Goal: Task Accomplishment & Management: Complete application form

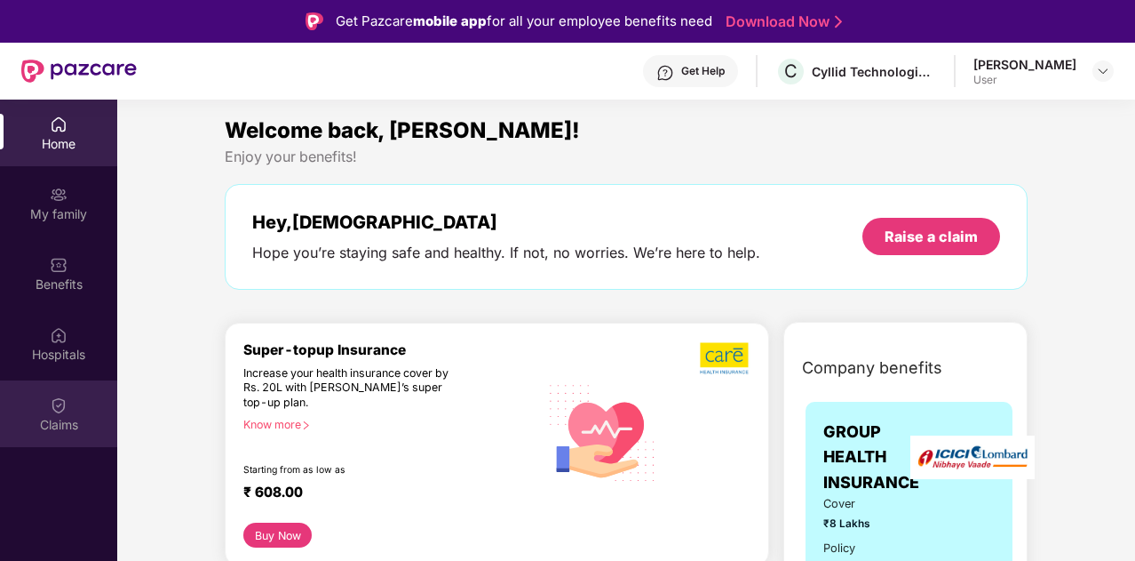
click at [50, 403] on img at bounding box center [59, 405] width 18 height 18
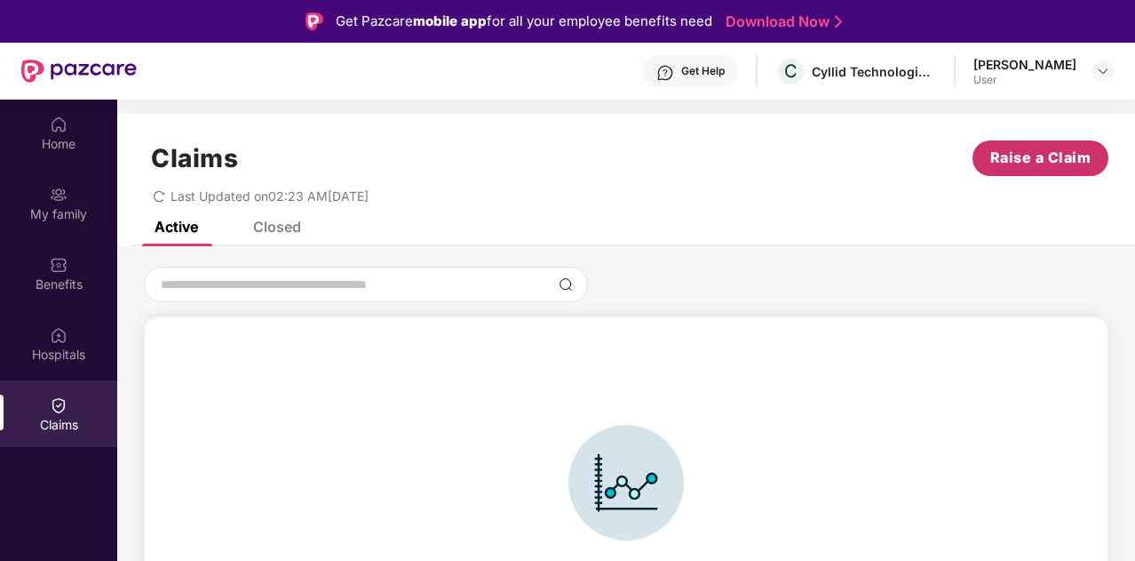
click at [1008, 163] on span "Raise a Claim" at bounding box center [1041, 158] width 101 height 22
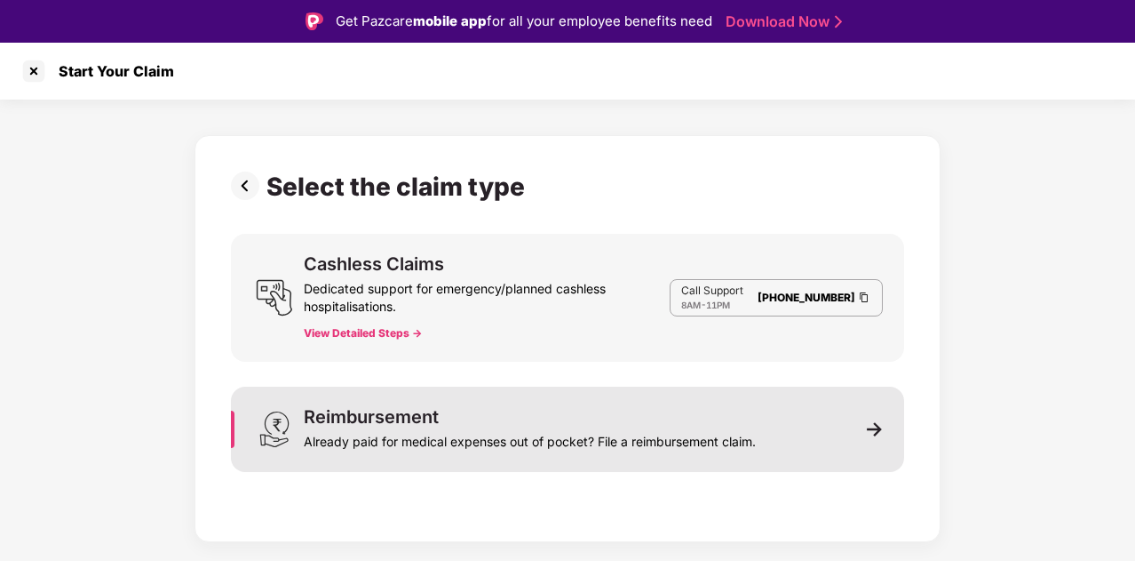
click at [553, 439] on div "Already paid for medical expenses out of pocket? File a reimbursement claim." at bounding box center [530, 438] width 452 height 25
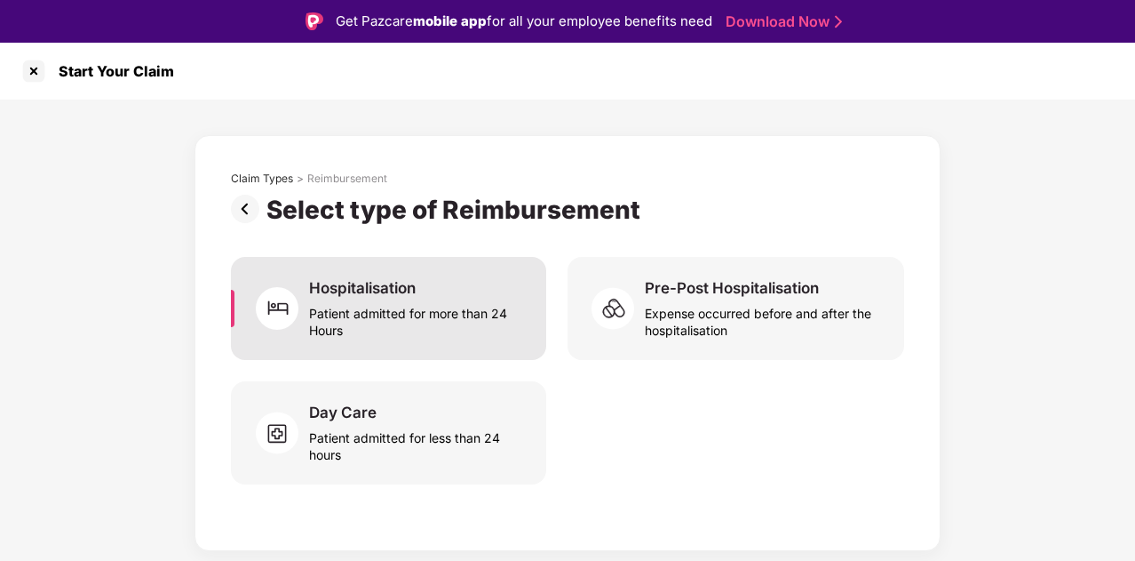
click at [366, 286] on div "Hospitalisation" at bounding box center [362, 288] width 107 height 20
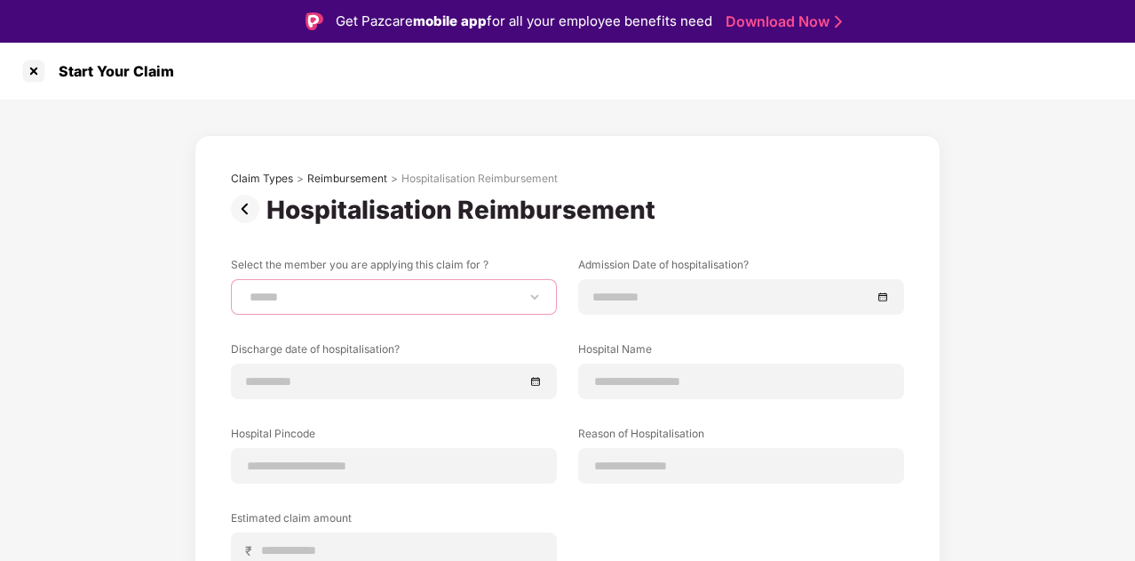
click at [396, 302] on select "**********" at bounding box center [394, 297] width 296 height 14
select select "**********"
click at [246, 290] on select "**********" at bounding box center [394, 297] width 296 height 14
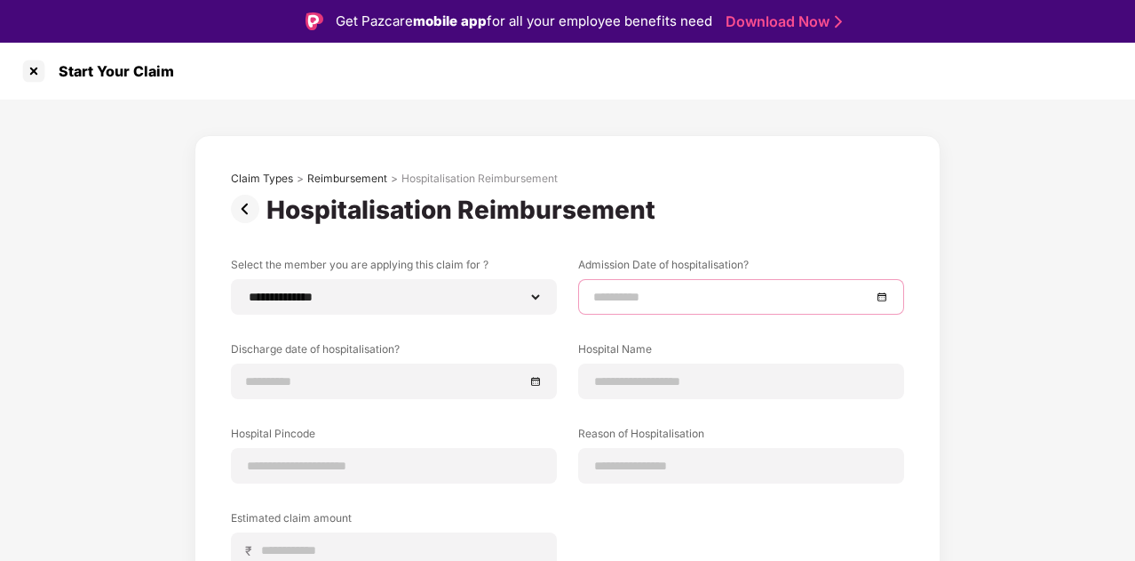
click at [617, 294] on input at bounding box center [732, 297] width 278 height 20
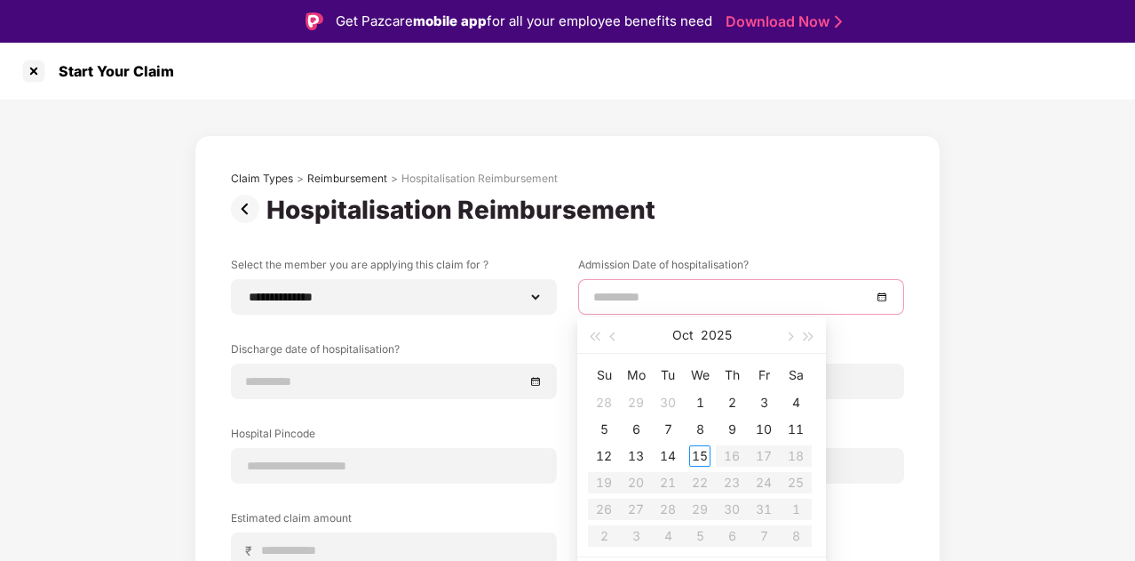
type input "**********"
click at [609, 339] on button "button" at bounding box center [614, 335] width 20 height 36
click at [734, 451] on div "14" at bounding box center [731, 455] width 21 height 21
type input "**********"
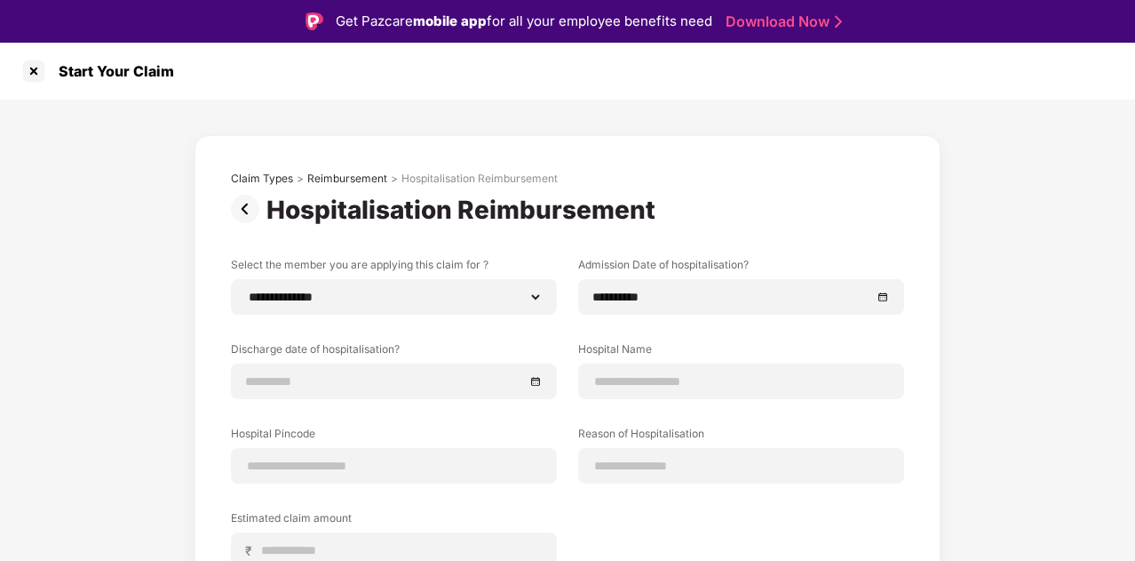
click at [945, 342] on div "**********" at bounding box center [567, 433] width 1135 height 668
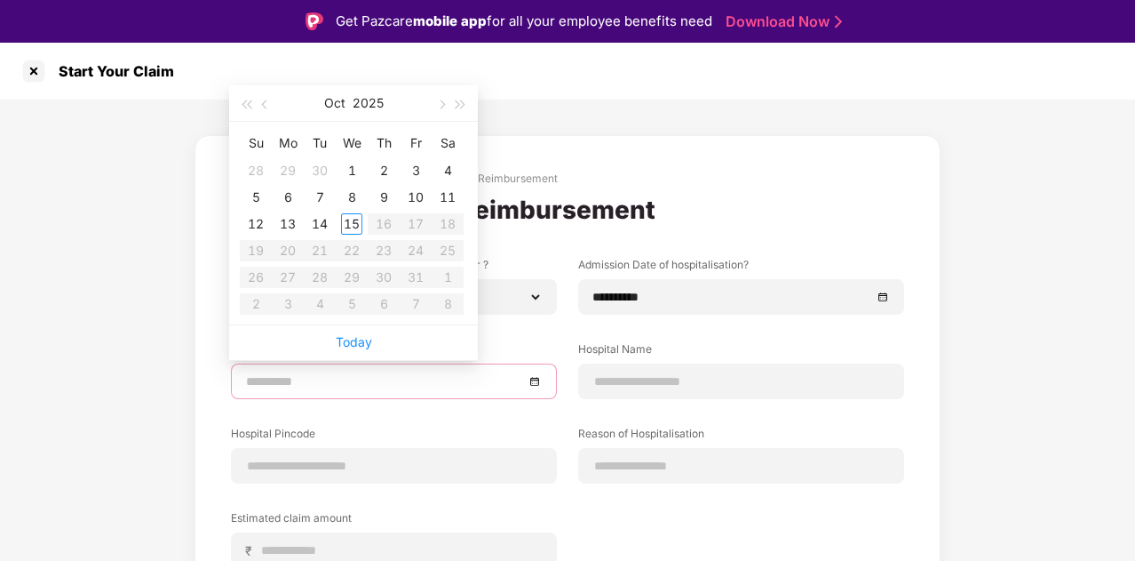
click at [314, 383] on input at bounding box center [385, 381] width 278 height 20
type input "**********"
click at [268, 101] on button "button" at bounding box center [266, 103] width 20 height 36
click at [446, 223] on div "16" at bounding box center [447, 223] width 21 height 21
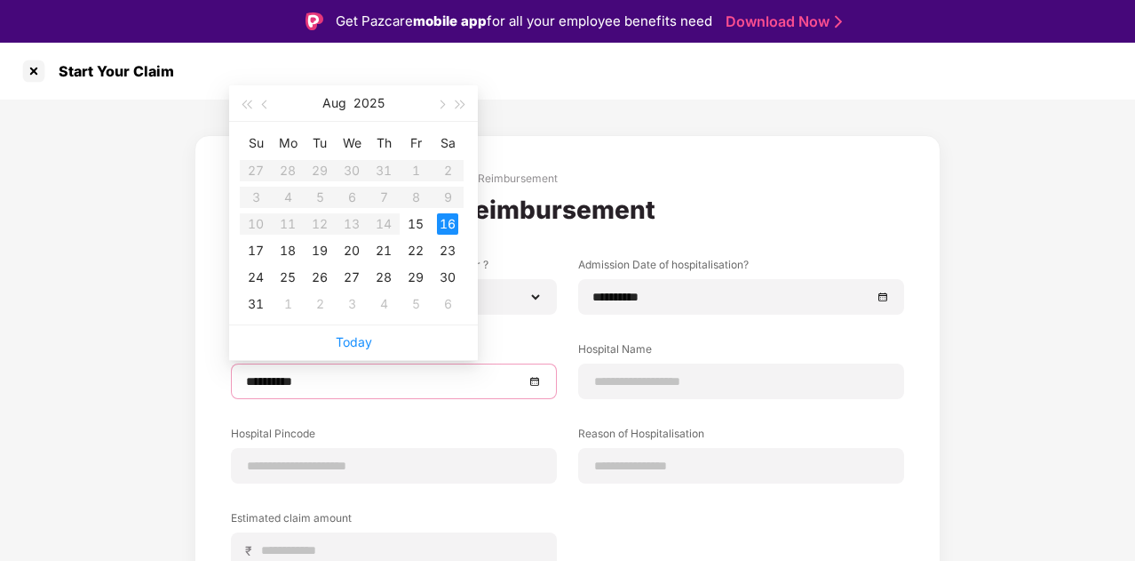
type input "**********"
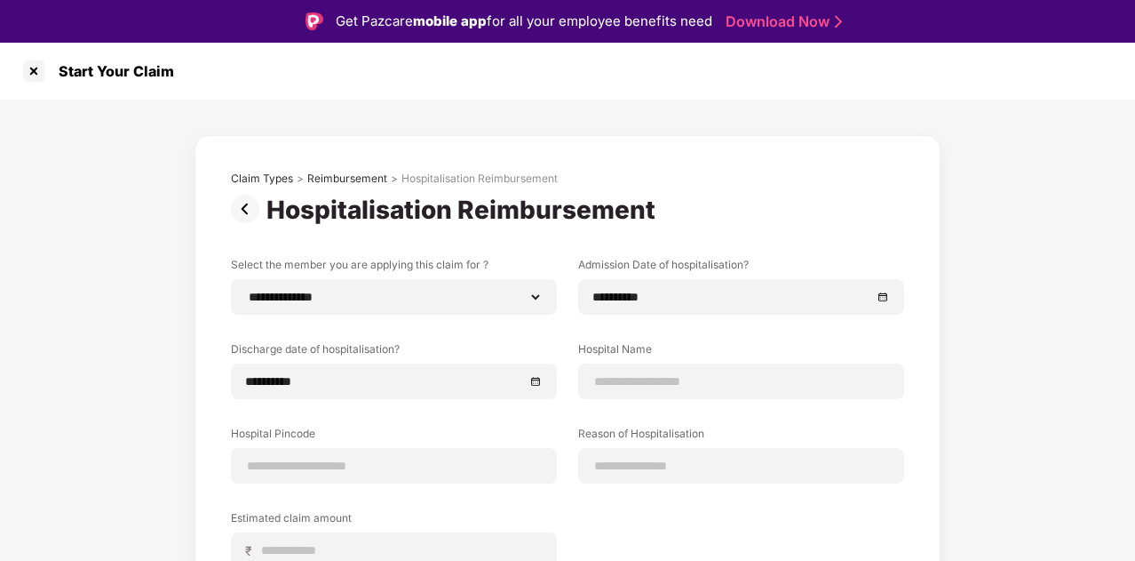
click at [503, 420] on div "**********" at bounding box center [567, 426] width 673 height 338
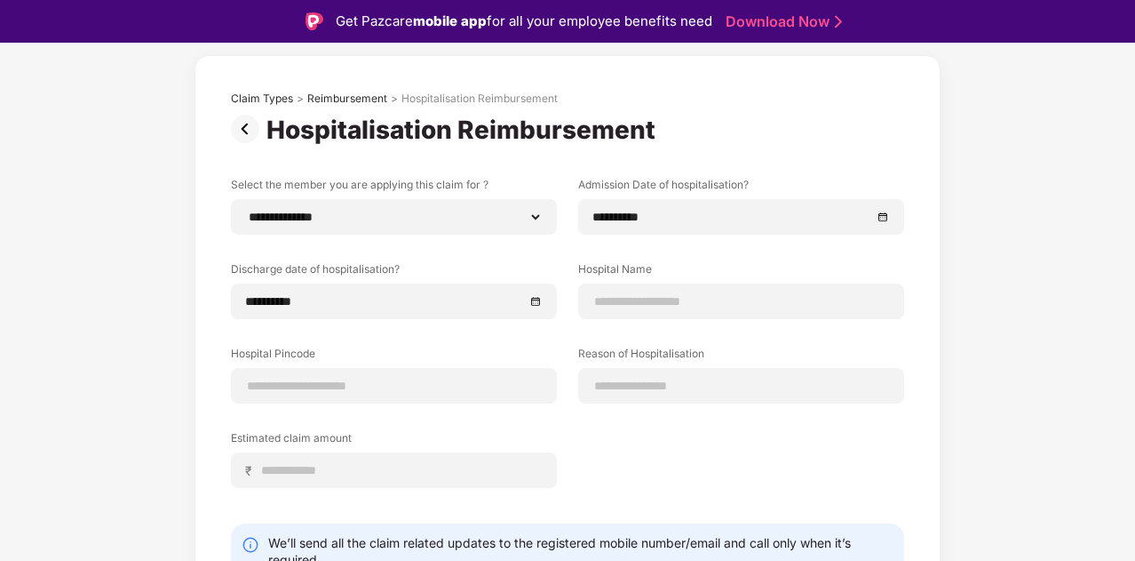
scroll to position [99, 0]
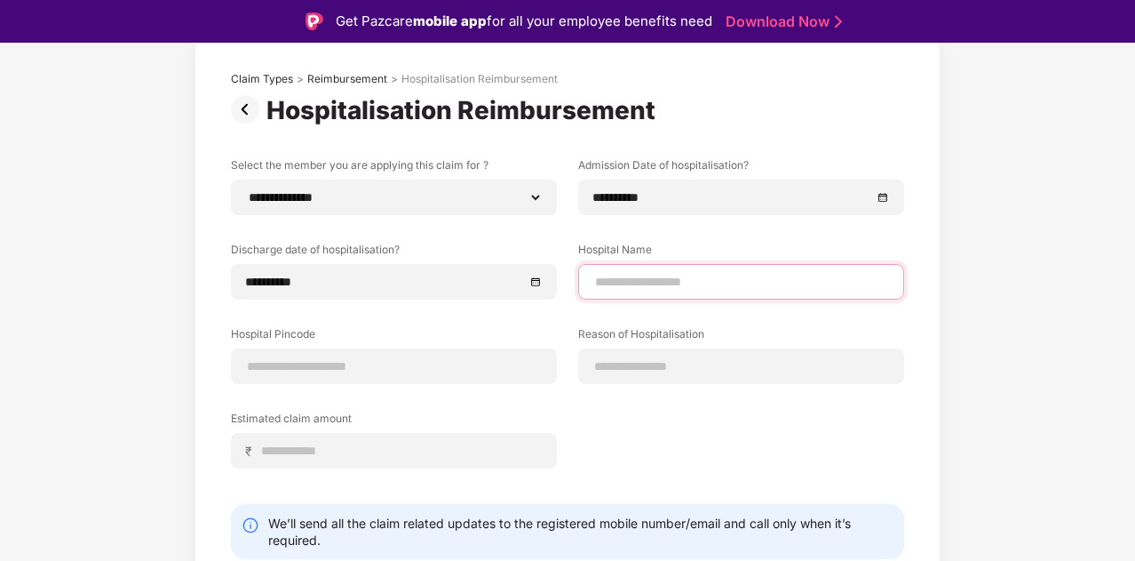
click at [633, 289] on input at bounding box center [741, 282] width 296 height 19
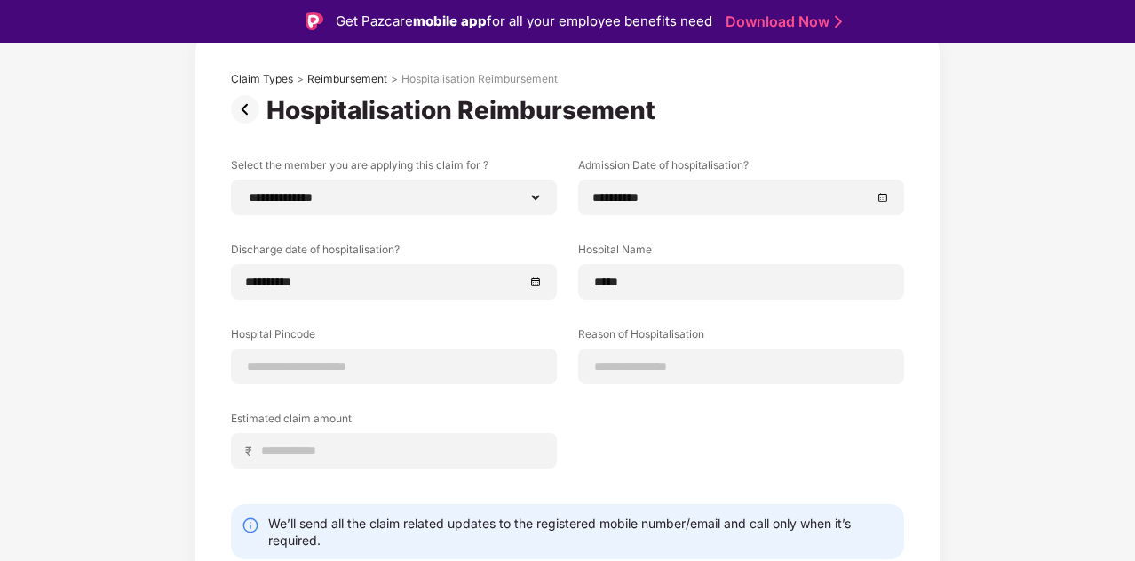
click at [794, 237] on div "**********" at bounding box center [567, 326] width 673 height 338
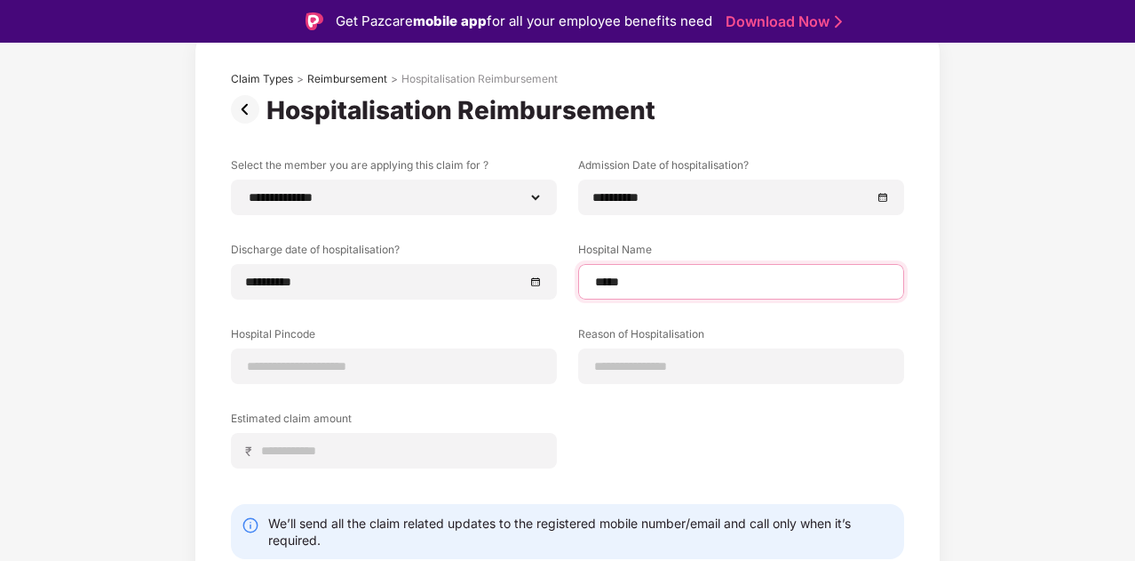
click at [709, 282] on input "*****" at bounding box center [741, 282] width 296 height 19
type input "*"
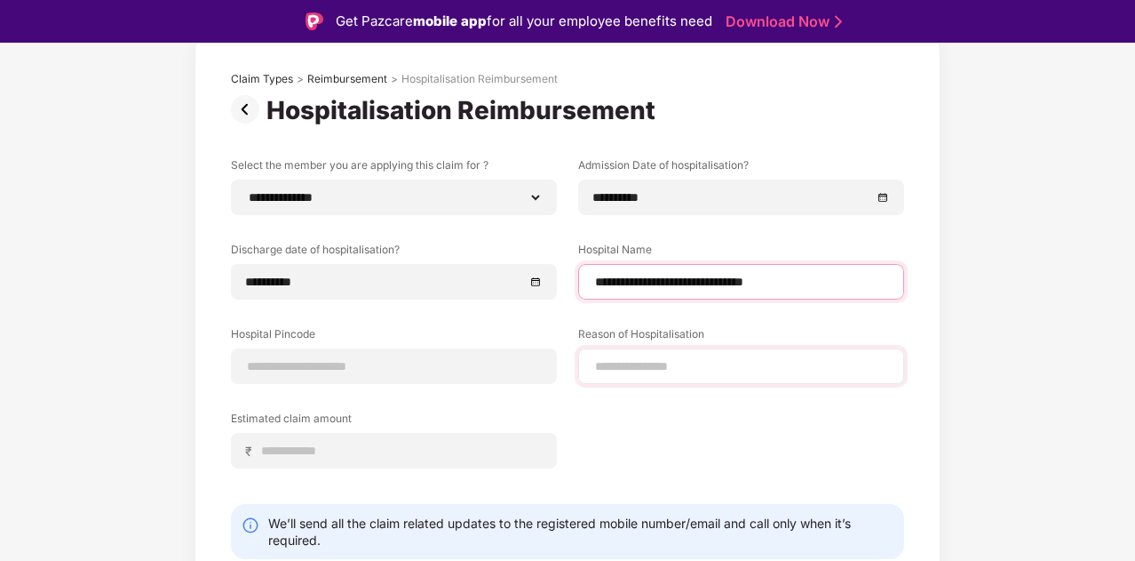
type input "**********"
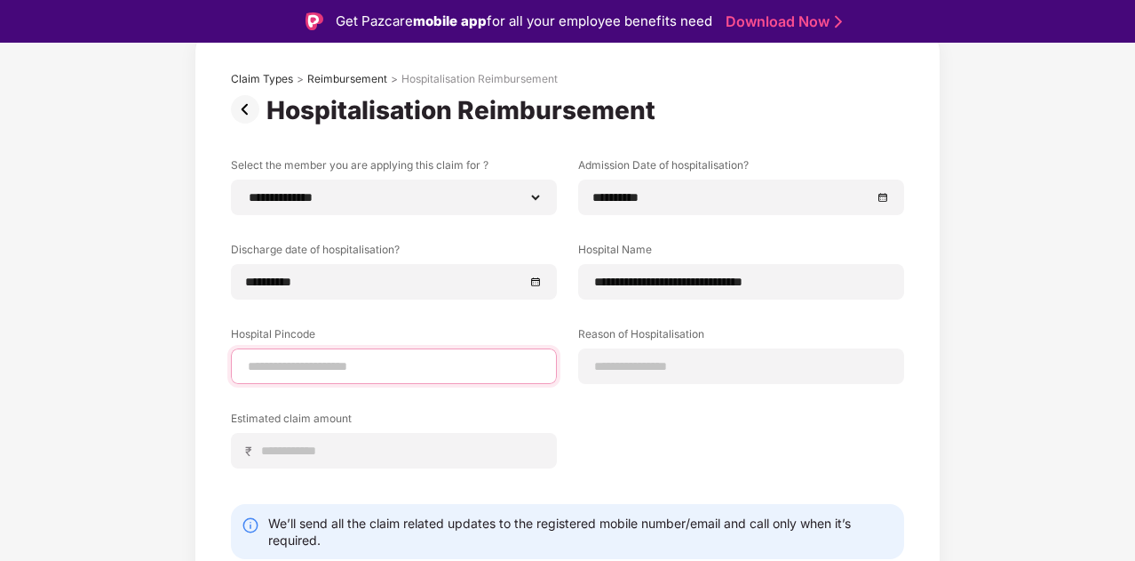
click at [339, 362] on input at bounding box center [394, 366] width 296 height 19
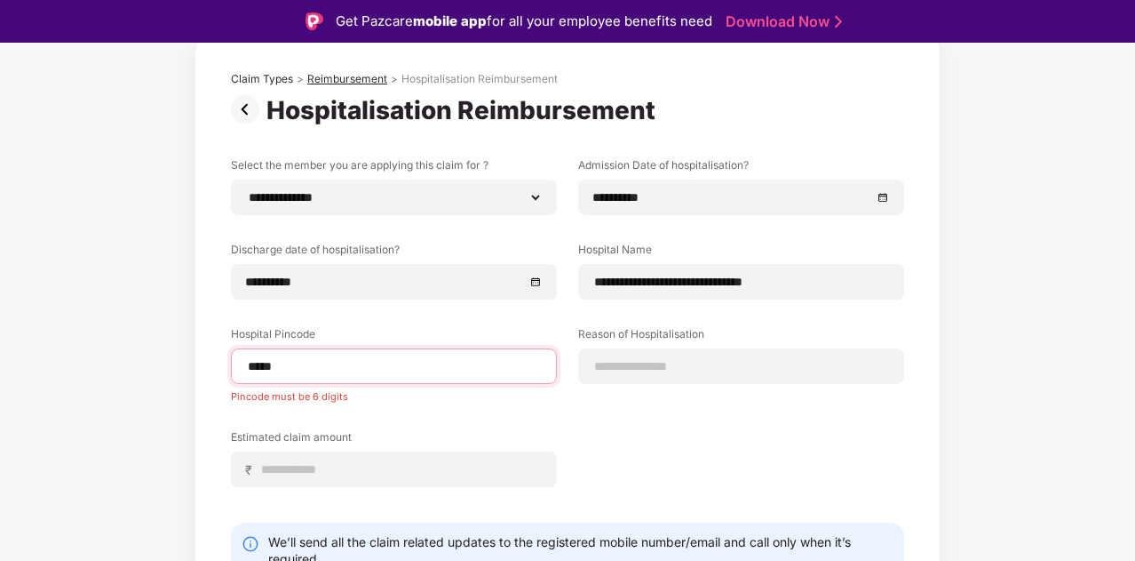
type input "******"
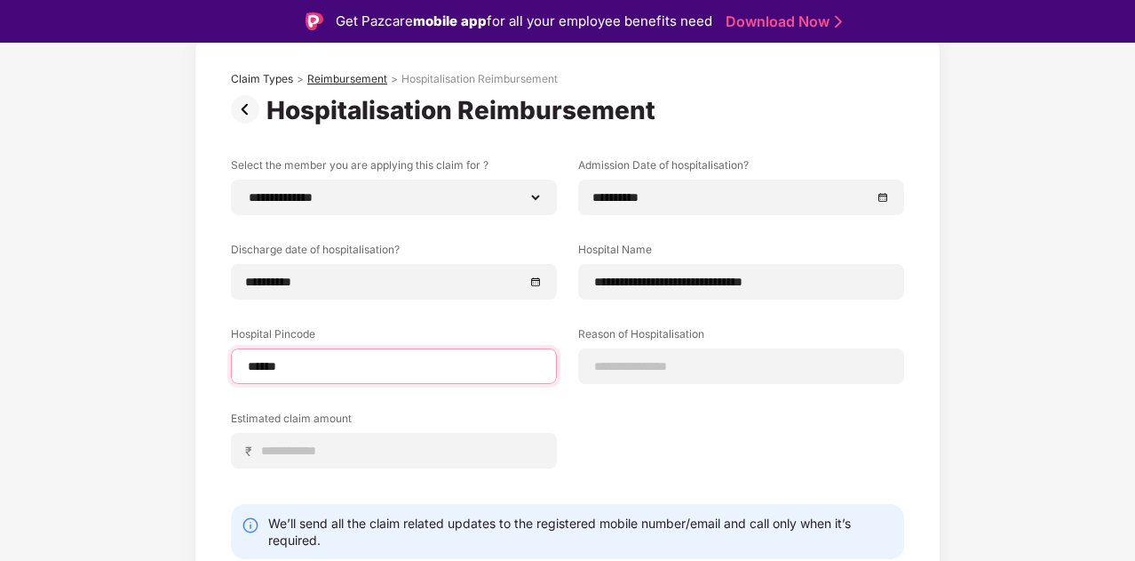
select select "*******"
select select "*********"
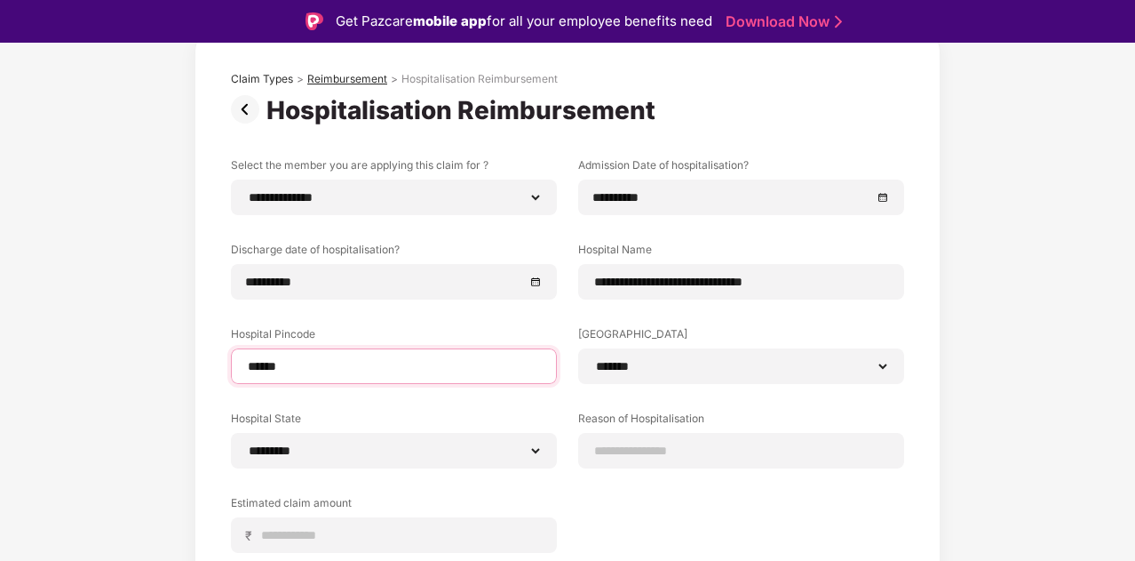
type input "******"
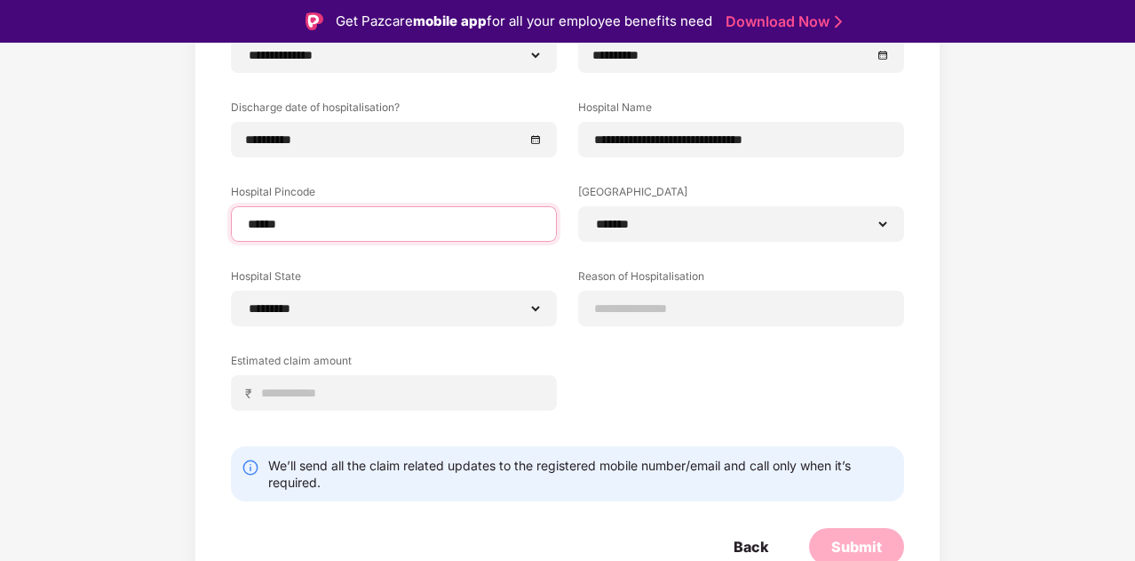
scroll to position [248, 0]
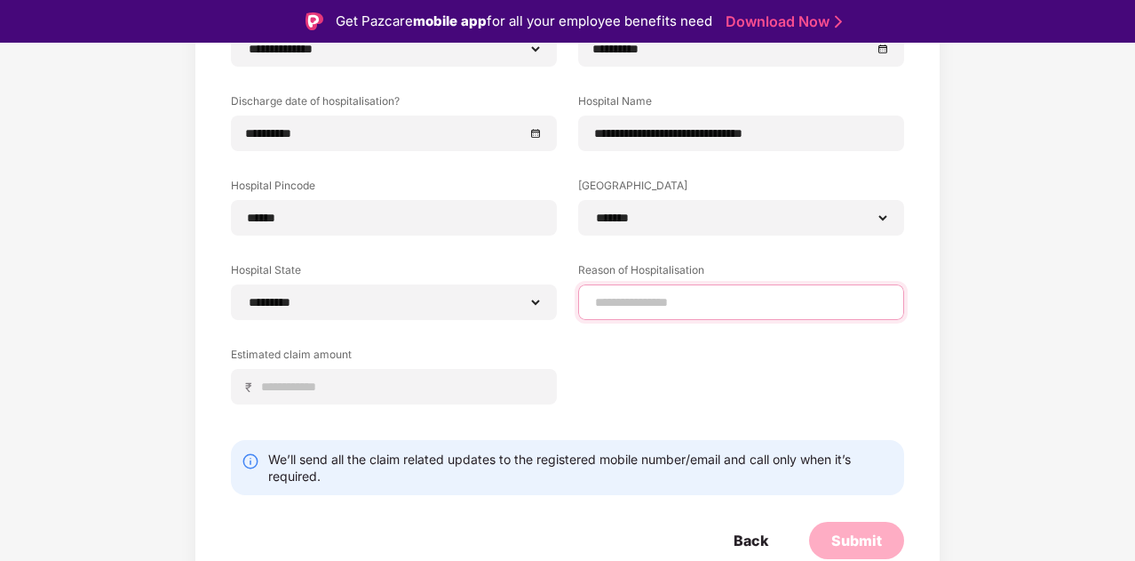
click at [636, 303] on input at bounding box center [741, 302] width 296 height 19
type input "*"
type input "********"
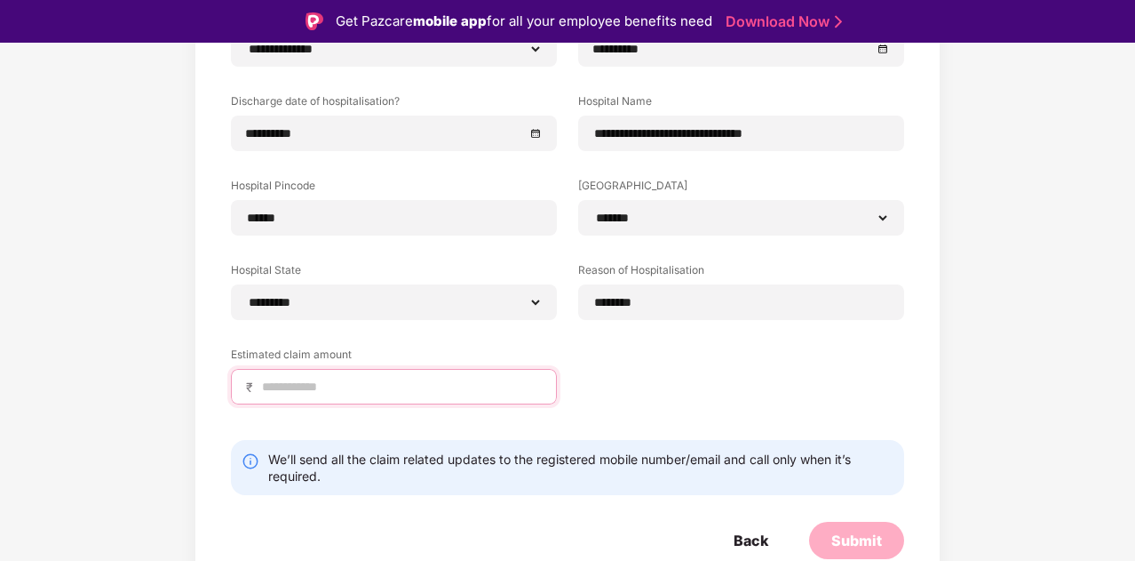
click at [361, 394] on input at bounding box center [401, 387] width 282 height 19
type input "*****"
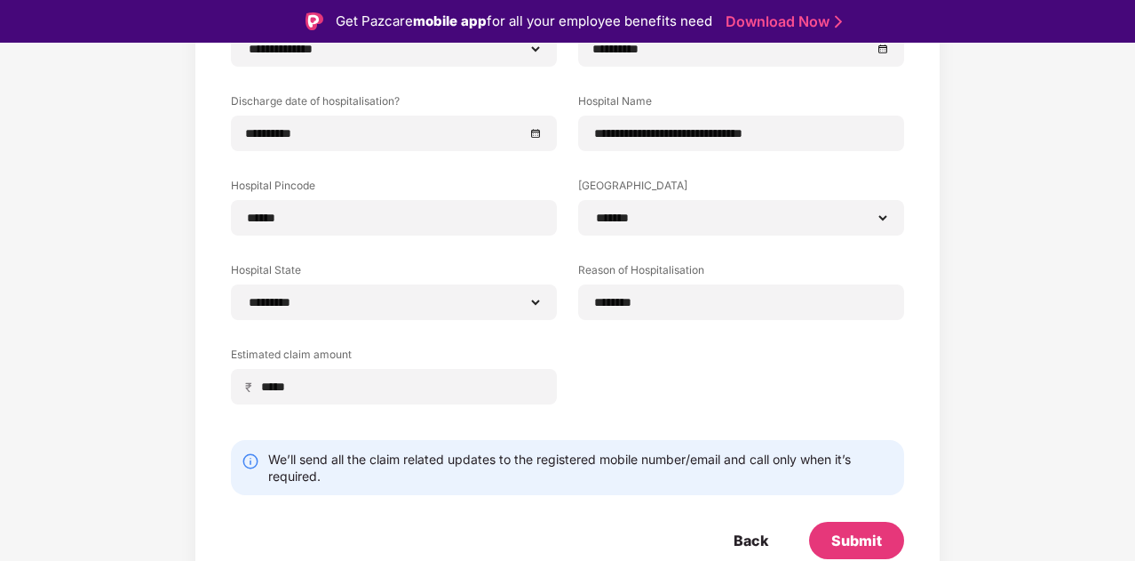
click at [644, 373] on div "**********" at bounding box center [567, 220] width 673 height 422
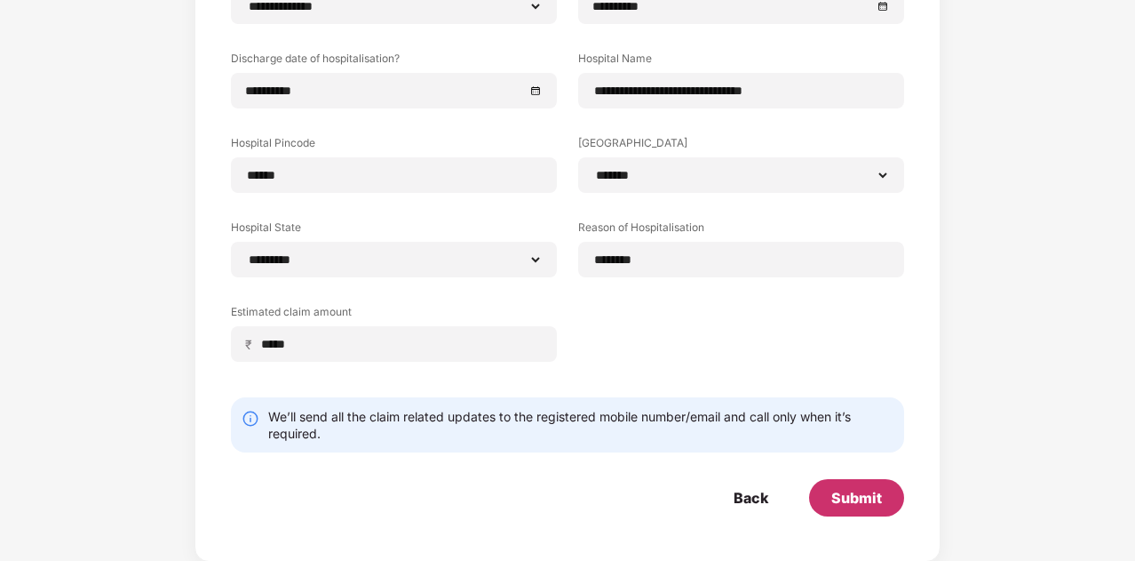
click at [869, 502] on div "Submit" at bounding box center [857, 498] width 51 height 20
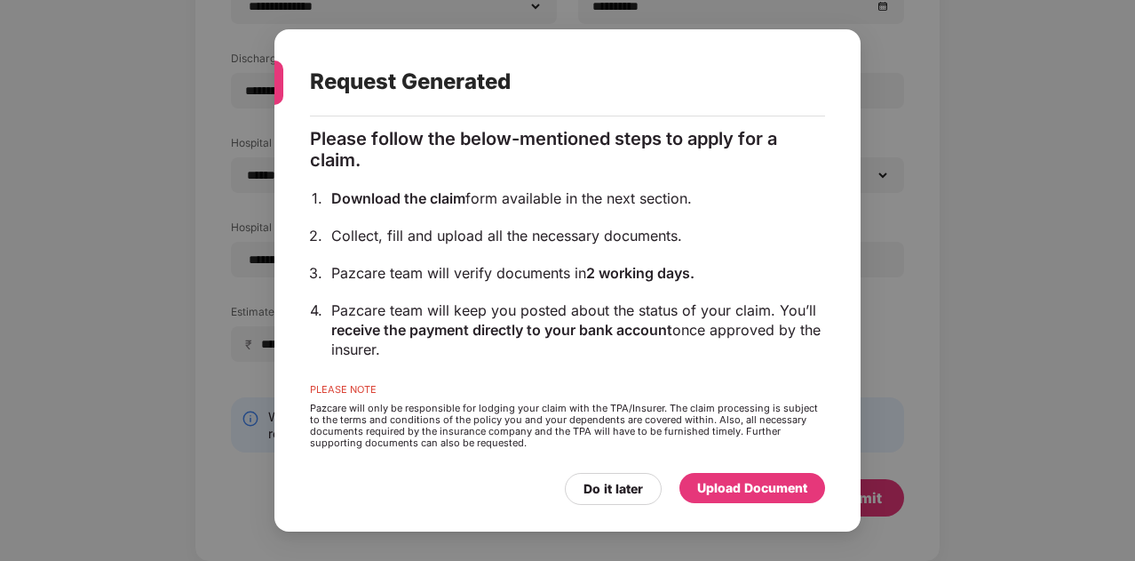
scroll to position [152, 0]
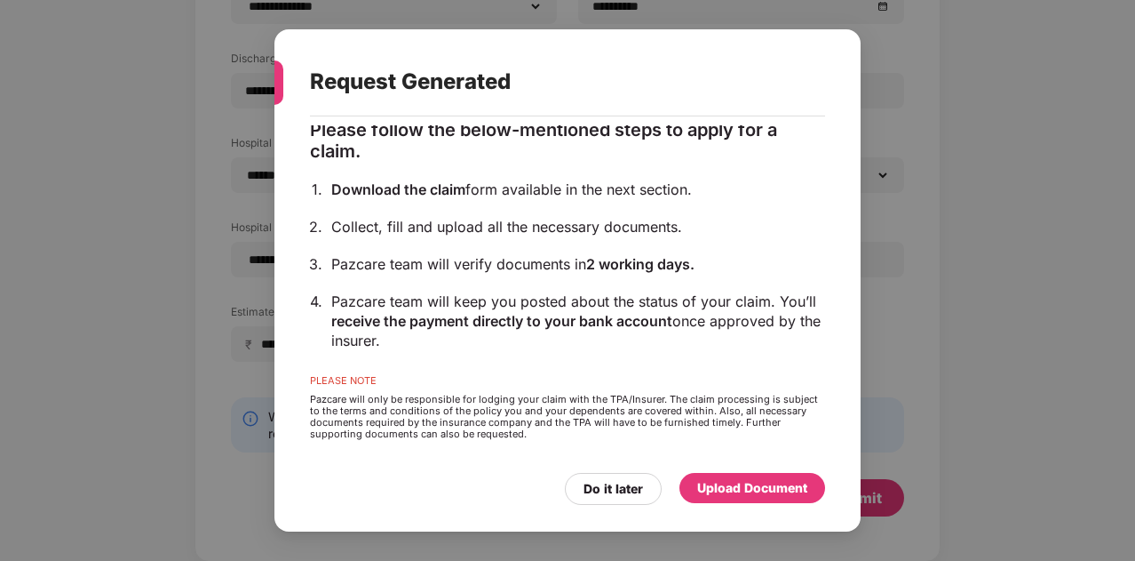
click at [721, 497] on div "Upload Document" at bounding box center [752, 488] width 110 height 20
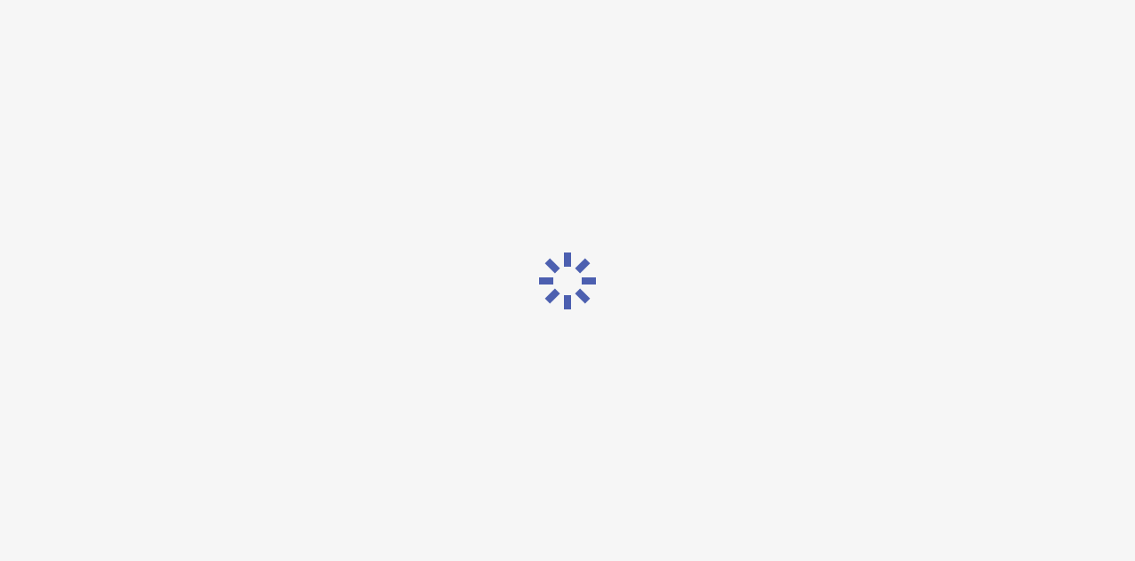
scroll to position [0, 0]
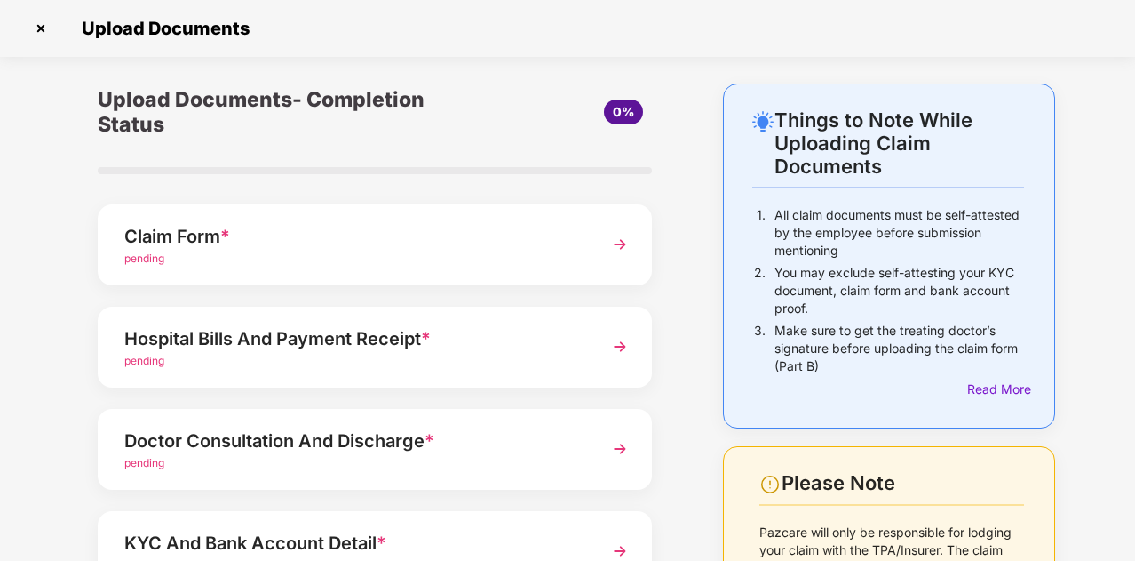
click at [463, 223] on div "Claim Form *" at bounding box center [353, 236] width 459 height 28
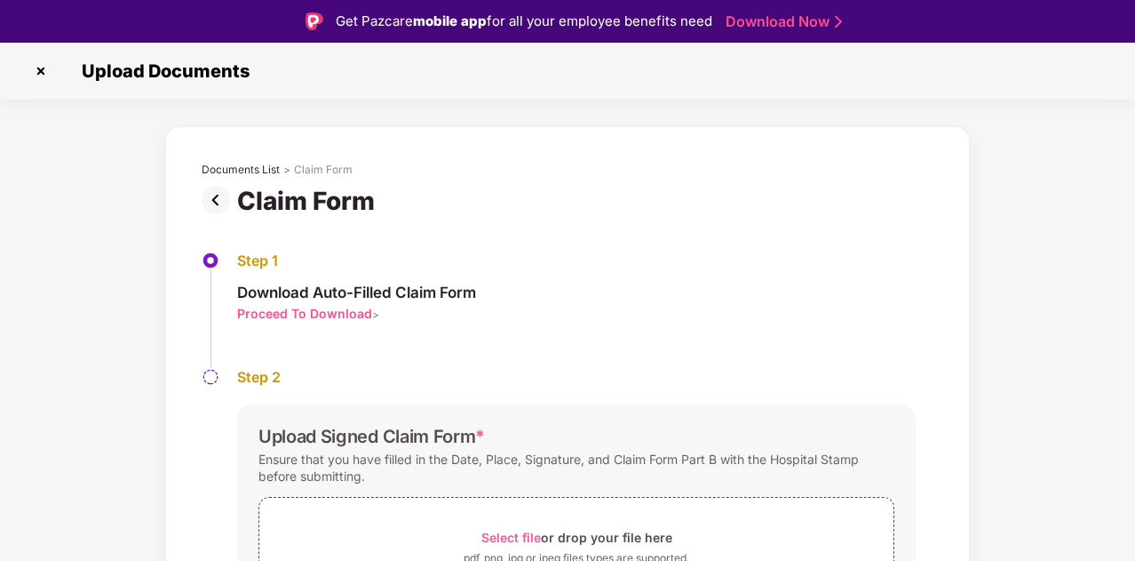
scroll to position [124, 0]
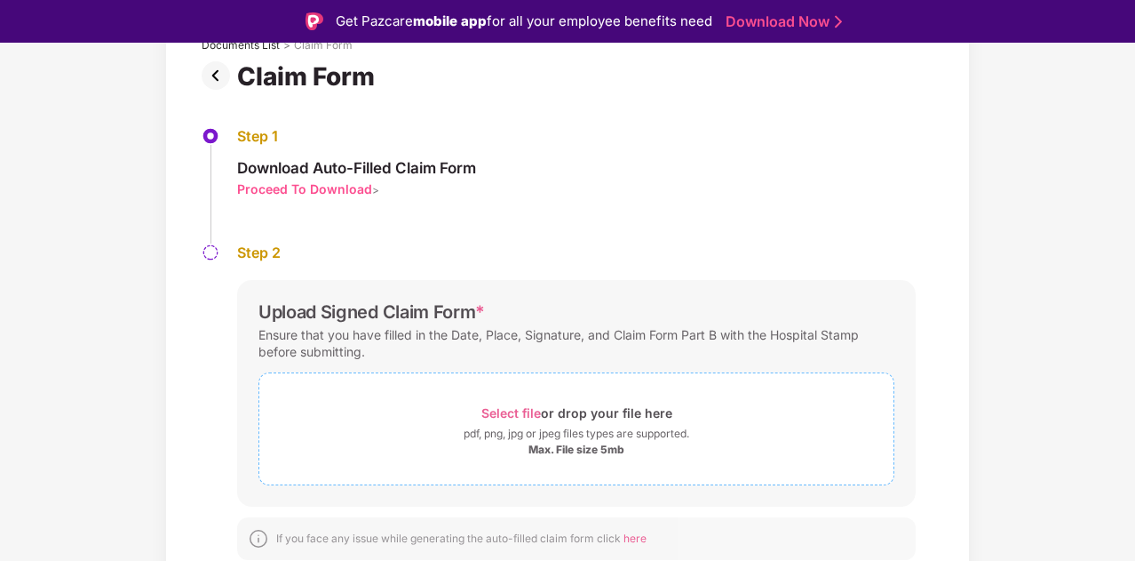
click at [496, 433] on div "pdf, png, jpg or jpeg files types are supported." at bounding box center [577, 434] width 226 height 18
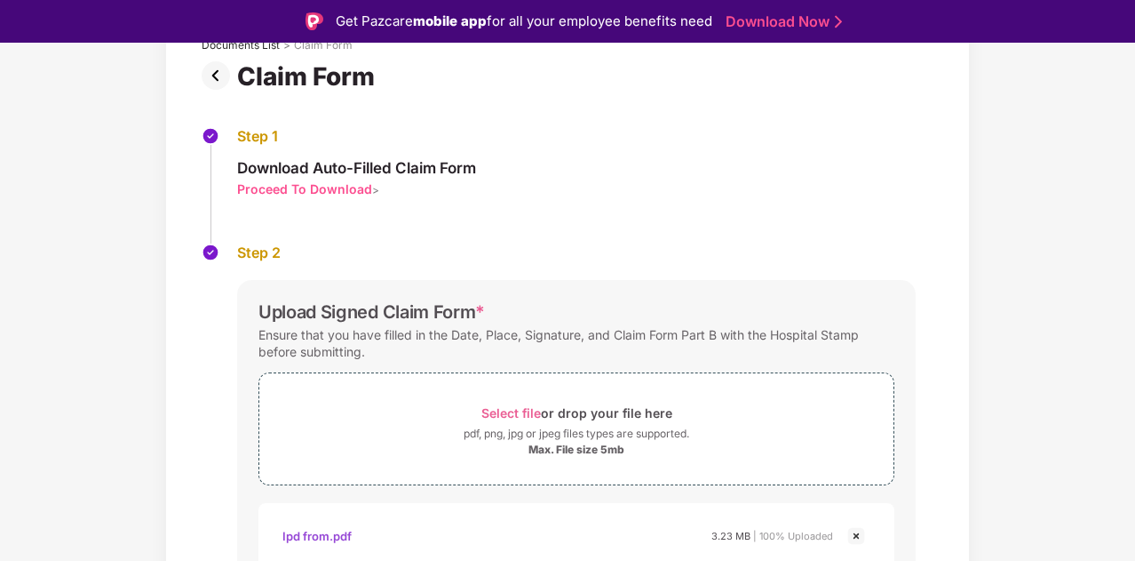
scroll to position [253, 0]
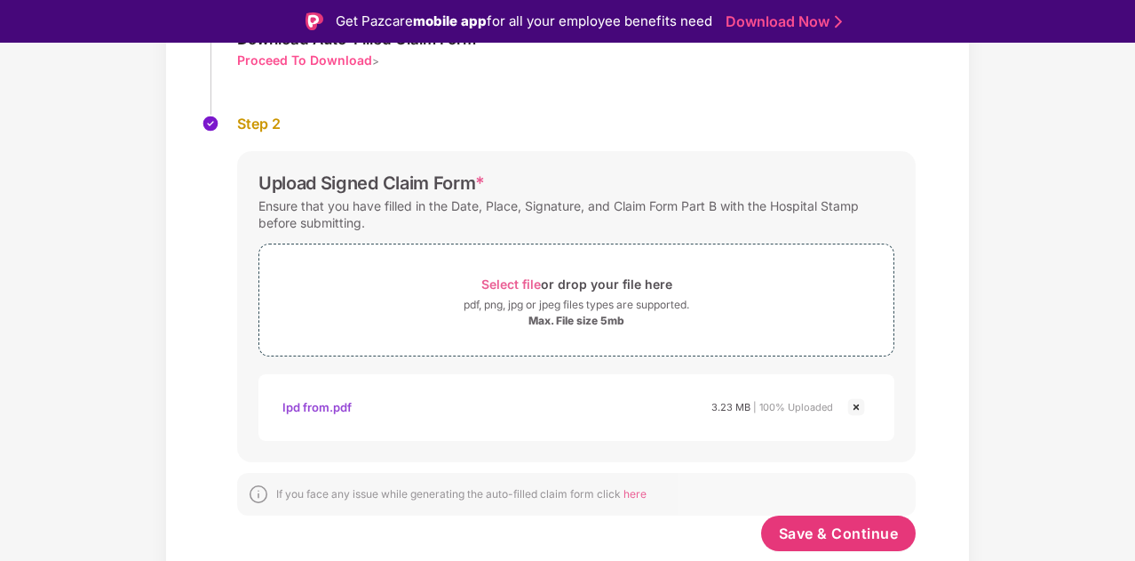
click at [859, 413] on img at bounding box center [856, 406] width 21 height 21
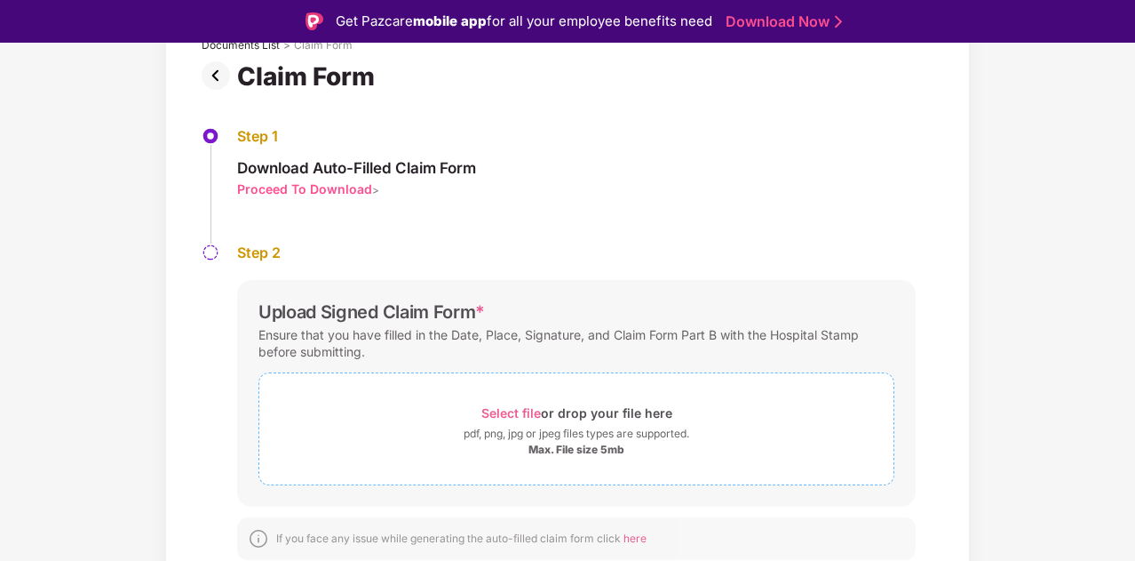
click at [583, 417] on div "Select file or drop your file here" at bounding box center [577, 413] width 191 height 24
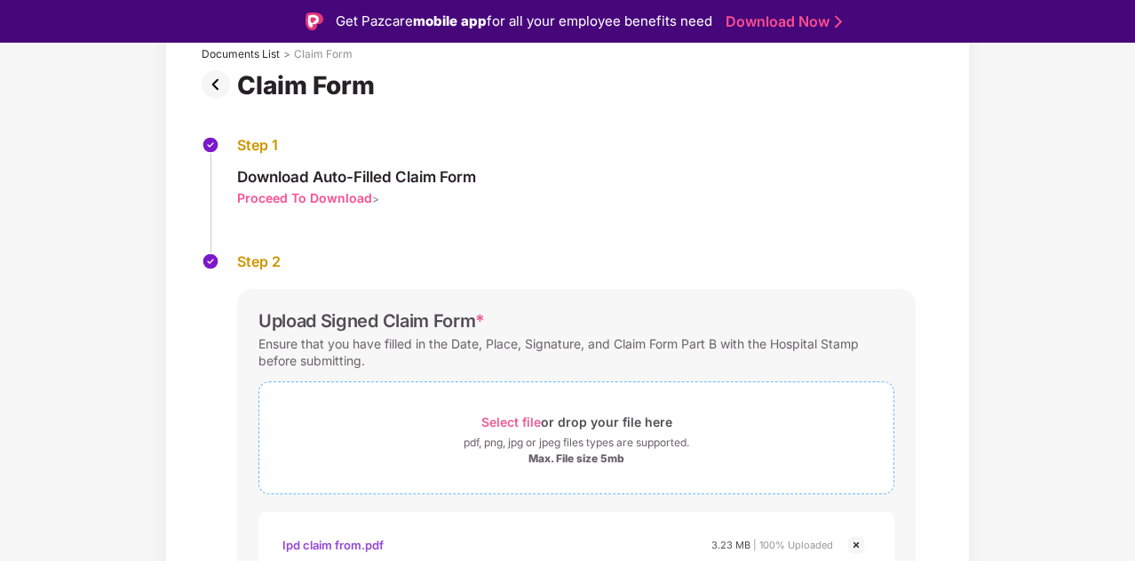
scroll to position [253, 0]
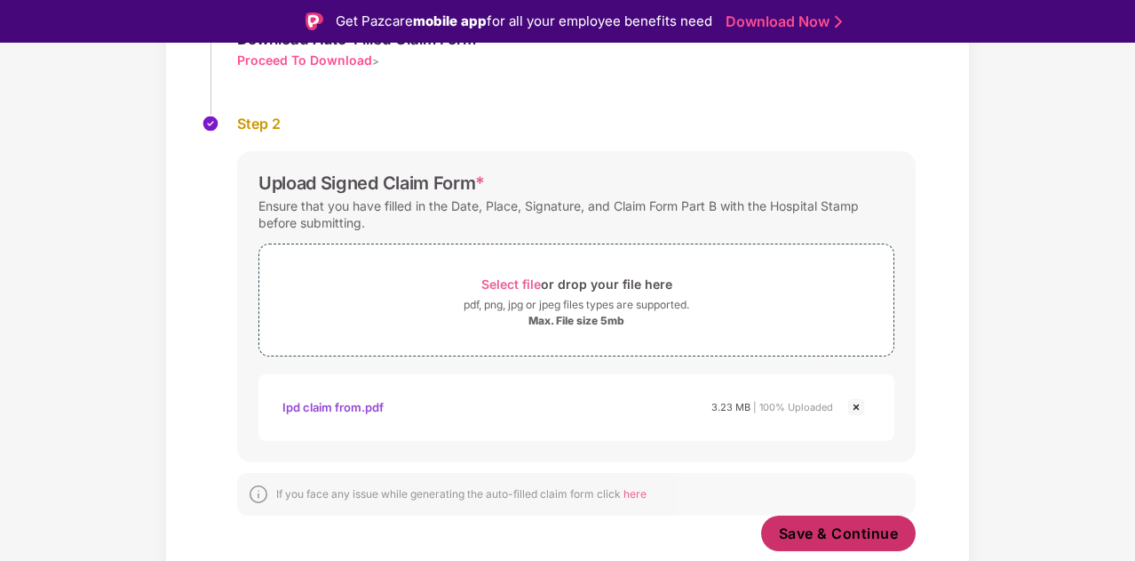
click at [828, 529] on span "Save & Continue" at bounding box center [839, 533] width 120 height 20
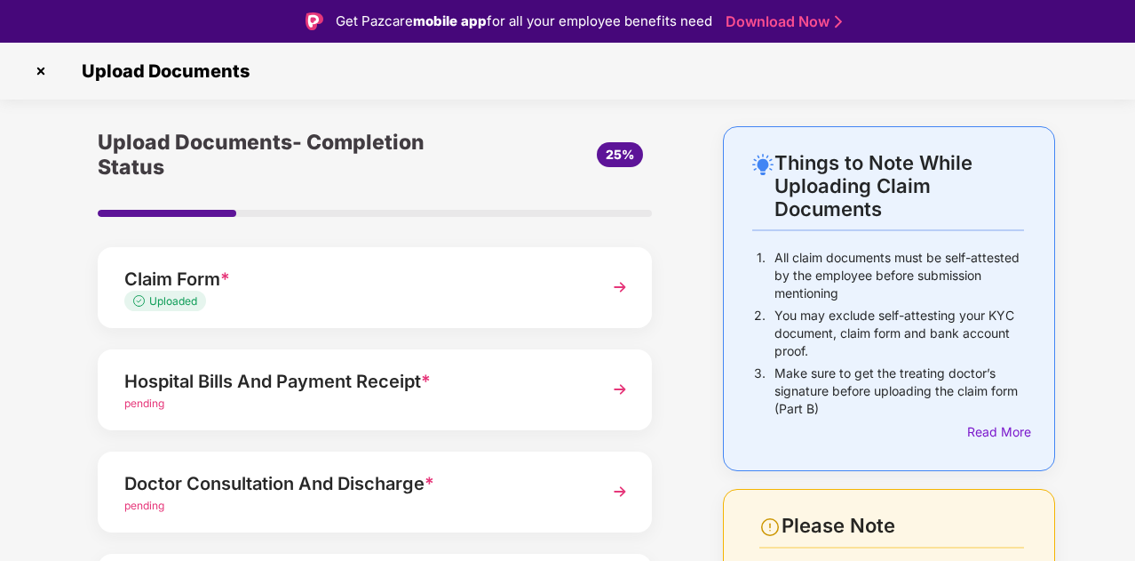
click at [467, 382] on div "Hospital Bills And Payment Receipt *" at bounding box center [353, 381] width 459 height 28
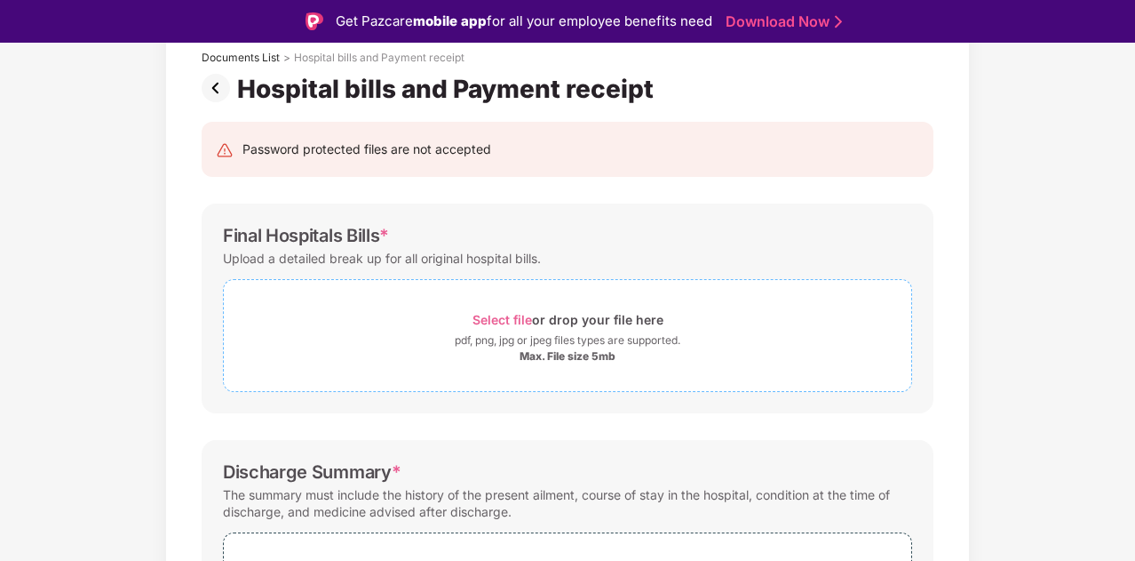
scroll to position [110, 0]
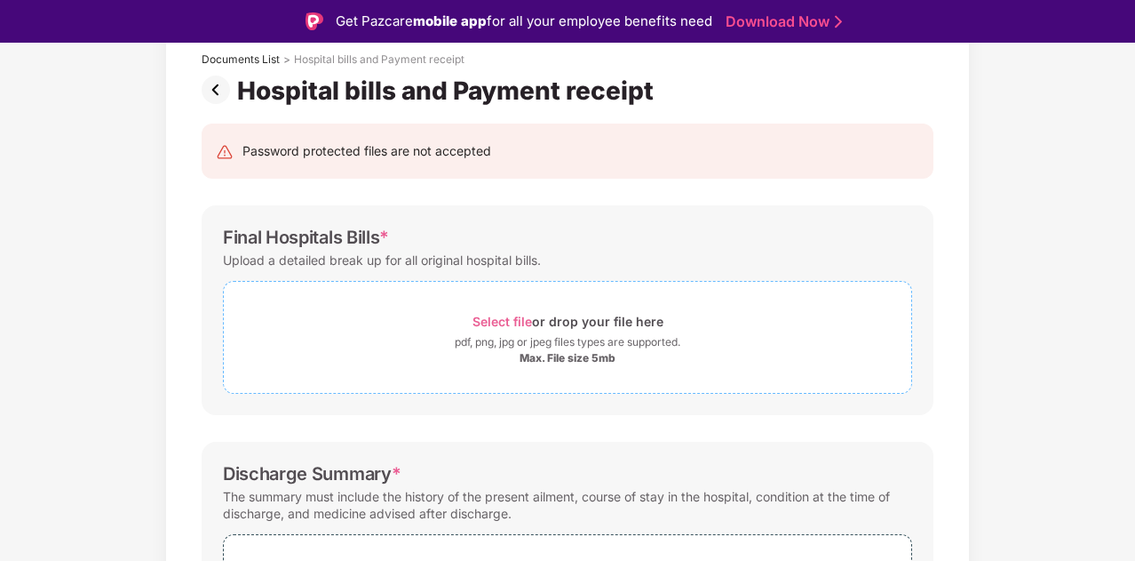
click at [548, 319] on div "Select file or drop your file here" at bounding box center [568, 321] width 191 height 24
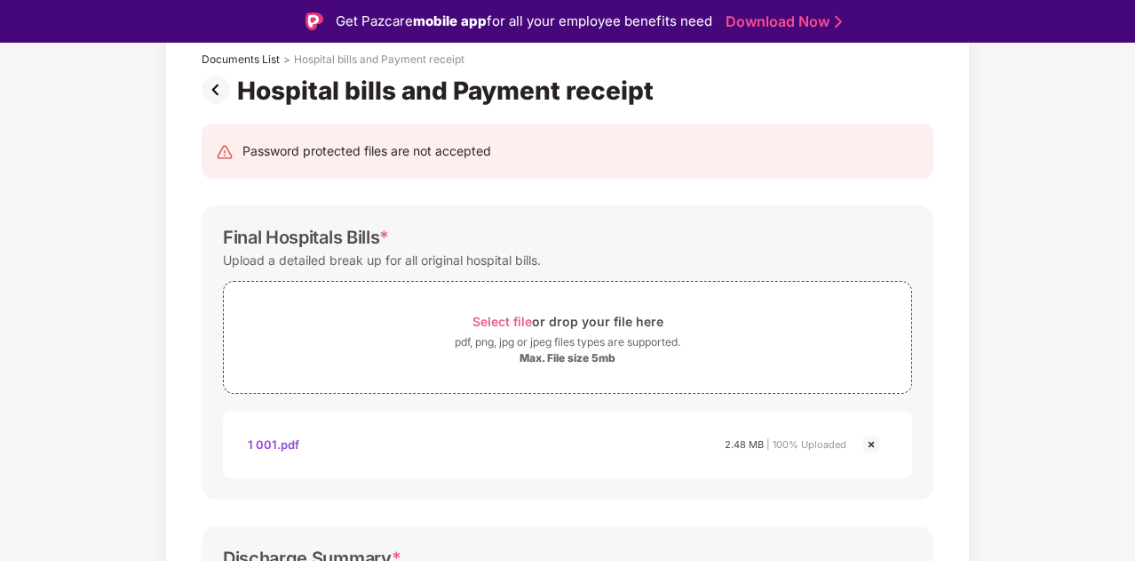
click at [867, 440] on img at bounding box center [871, 444] width 21 height 21
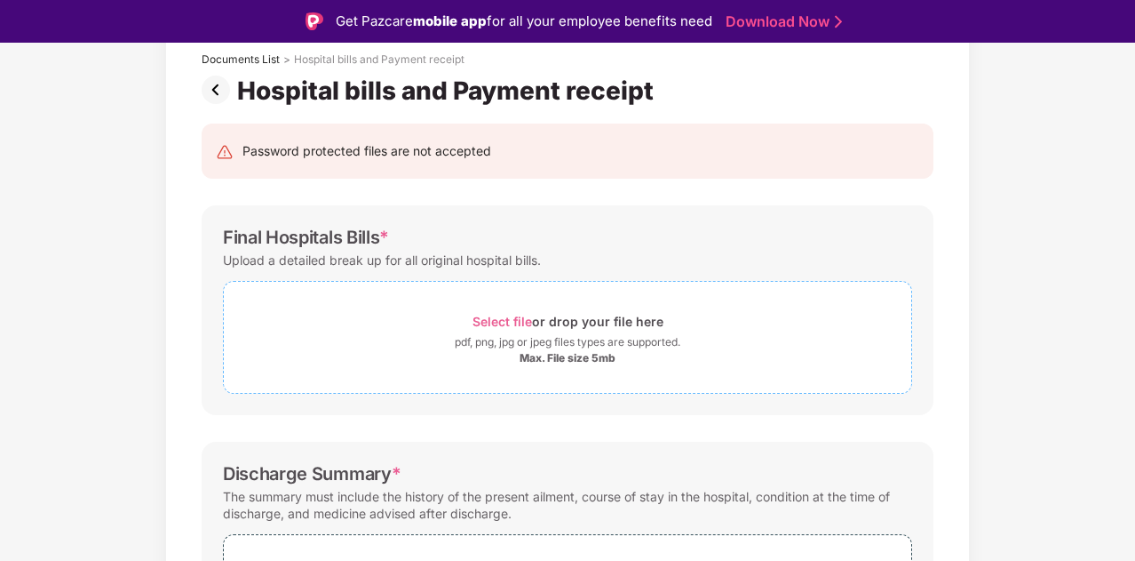
click at [517, 328] on div "Select file or drop your file here" at bounding box center [568, 321] width 191 height 24
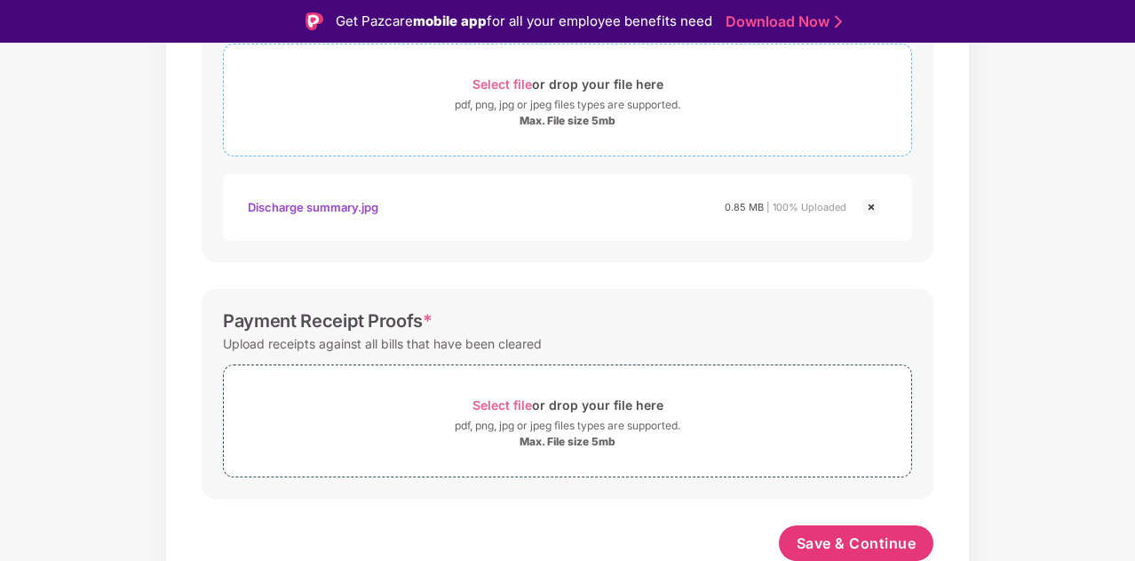
scroll to position [43, 0]
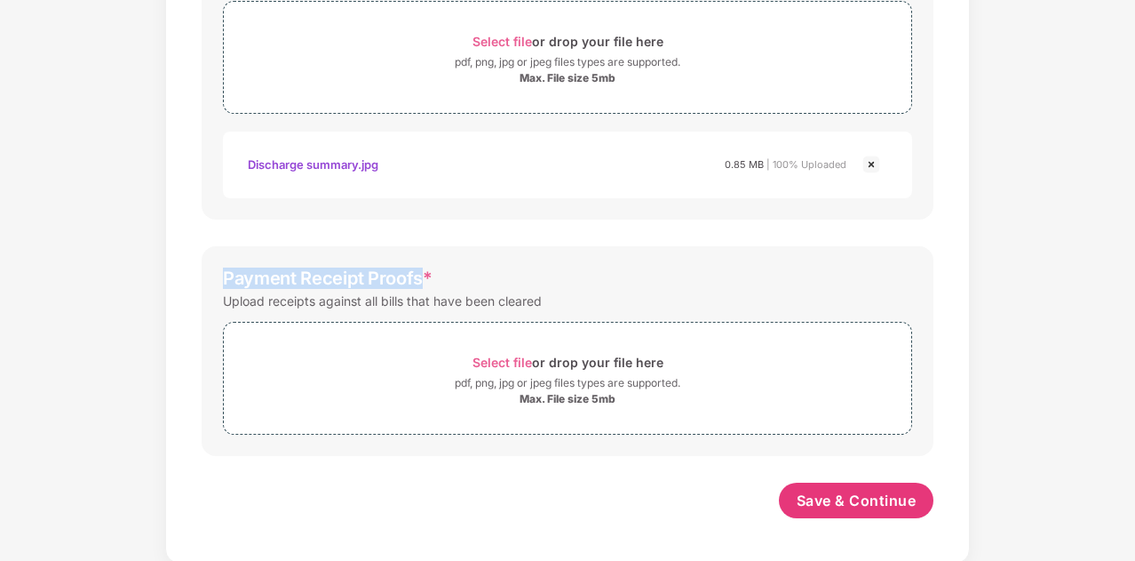
drag, startPoint x: 418, startPoint y: 275, endPoint x: 195, endPoint y: 278, distance: 222.1
click at [195, 278] on div "Password protected files are not accepted Final Hospitals Bills * Upload a deta…" at bounding box center [567, 20] width 785 height 1065
copy div "Payment Receipt Proofs"
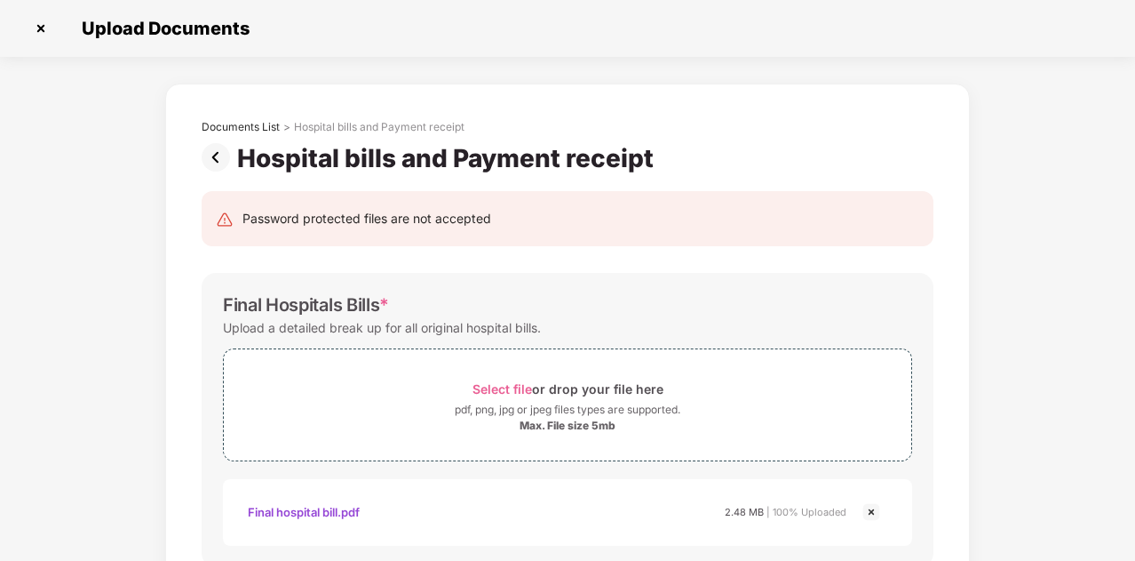
scroll to position [769, 0]
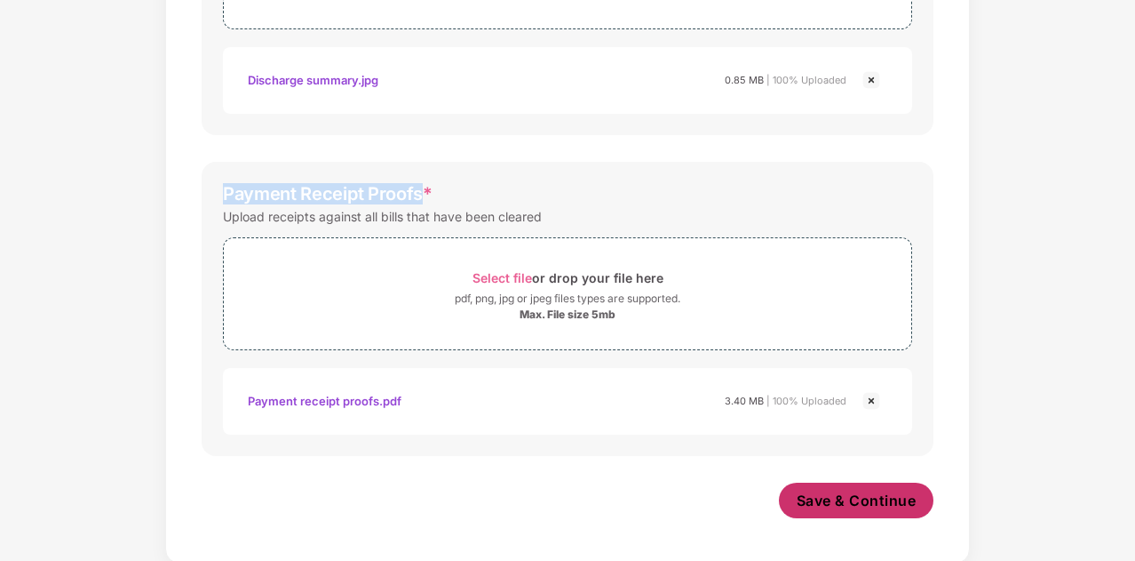
click at [883, 498] on span "Save & Continue" at bounding box center [857, 500] width 120 height 20
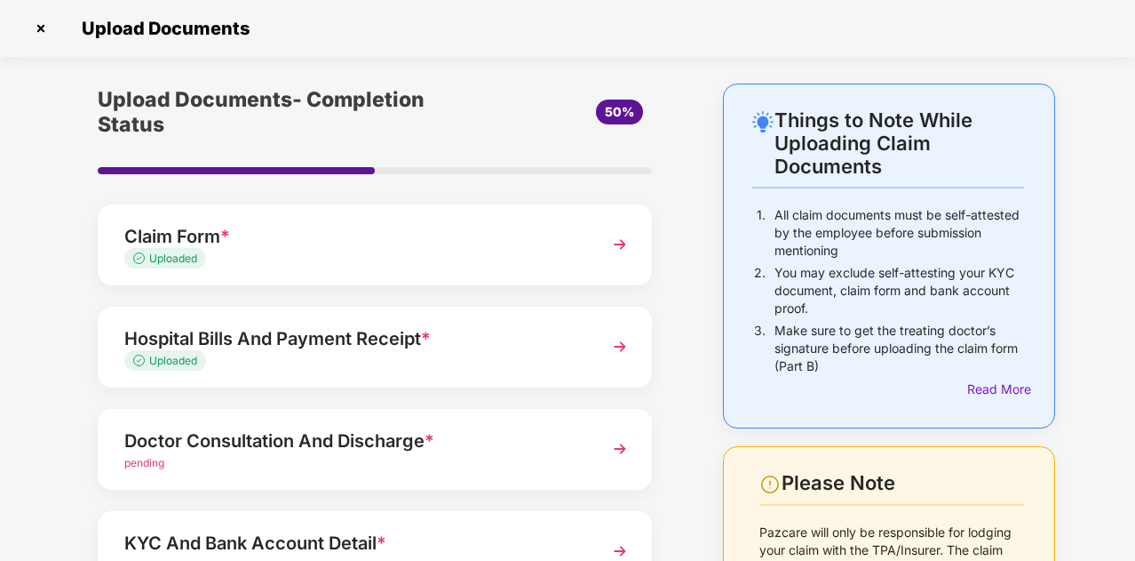
scroll to position [41, 0]
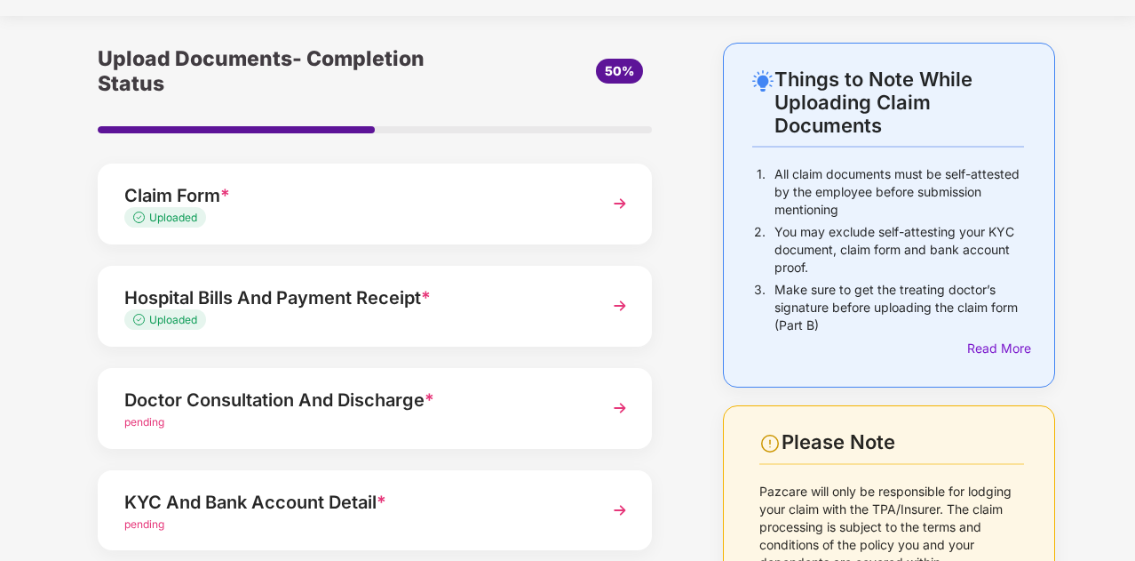
click at [379, 408] on div "Doctor Consultation And Discharge *" at bounding box center [353, 400] width 459 height 28
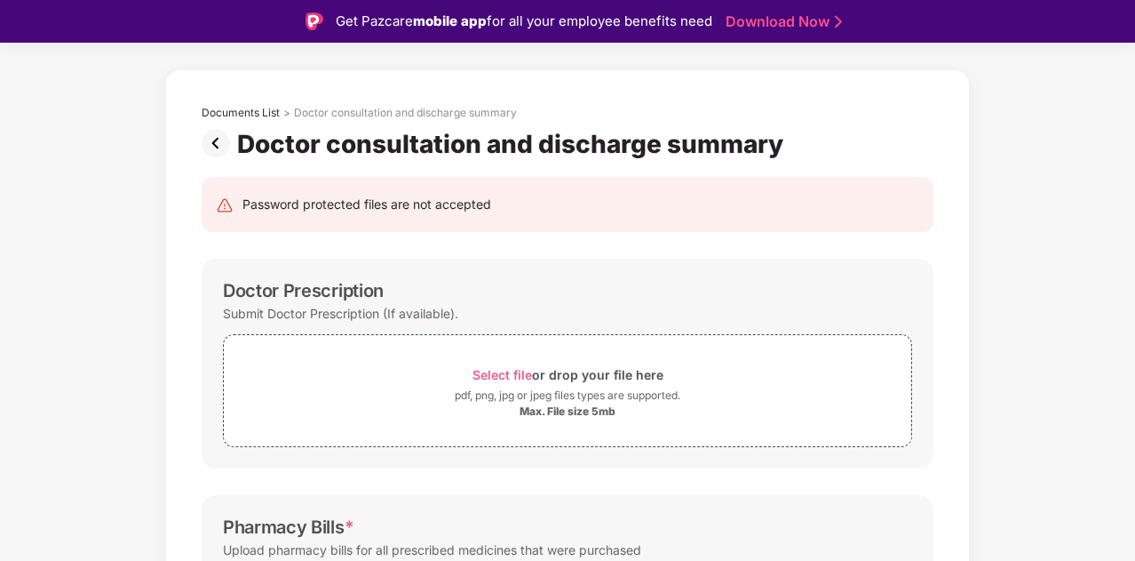
scroll to position [0, 0]
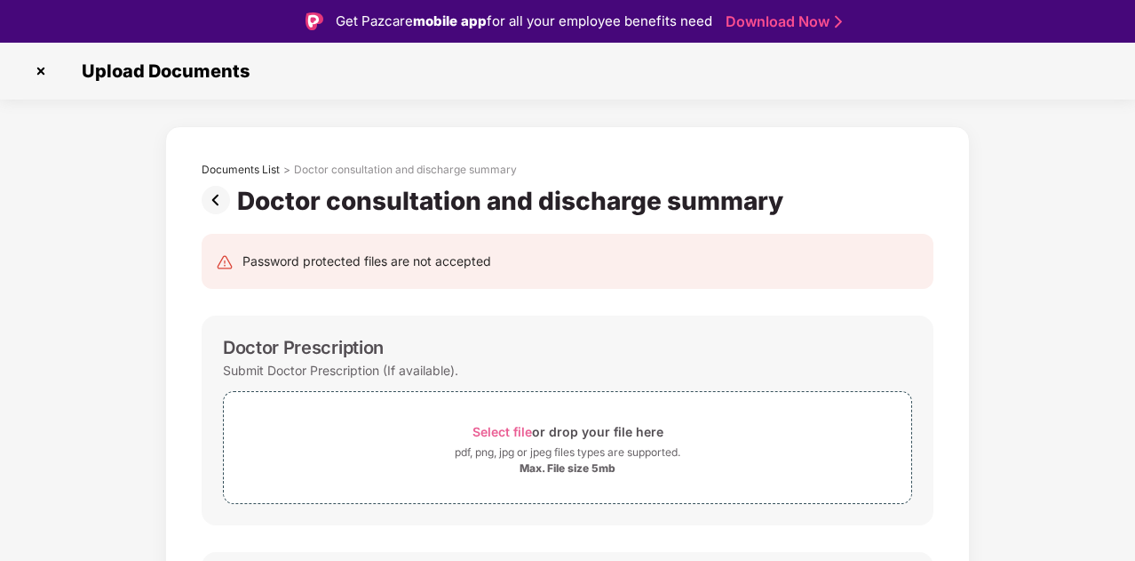
click at [215, 198] on img at bounding box center [220, 200] width 36 height 28
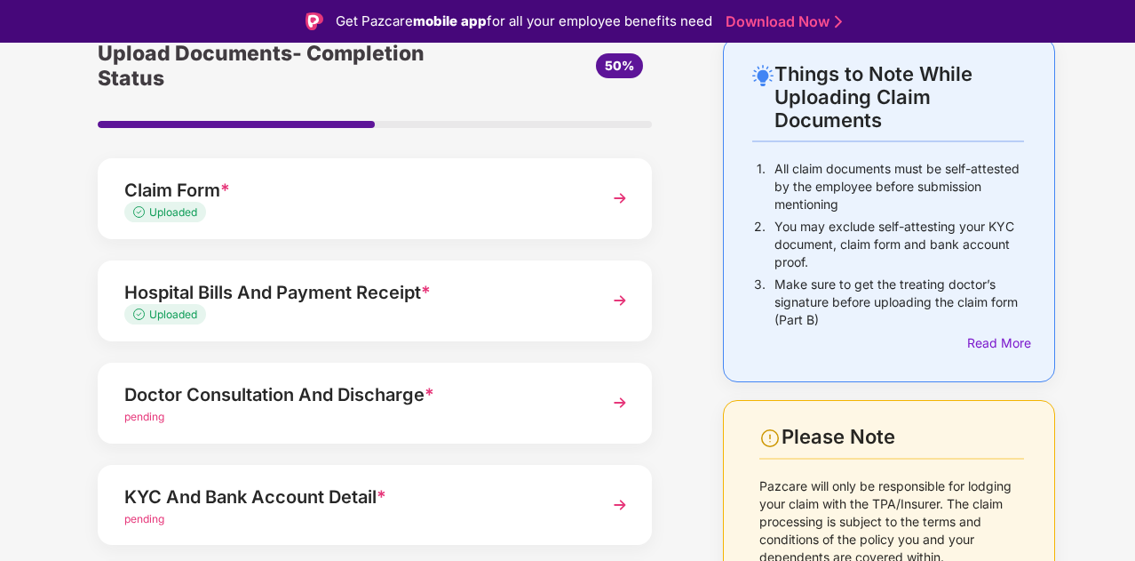
scroll to position [99, 0]
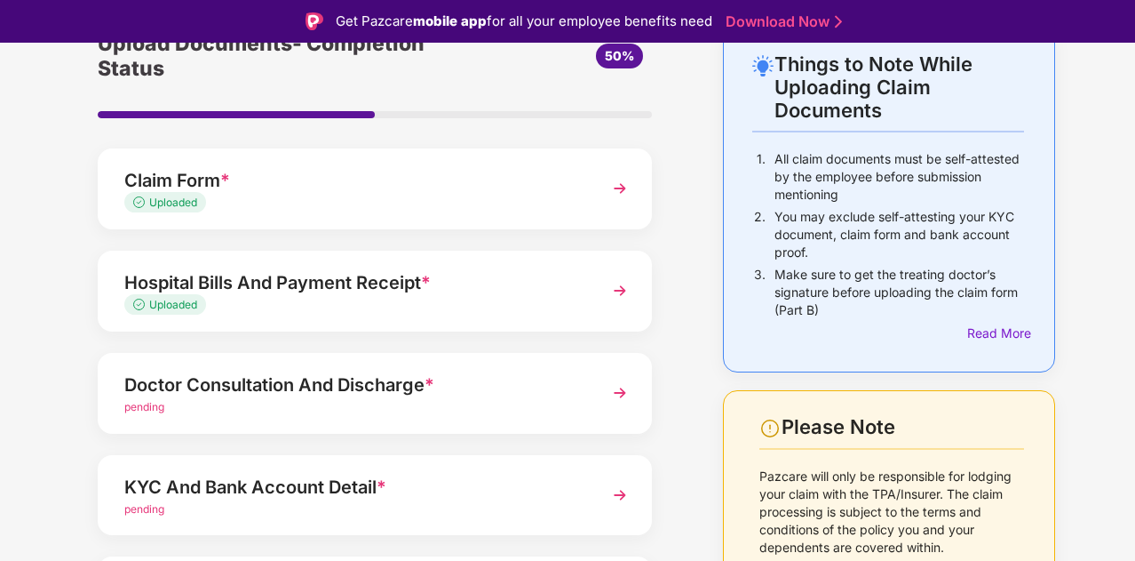
click at [392, 312] on div "Uploaded" at bounding box center [353, 305] width 459 height 17
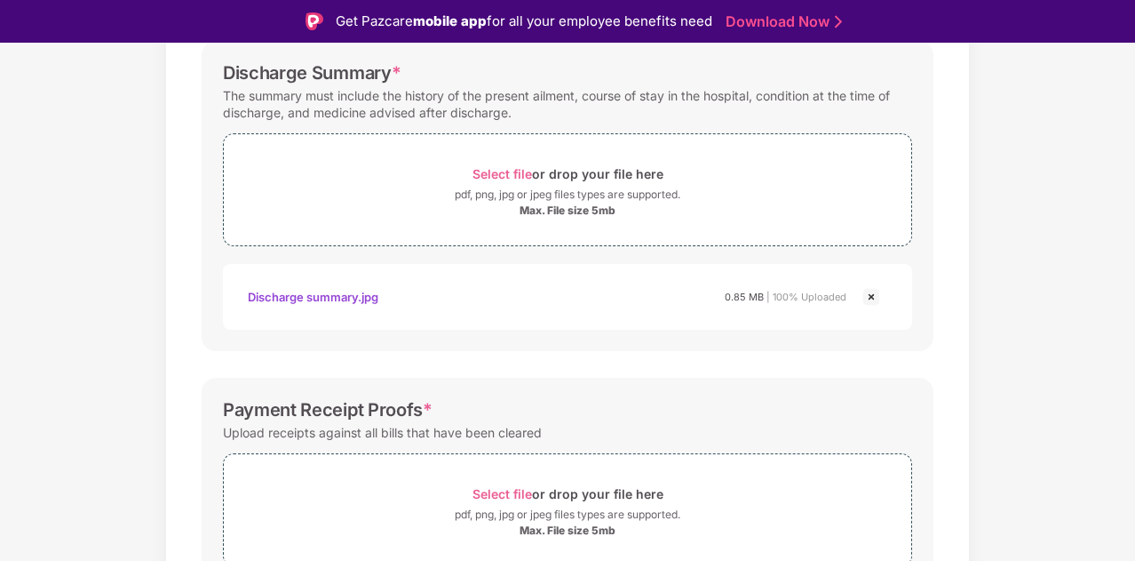
scroll to position [545, 0]
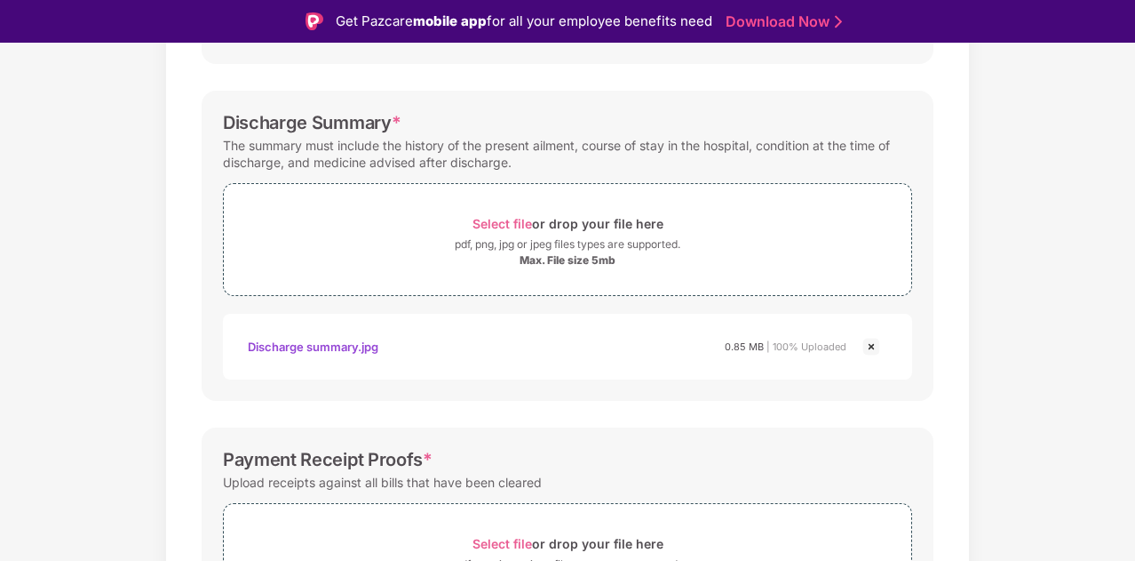
click at [871, 346] on img at bounding box center [871, 346] width 21 height 21
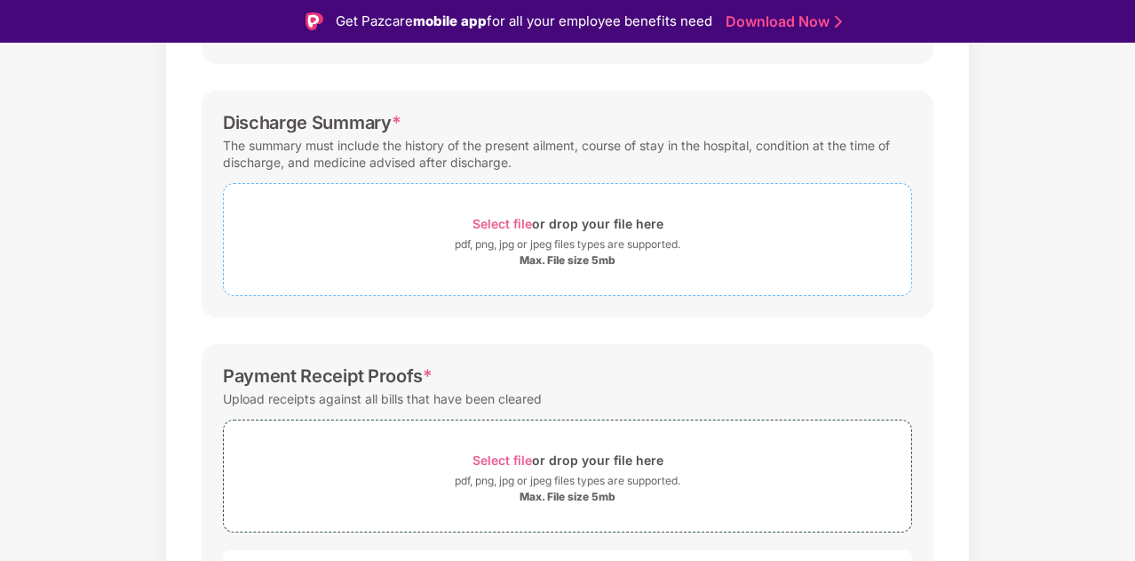
click at [546, 257] on div "Max. File size 5mb" at bounding box center [568, 260] width 96 height 14
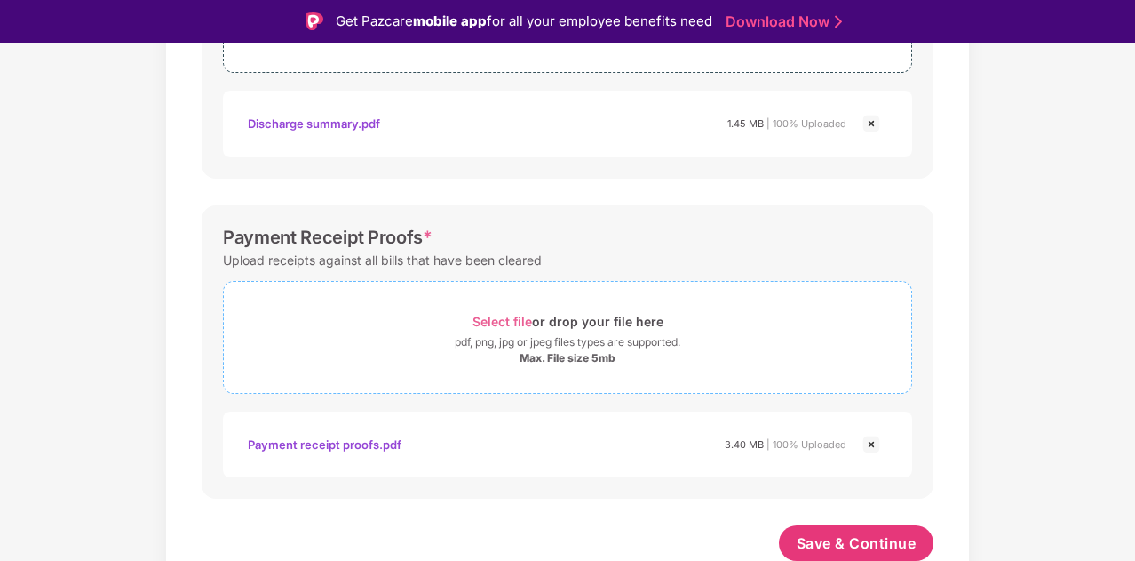
scroll to position [43, 0]
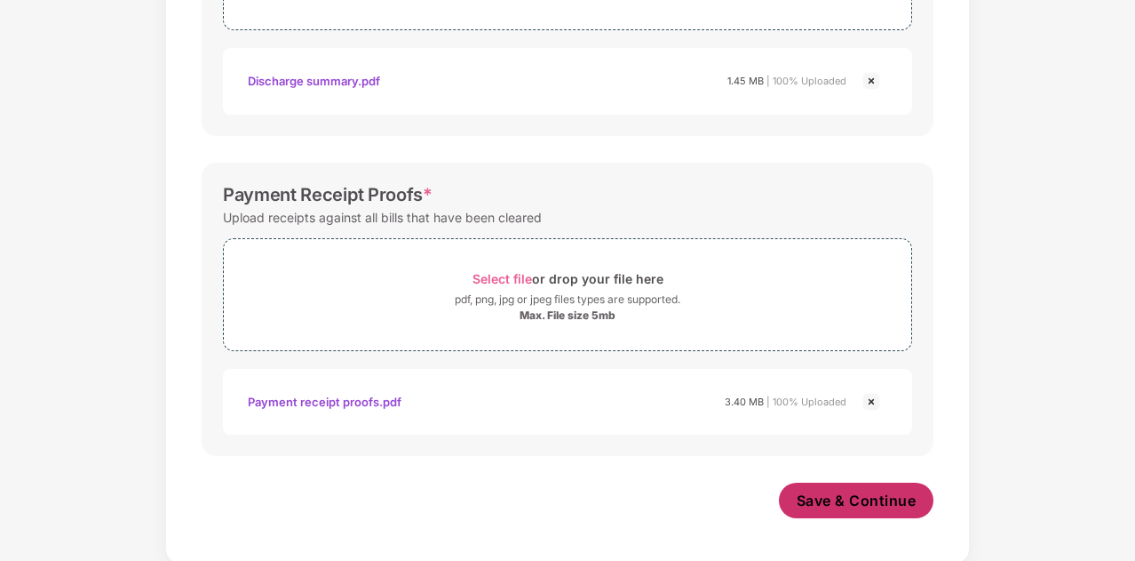
click at [842, 494] on span "Save & Continue" at bounding box center [857, 500] width 120 height 20
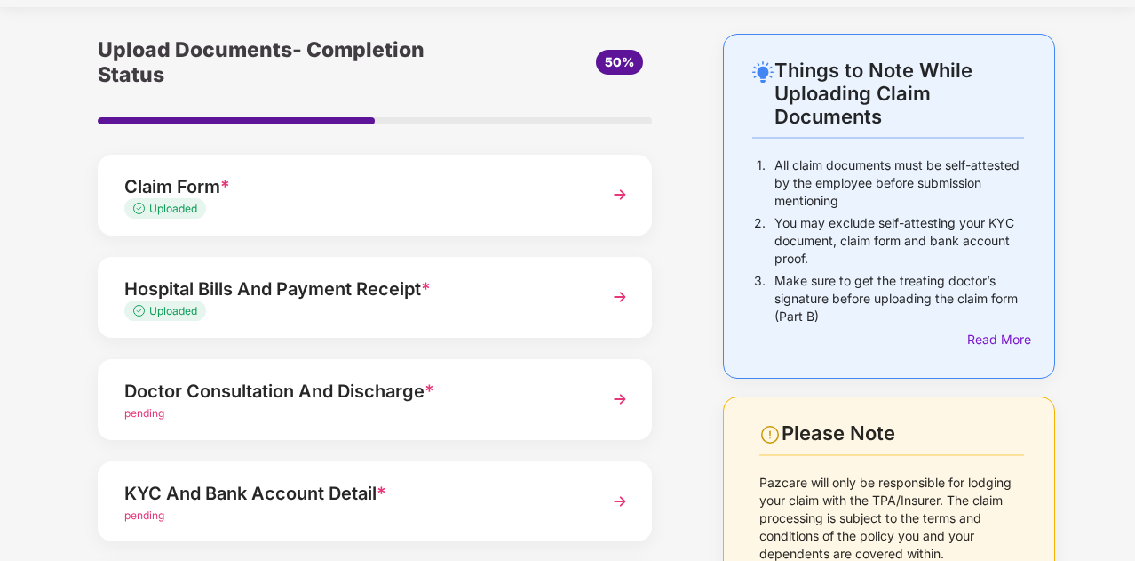
scroll to position [51, 0]
click at [336, 410] on div "pending" at bounding box center [353, 412] width 459 height 17
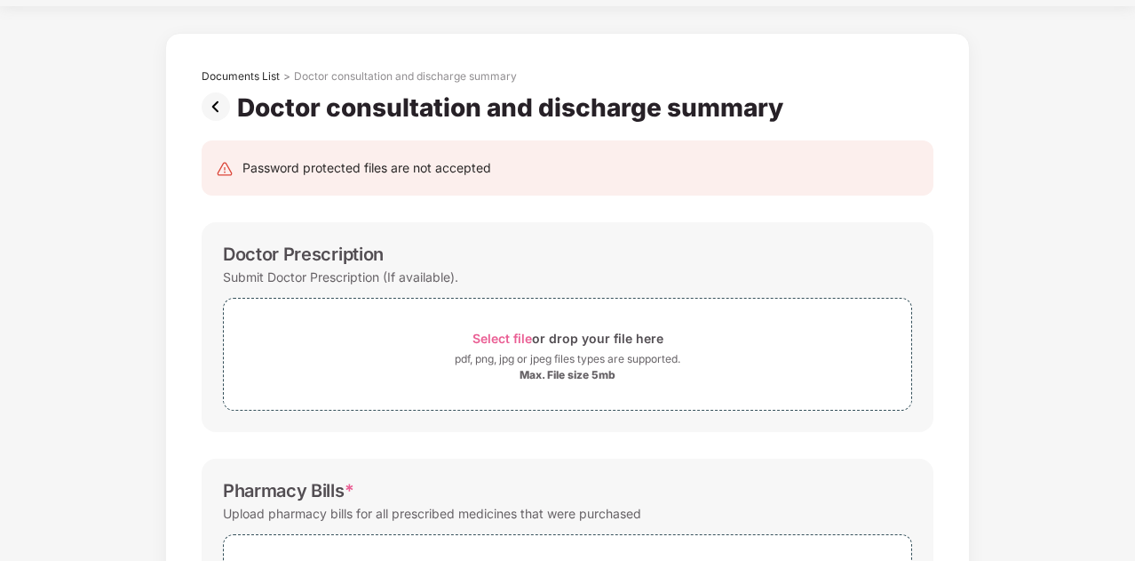
scroll to position [0, 0]
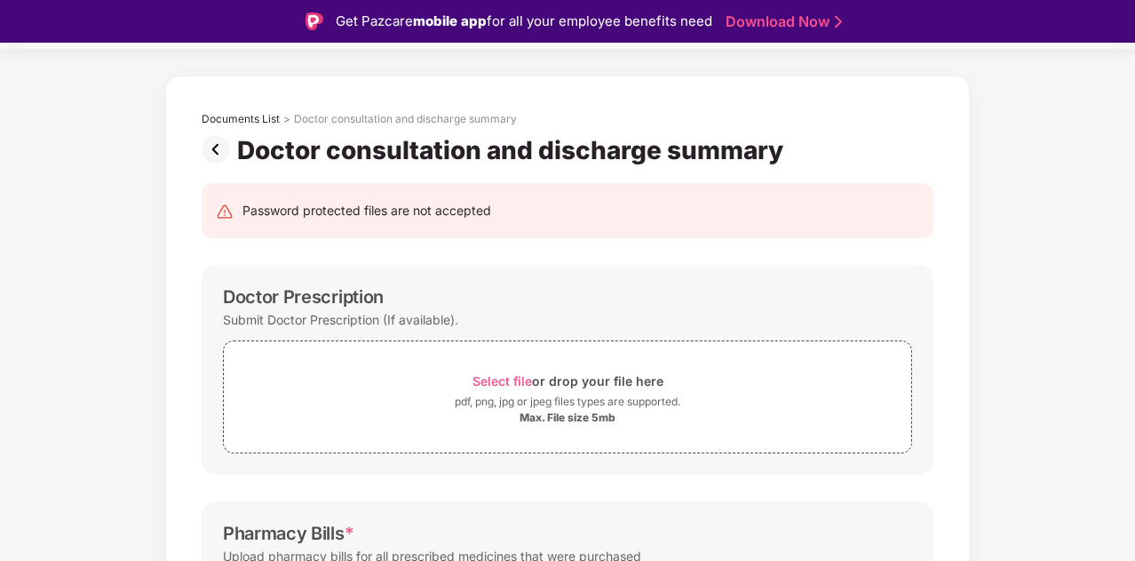
click at [338, 293] on div "Doctor Prescription" at bounding box center [303, 296] width 161 height 21
copy div "Prescription"
click at [576, 394] on div "pdf, png, jpg or jpeg files types are supported." at bounding box center [568, 402] width 226 height 18
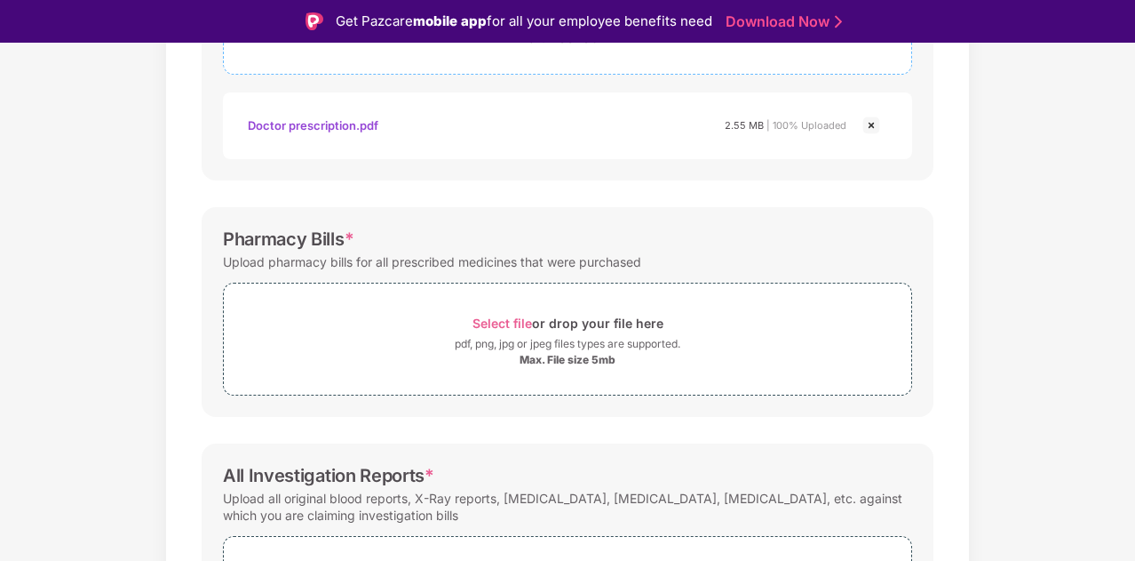
scroll to position [441, 0]
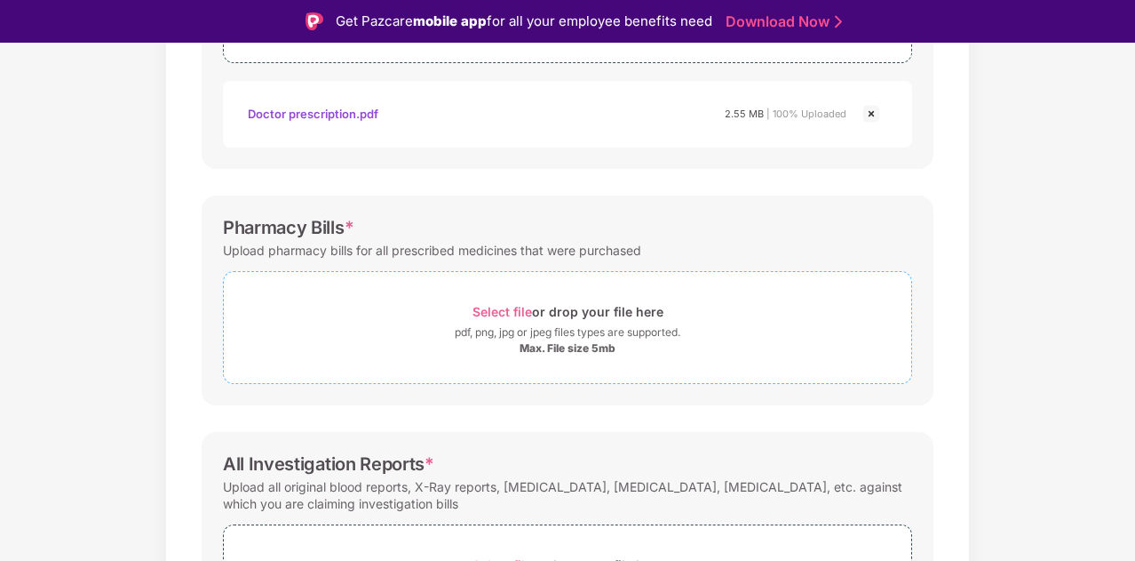
click at [572, 304] on div "Select file or drop your file here" at bounding box center [568, 311] width 191 height 24
drag, startPoint x: 223, startPoint y: 228, endPoint x: 343, endPoint y: 227, distance: 119.9
click at [343, 227] on div "Pharmacy Bills *" at bounding box center [288, 227] width 131 height 21
copy div "Pharmacy Bills"
click at [554, 324] on div "pdf, png, jpg or jpeg files types are supported." at bounding box center [568, 332] width 226 height 18
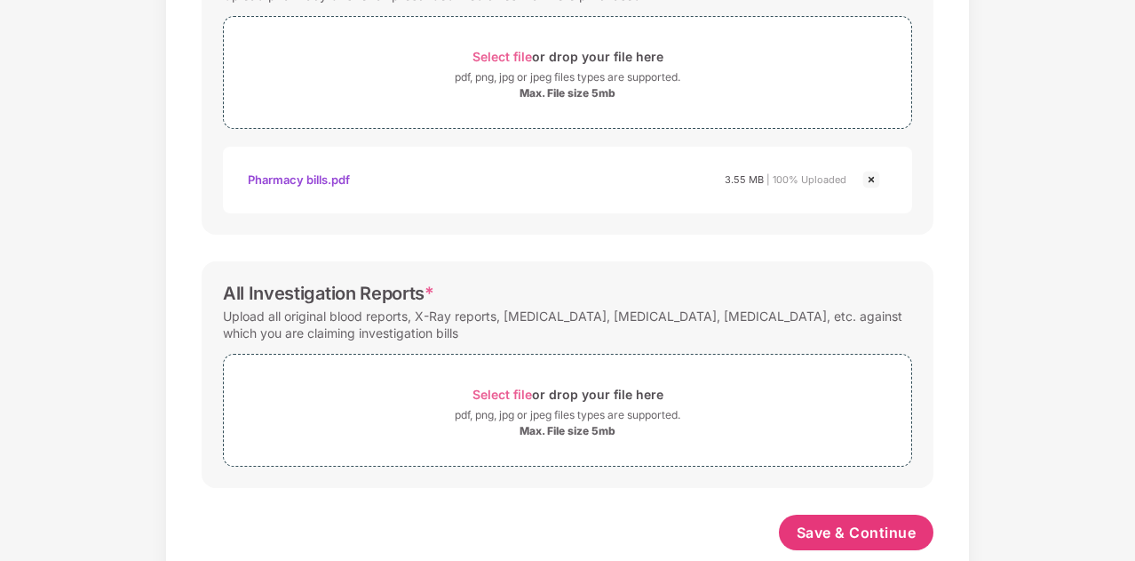
scroll to position [685, 0]
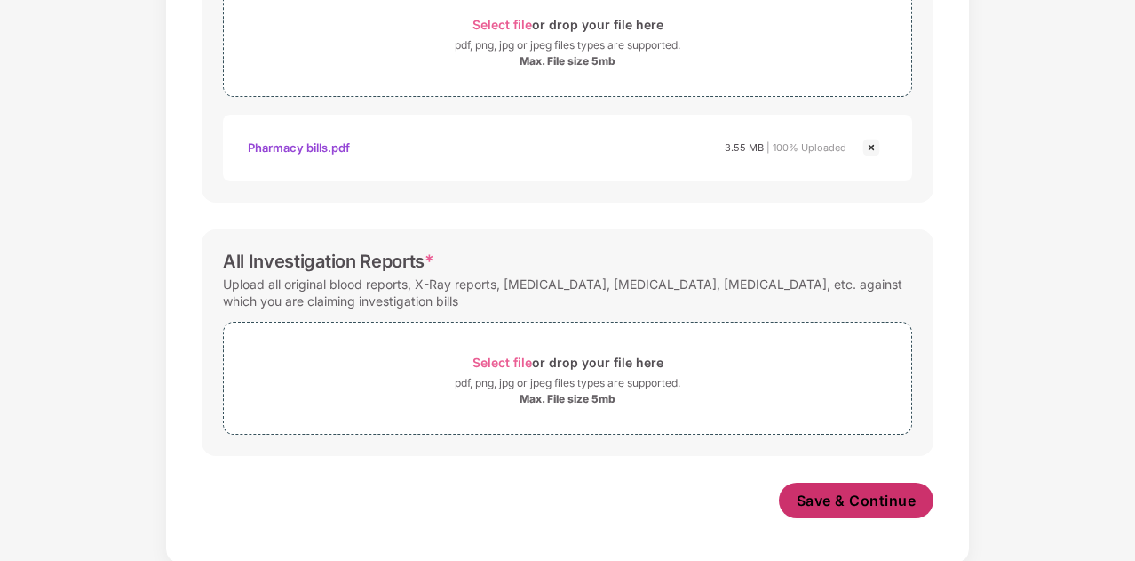
click at [810, 499] on span "Save & Continue" at bounding box center [857, 500] width 120 height 20
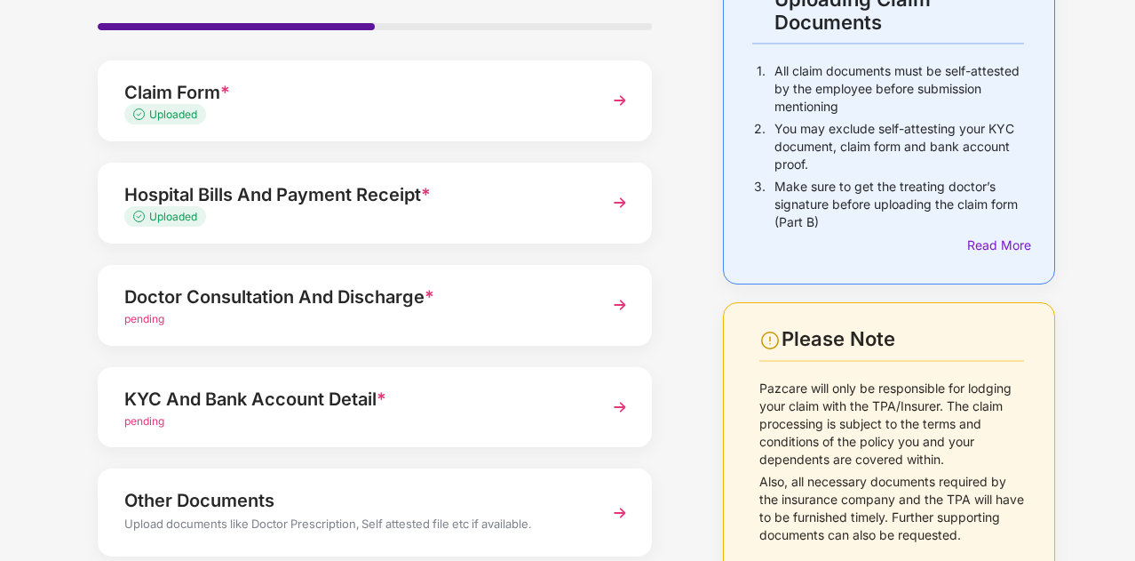
scroll to position [143, 0]
click at [386, 189] on div "Hospital Bills And Payment Receipt *" at bounding box center [353, 195] width 459 height 28
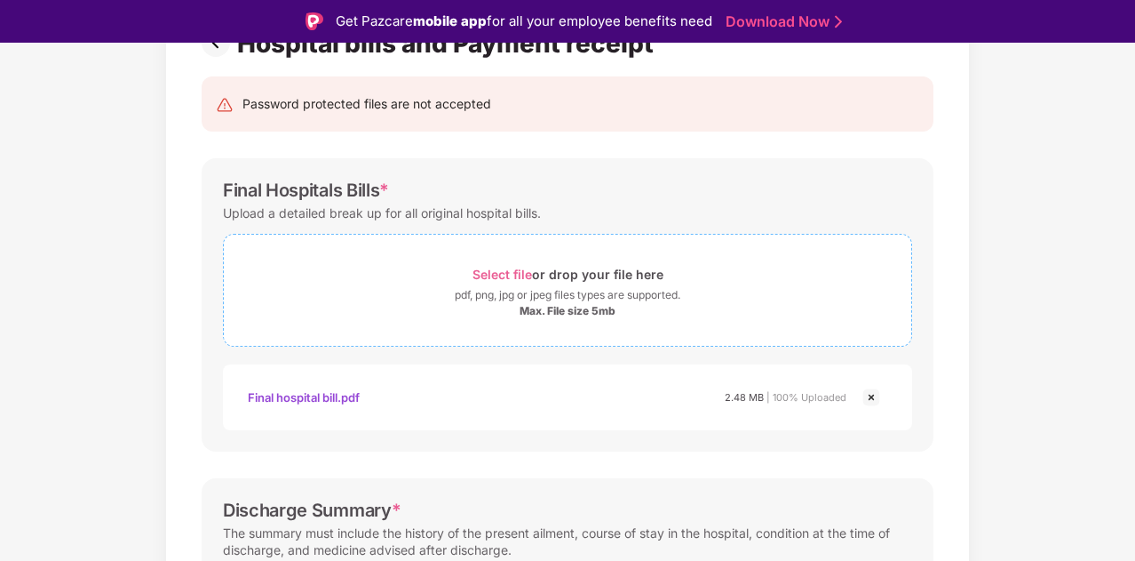
scroll to position [170, 0]
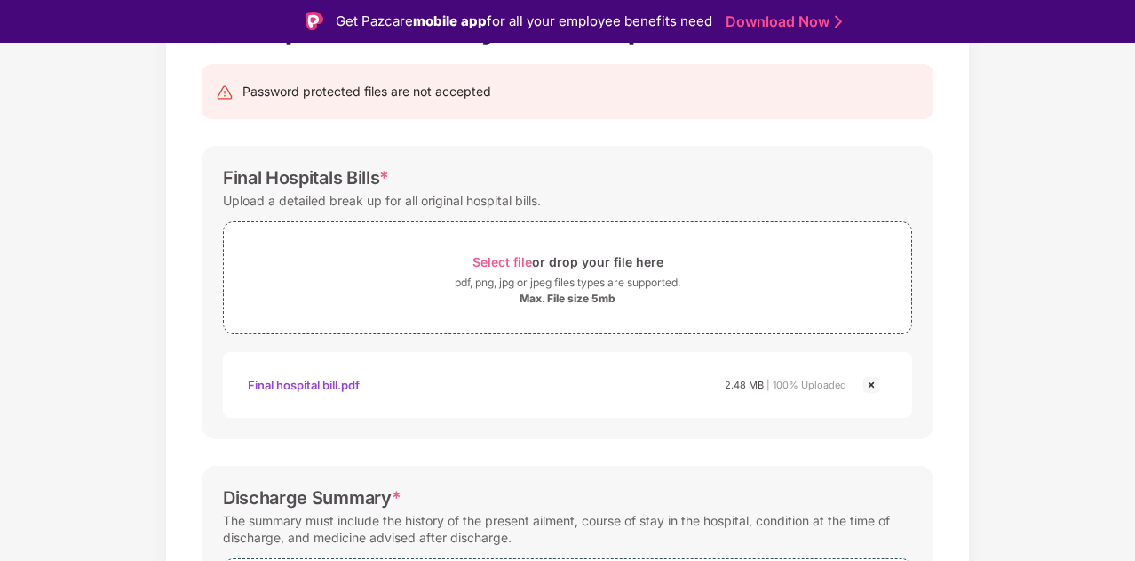
click at [869, 383] on img at bounding box center [871, 384] width 21 height 21
click at [579, 299] on div "Max. File size 5mb" at bounding box center [568, 298] width 96 height 14
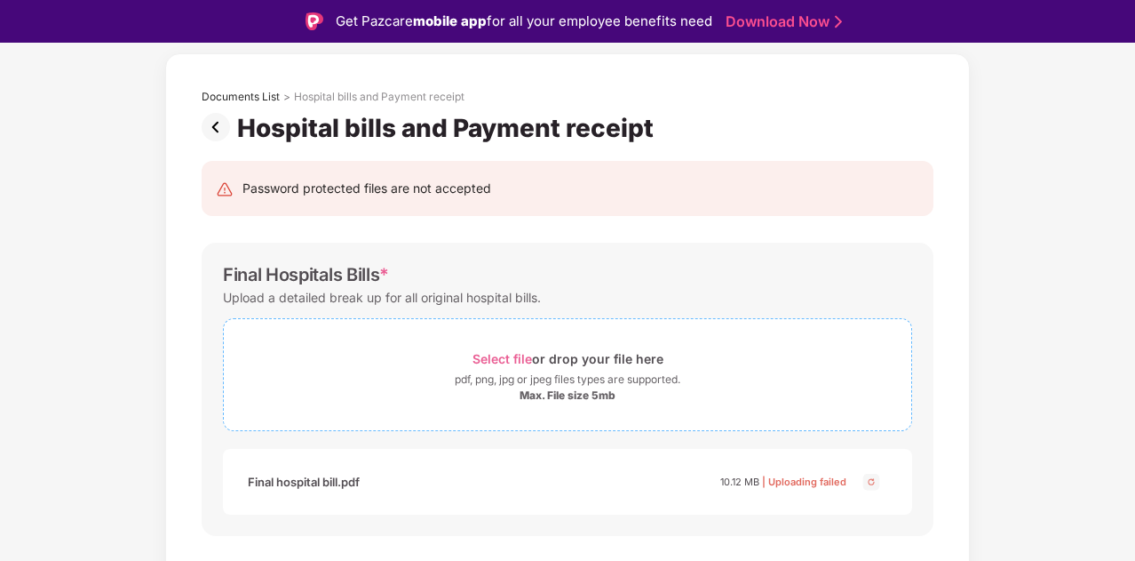
scroll to position [0, 0]
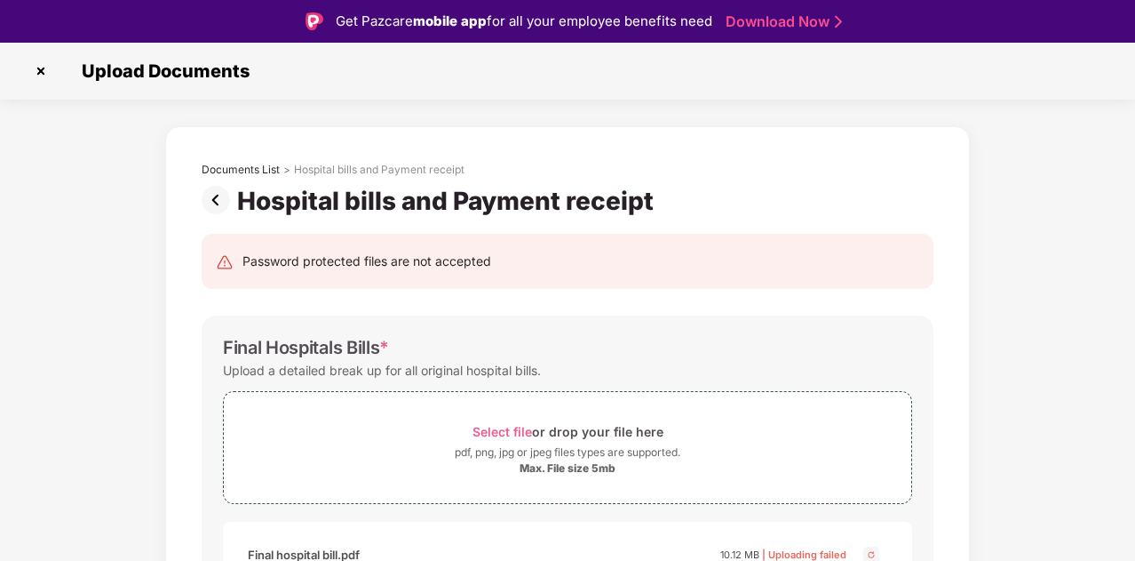
click at [211, 204] on img at bounding box center [220, 200] width 36 height 28
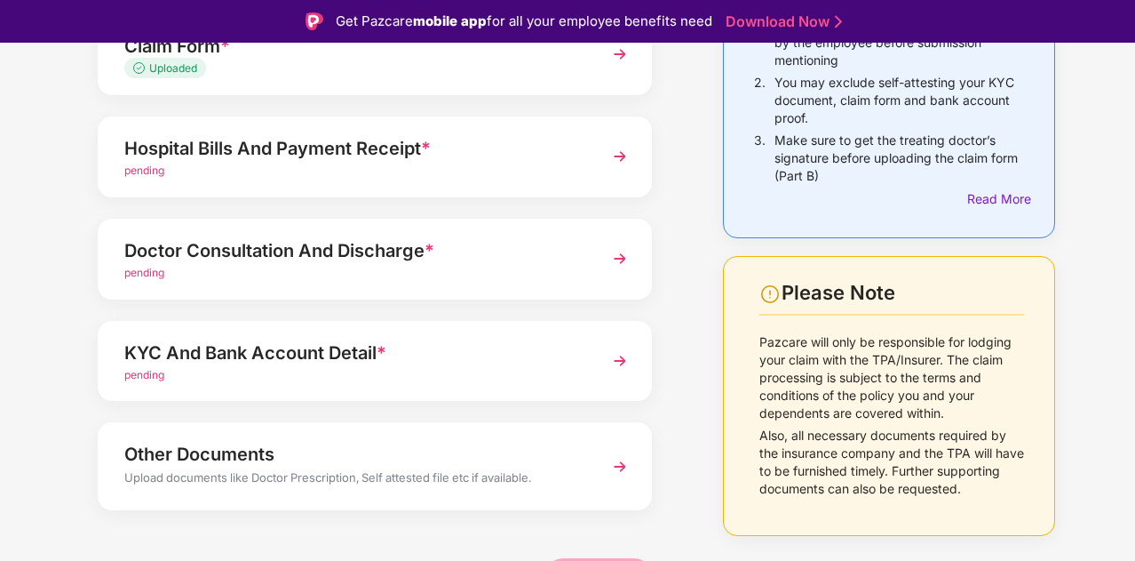
scroll to position [245, 0]
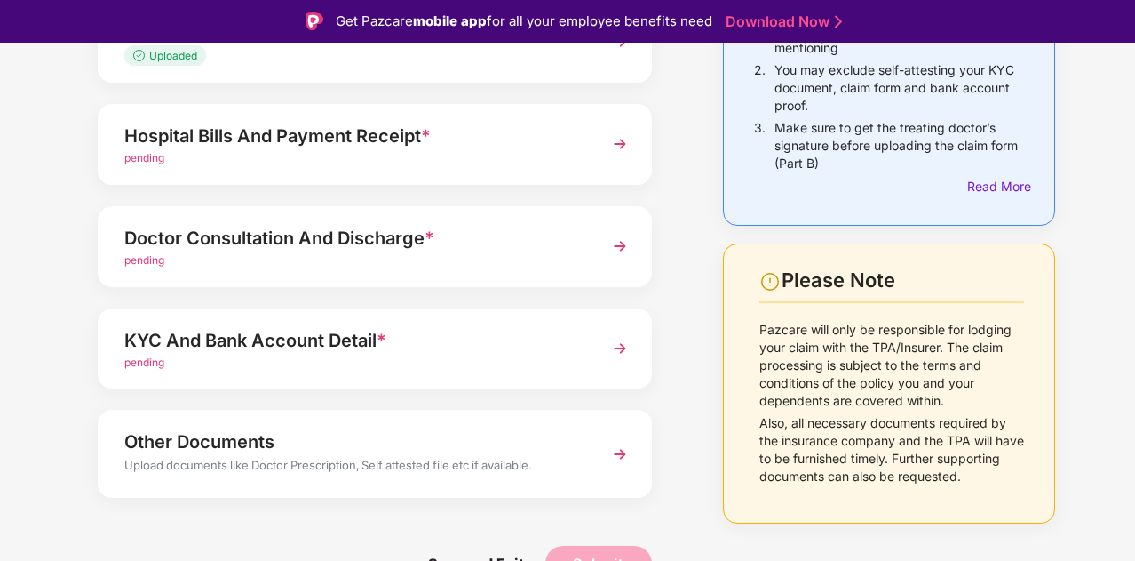
click at [348, 237] on div "Doctor Consultation And Discharge *" at bounding box center [353, 238] width 459 height 28
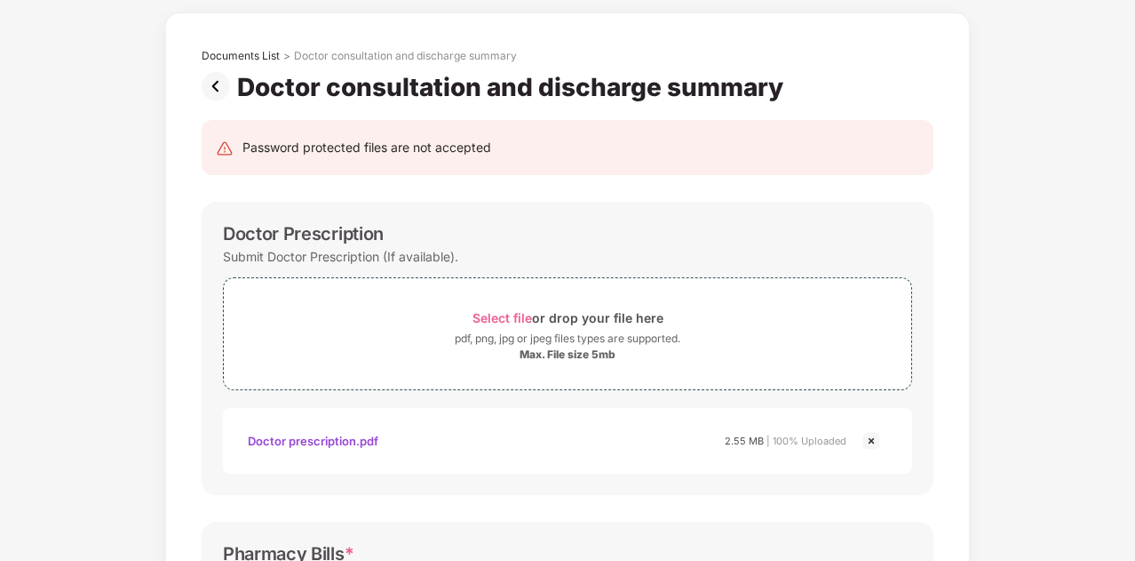
scroll to position [0, 0]
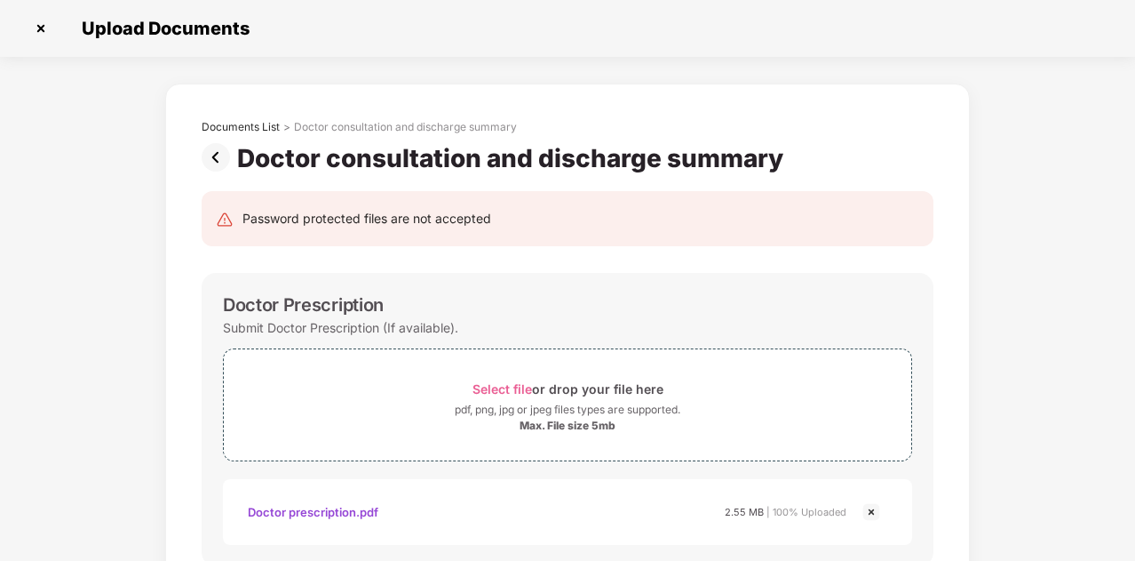
click at [218, 154] on img at bounding box center [220, 157] width 36 height 28
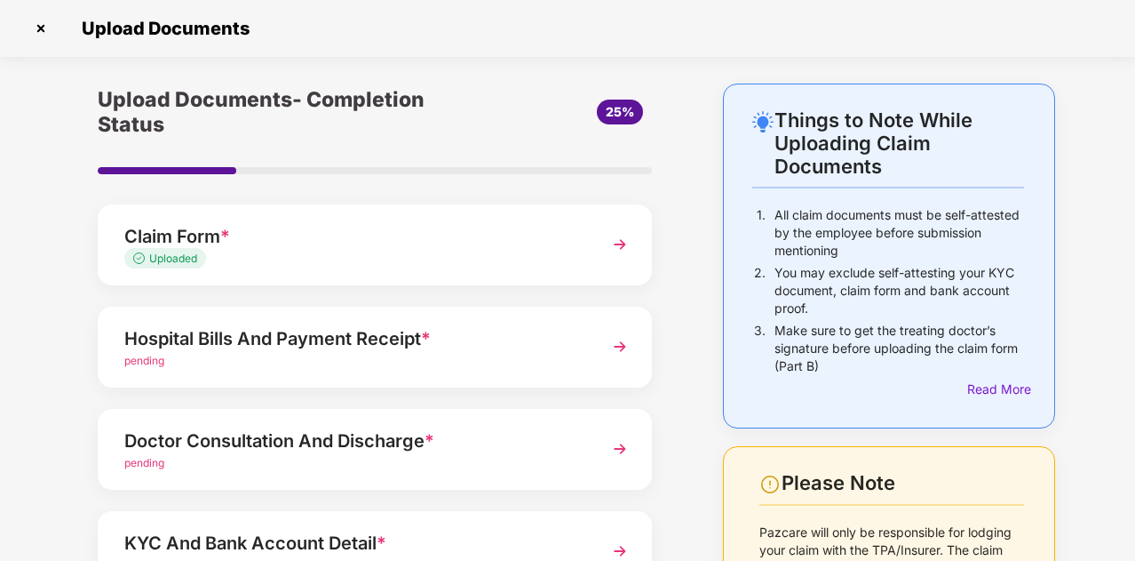
click at [549, 347] on div "Hospital Bills And Payment Receipt *" at bounding box center [353, 338] width 459 height 28
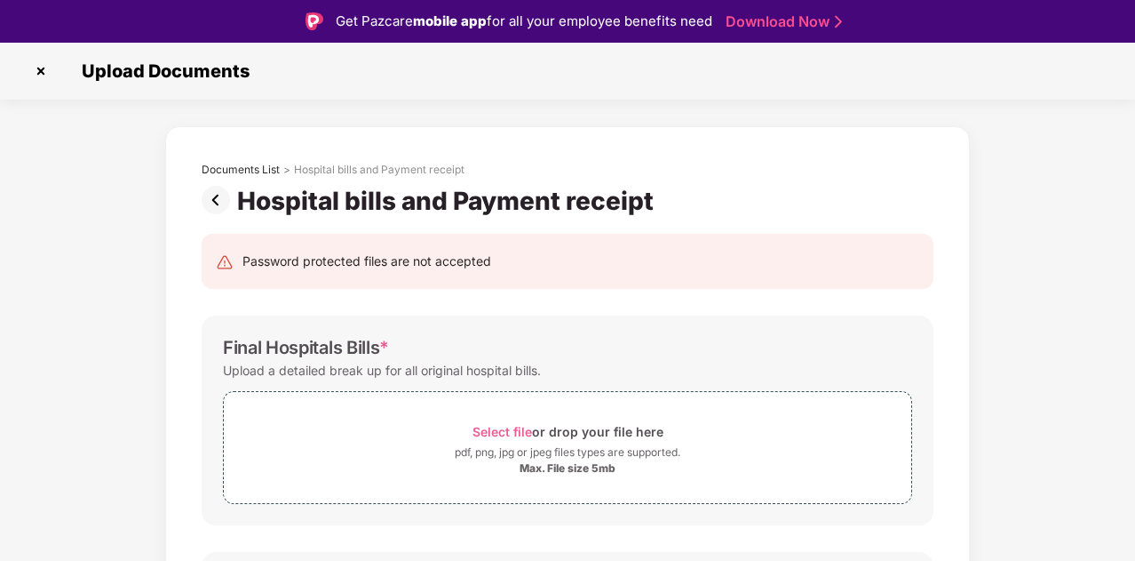
scroll to position [108, 0]
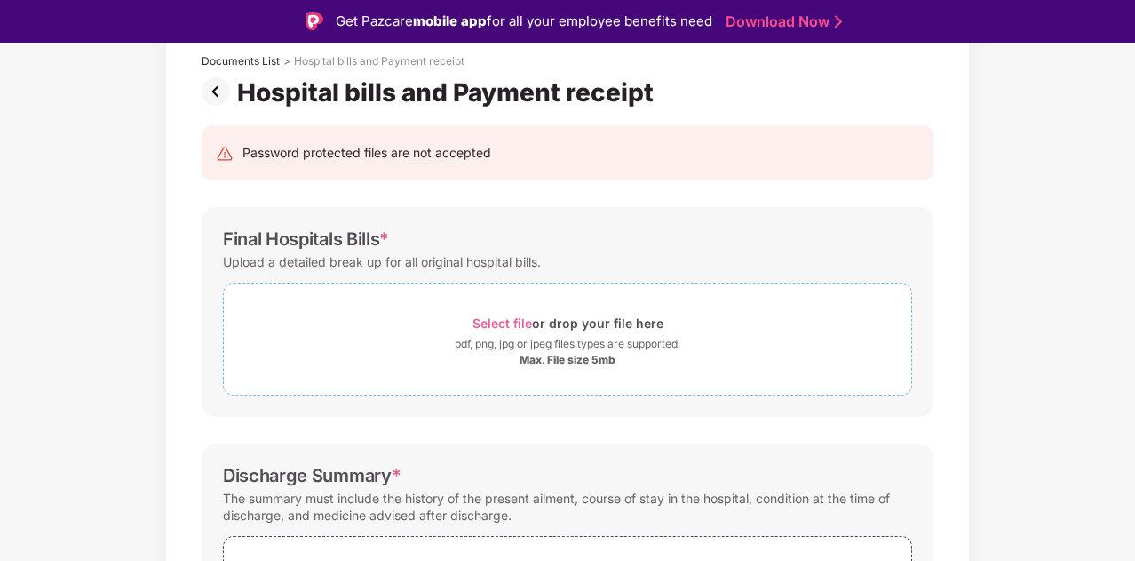
click at [567, 337] on div "pdf, png, jpg or jpeg files types are supported." at bounding box center [568, 344] width 226 height 18
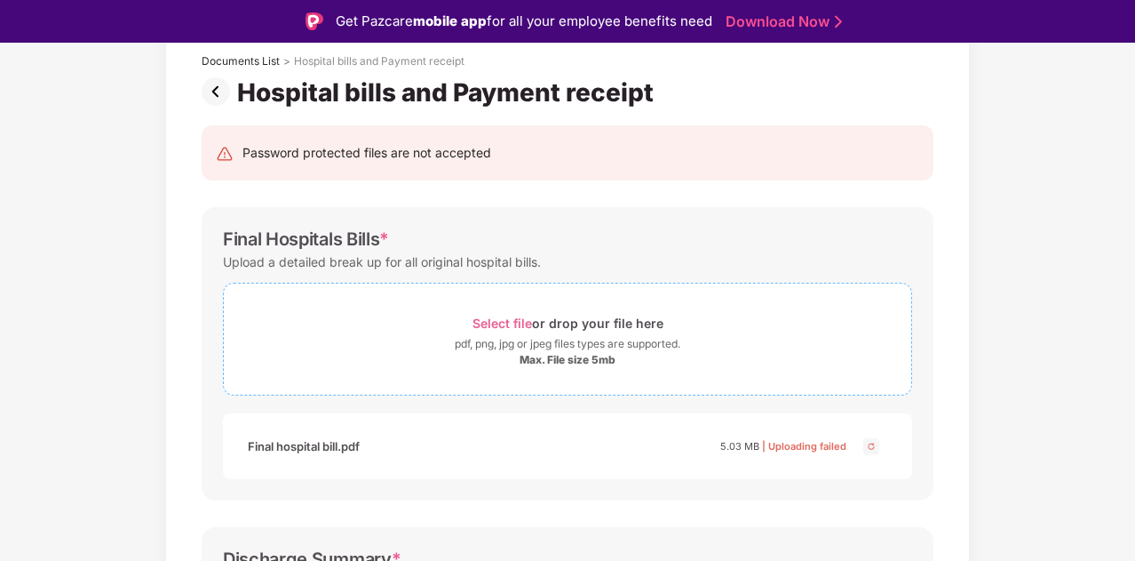
click at [557, 356] on div "Max. File size 5mb" at bounding box center [568, 360] width 96 height 14
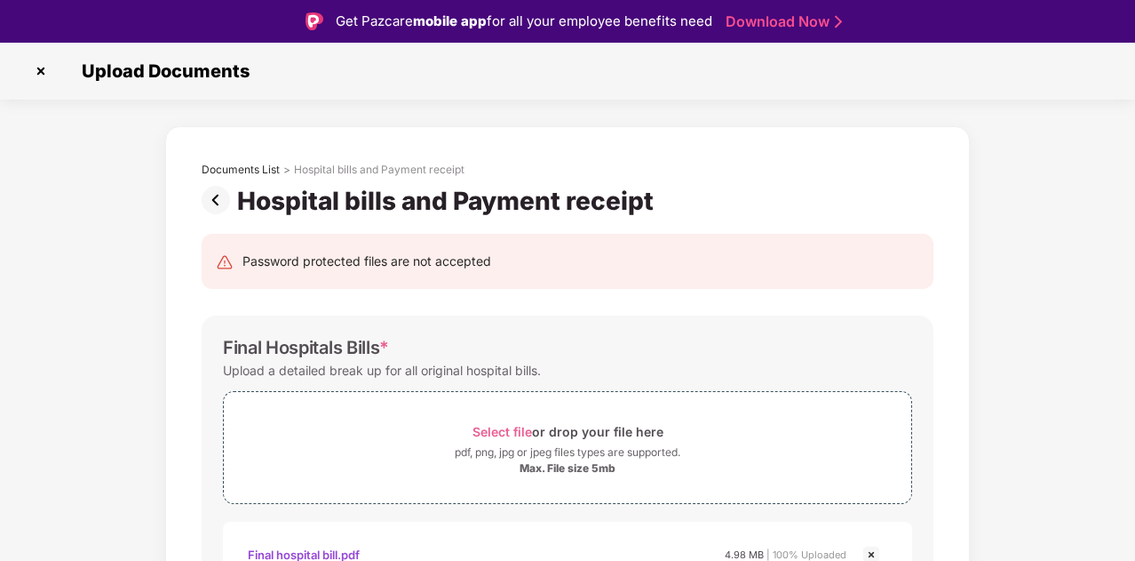
scroll to position [768, 0]
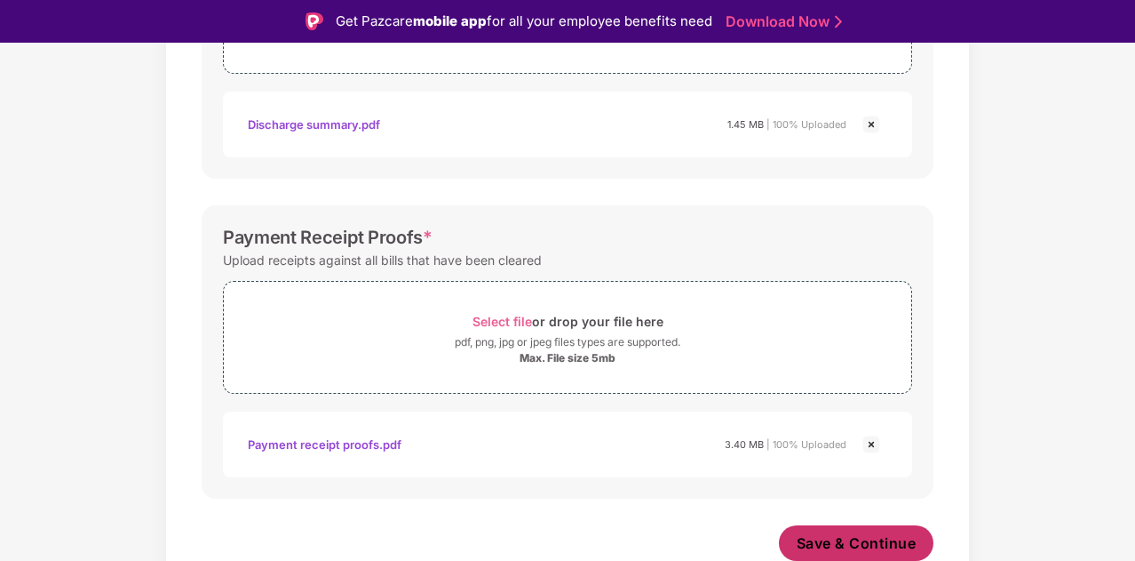
click at [815, 546] on span "Save & Continue" at bounding box center [857, 543] width 120 height 20
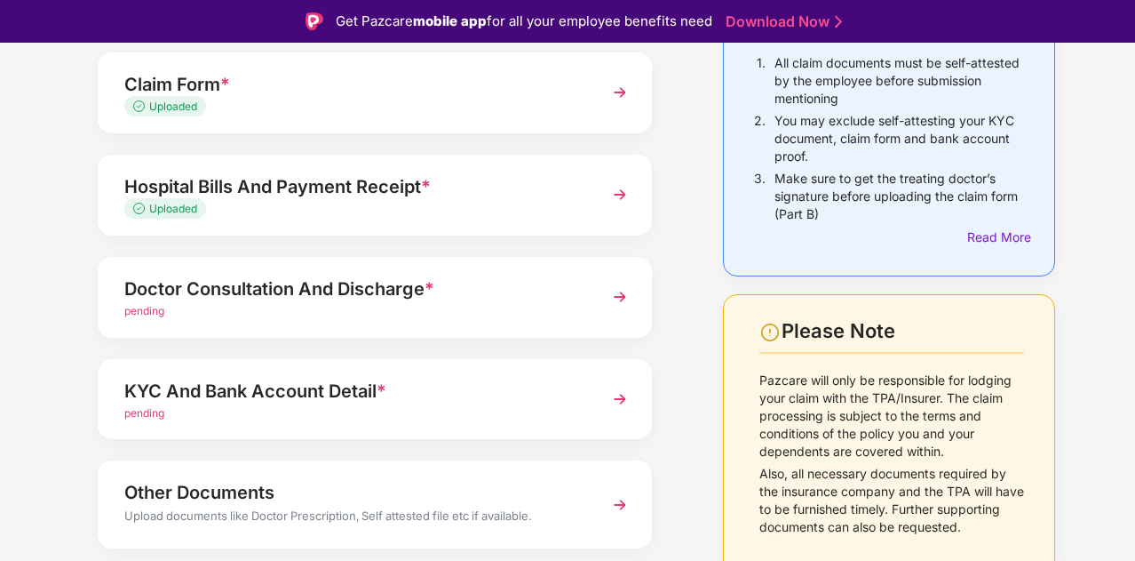
scroll to position [195, 0]
click at [397, 287] on div "Doctor Consultation And Discharge *" at bounding box center [353, 288] width 459 height 28
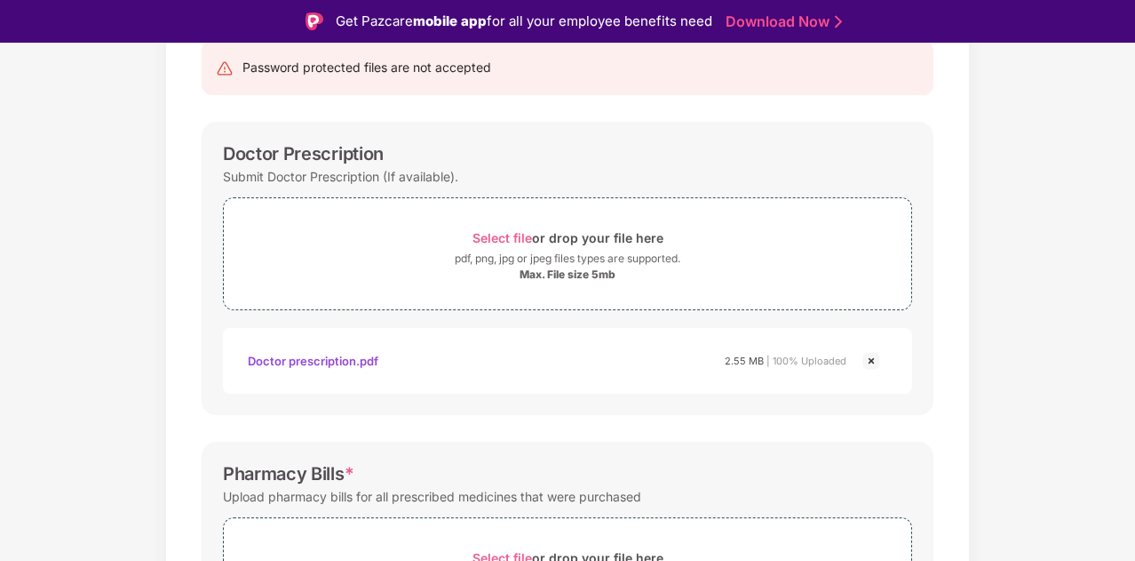
scroll to position [0, 0]
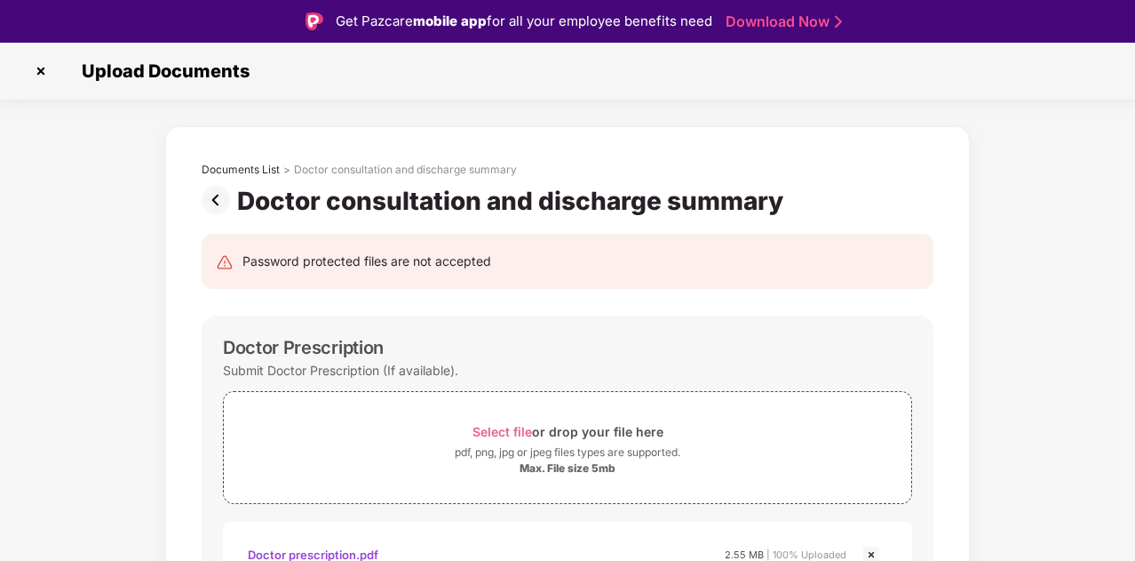
click at [212, 198] on img at bounding box center [220, 200] width 36 height 28
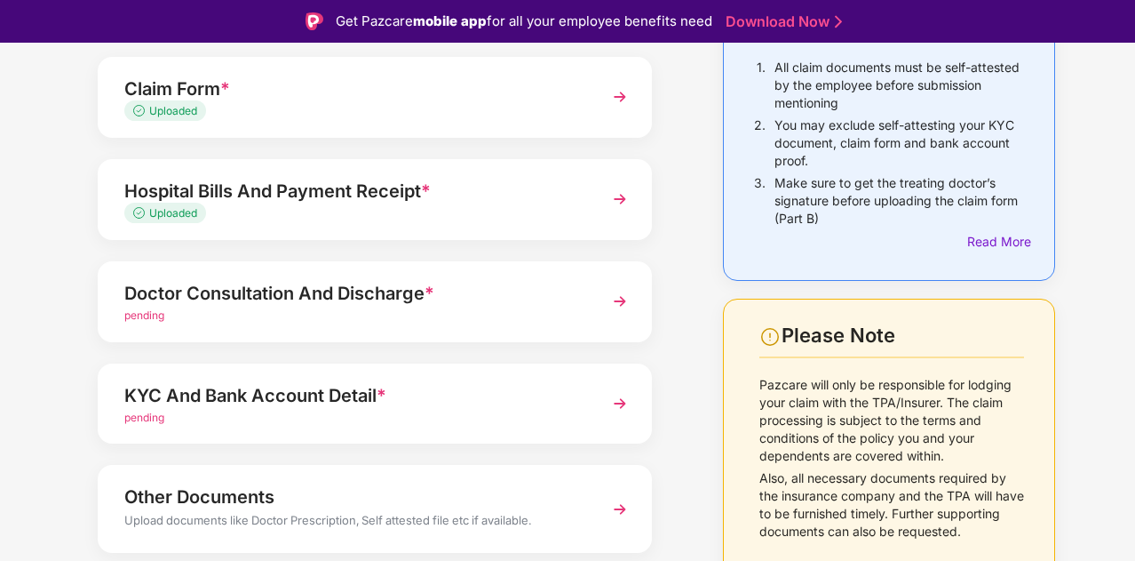
scroll to position [204, 0]
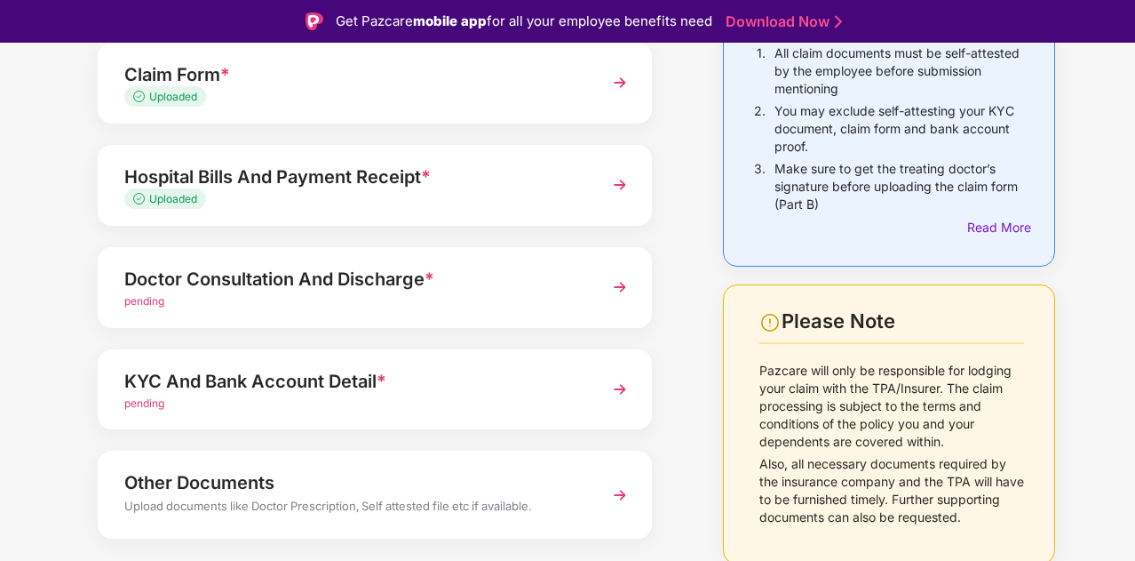
click at [334, 412] on div "KYC And Bank Account Detail * pending" at bounding box center [375, 389] width 554 height 81
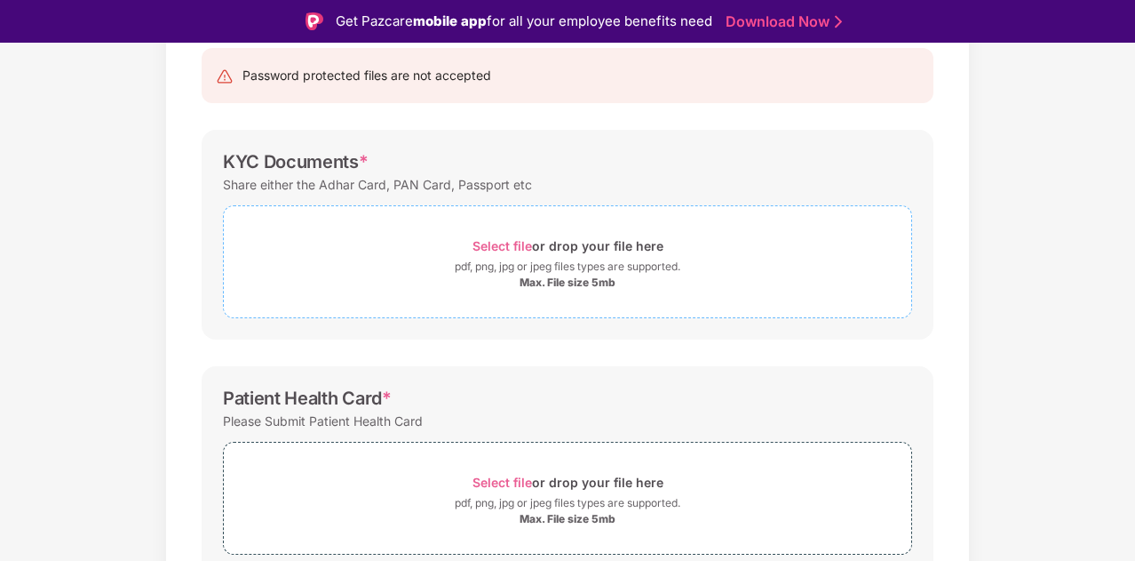
scroll to position [185, 0]
click at [497, 267] on div "pdf, png, jpg or jpeg files types are supported." at bounding box center [568, 268] width 226 height 18
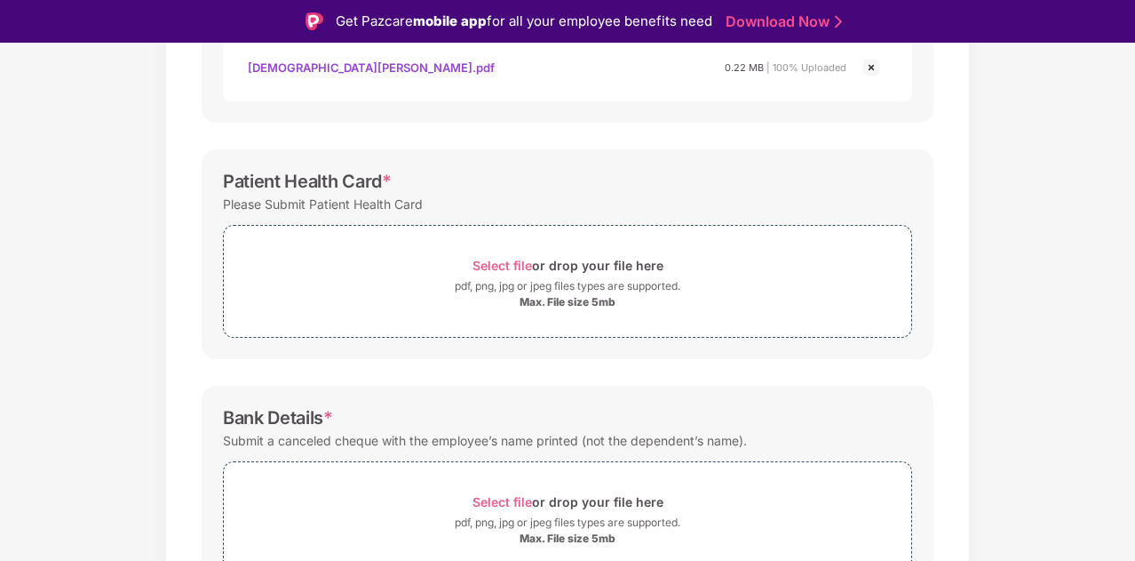
scroll to position [512, 0]
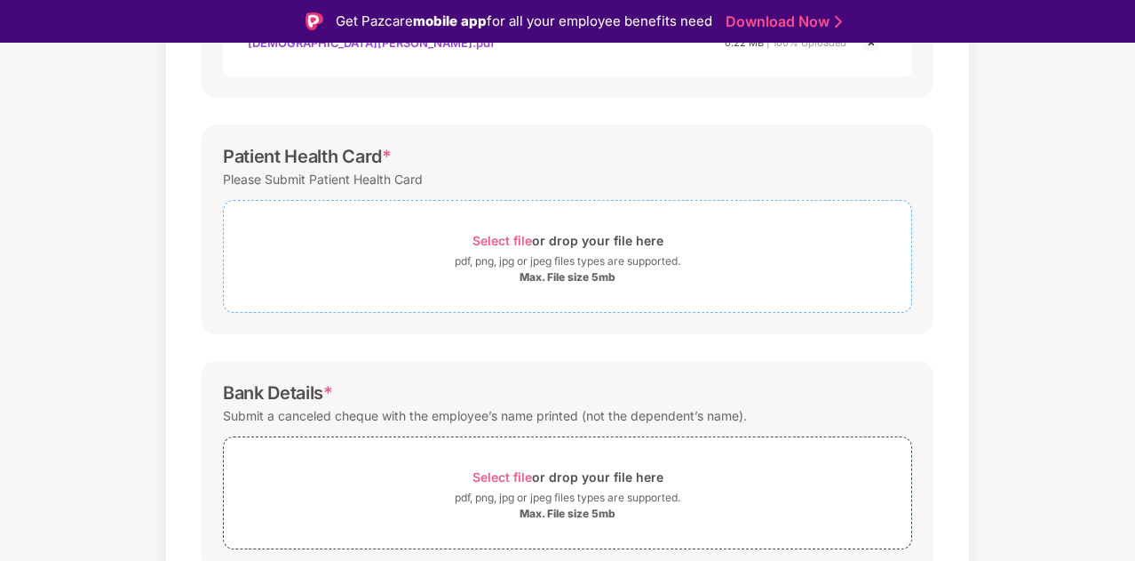
click at [569, 271] on div "Max. File size 5mb" at bounding box center [568, 277] width 96 height 14
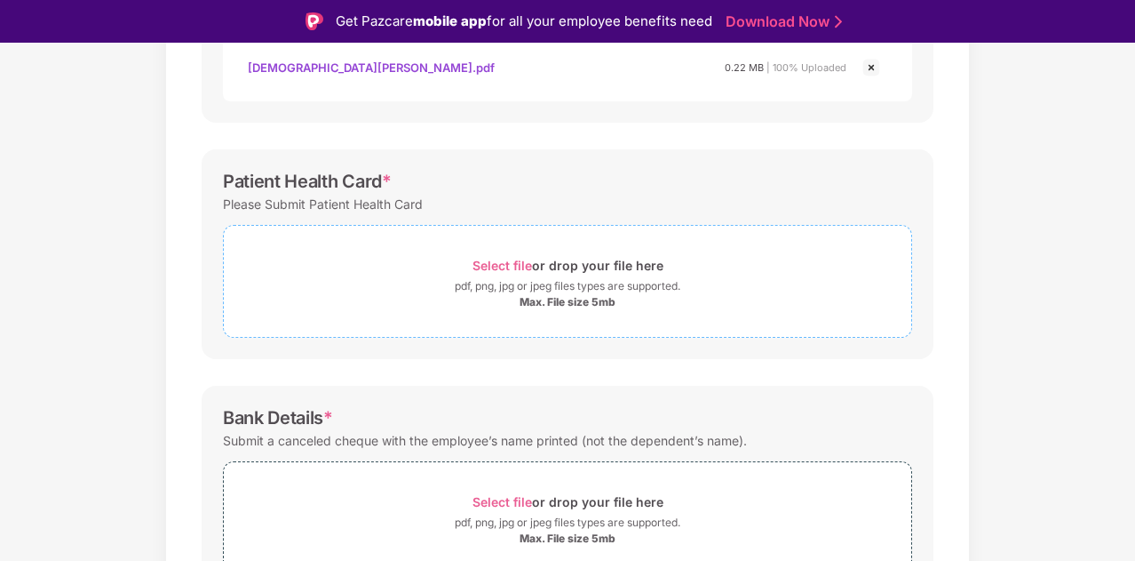
scroll to position [481, 0]
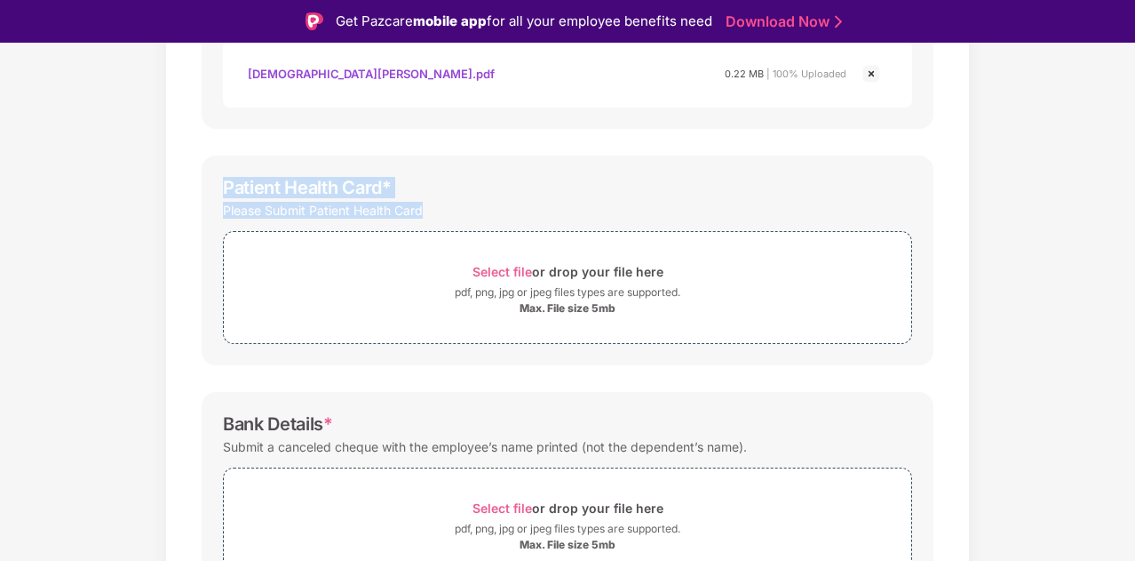
drag, startPoint x: 224, startPoint y: 182, endPoint x: 462, endPoint y: 223, distance: 241.6
click at [462, 223] on div "Patient Health Card * Please Submit Patient Health Card Select file or drop you…" at bounding box center [568, 260] width 732 height 210
copy div "Patient Health Card * Please Submit Patient Health Card"
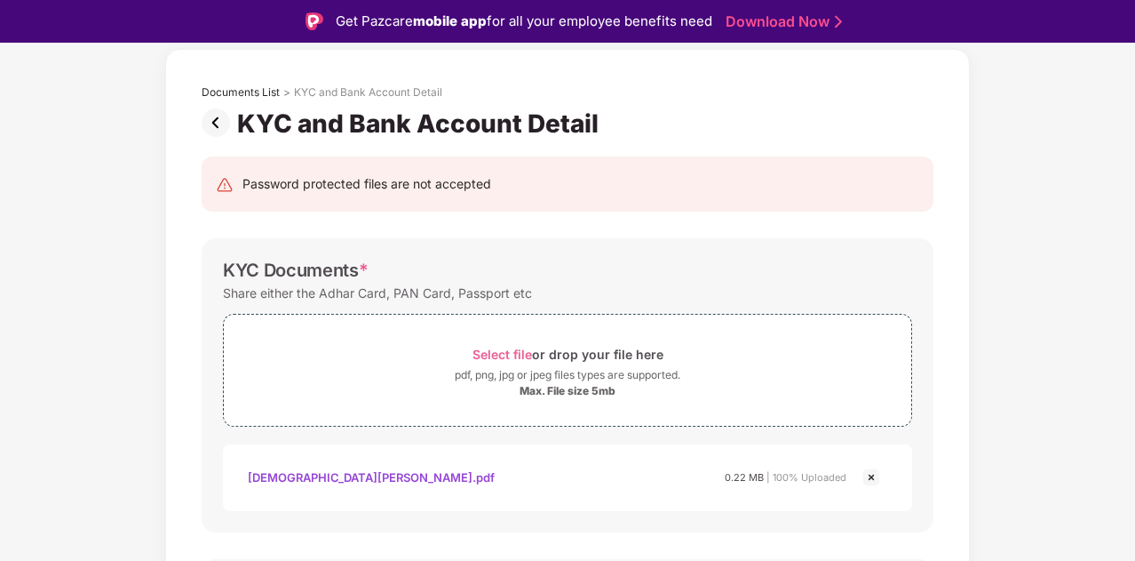
scroll to position [10, 0]
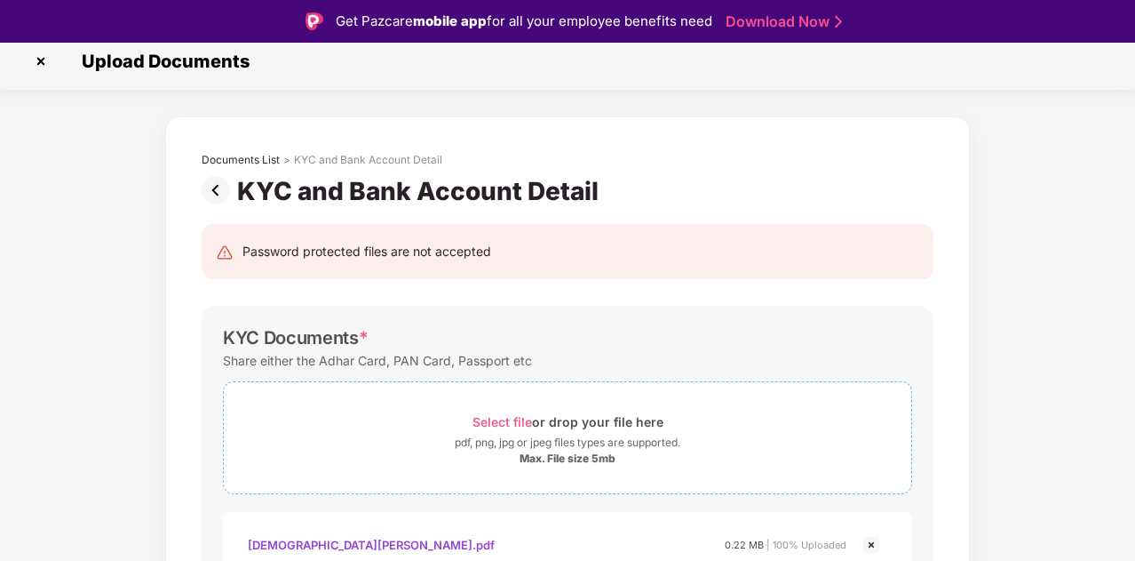
click at [522, 440] on div "pdf, png, jpg or jpeg files types are supported." at bounding box center [568, 443] width 226 height 18
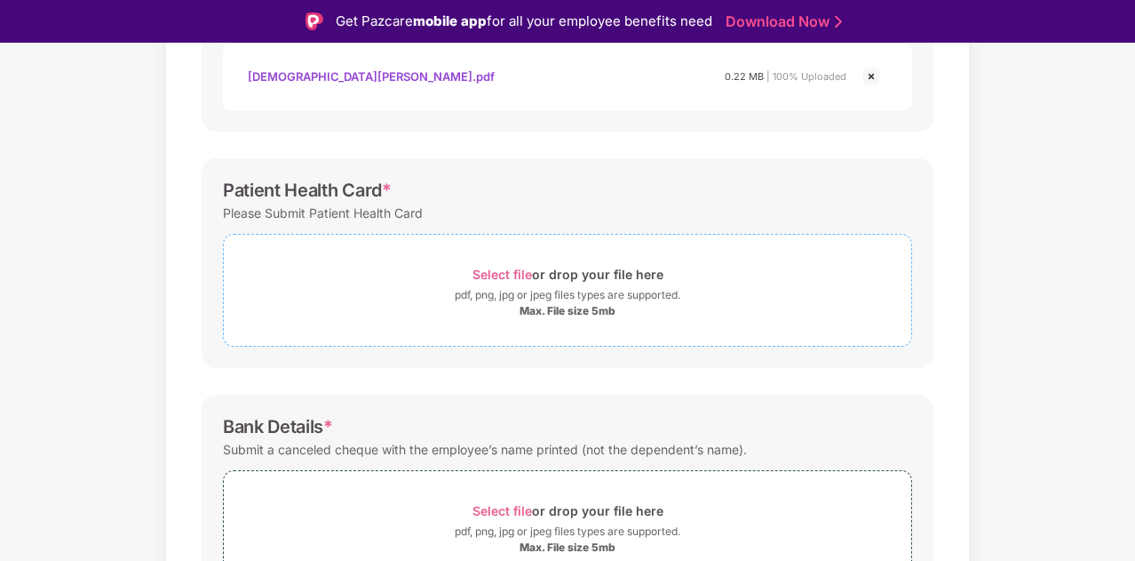
scroll to position [479, 0]
click at [573, 293] on div "pdf, png, jpg or jpeg files types are supported." at bounding box center [568, 294] width 226 height 18
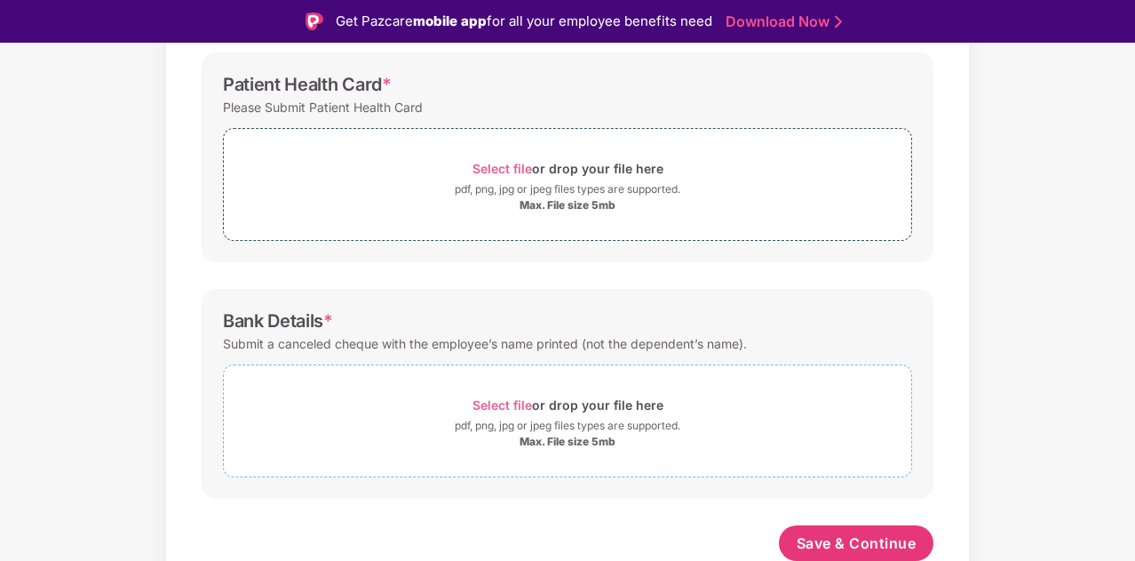
click at [527, 397] on span "Select file" at bounding box center [503, 404] width 60 height 15
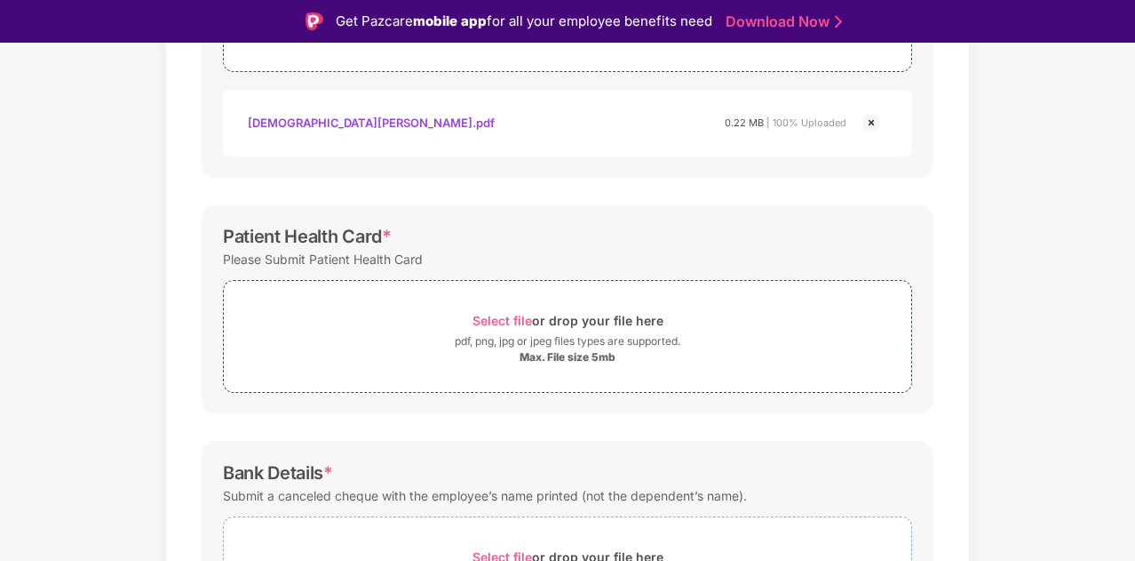
scroll to position [432, 0]
click at [574, 340] on div "pdf, png, jpg or jpeg files types are supported." at bounding box center [568, 341] width 226 height 18
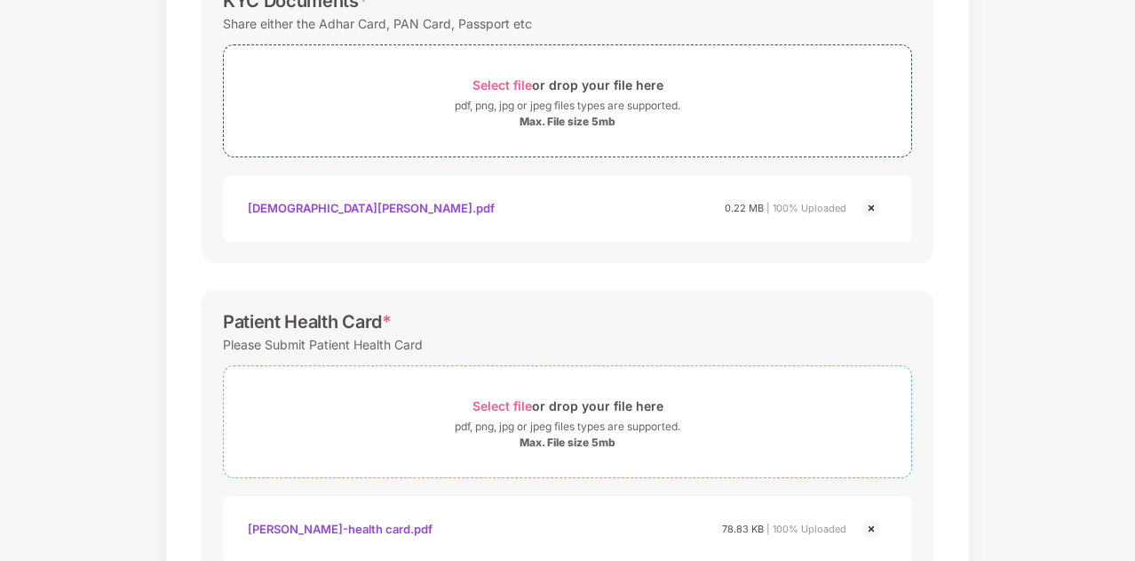
scroll to position [752, 0]
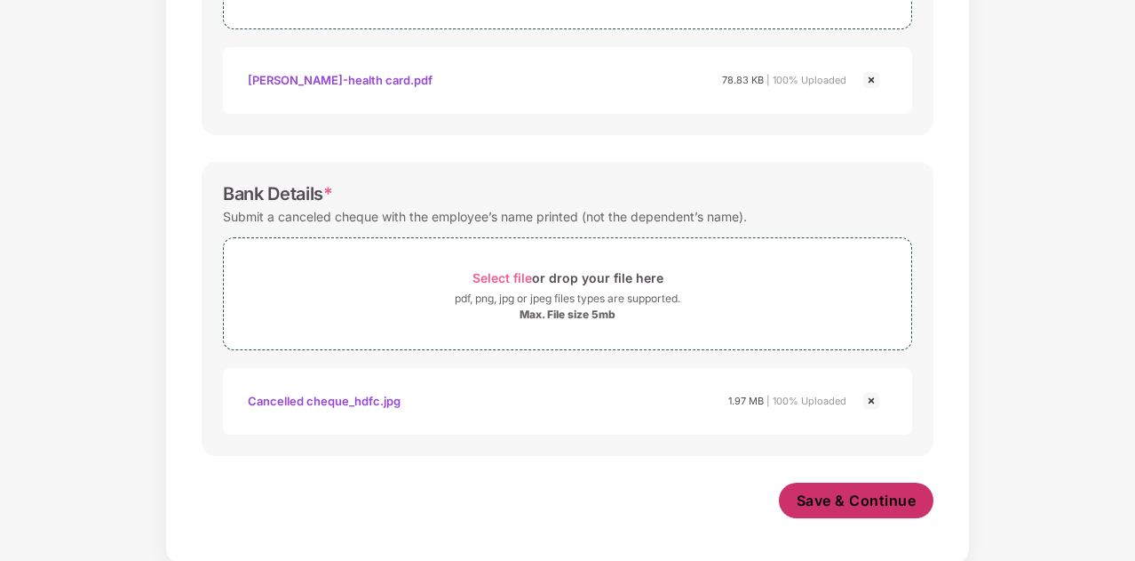
click at [808, 513] on button "Save & Continue" at bounding box center [856, 500] width 155 height 36
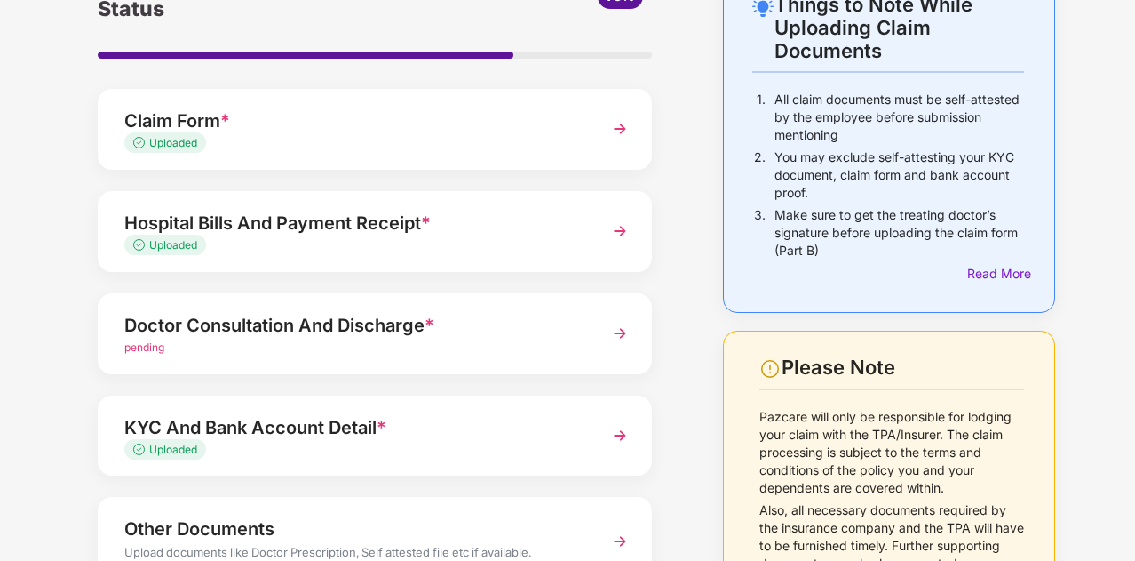
scroll to position [119, 0]
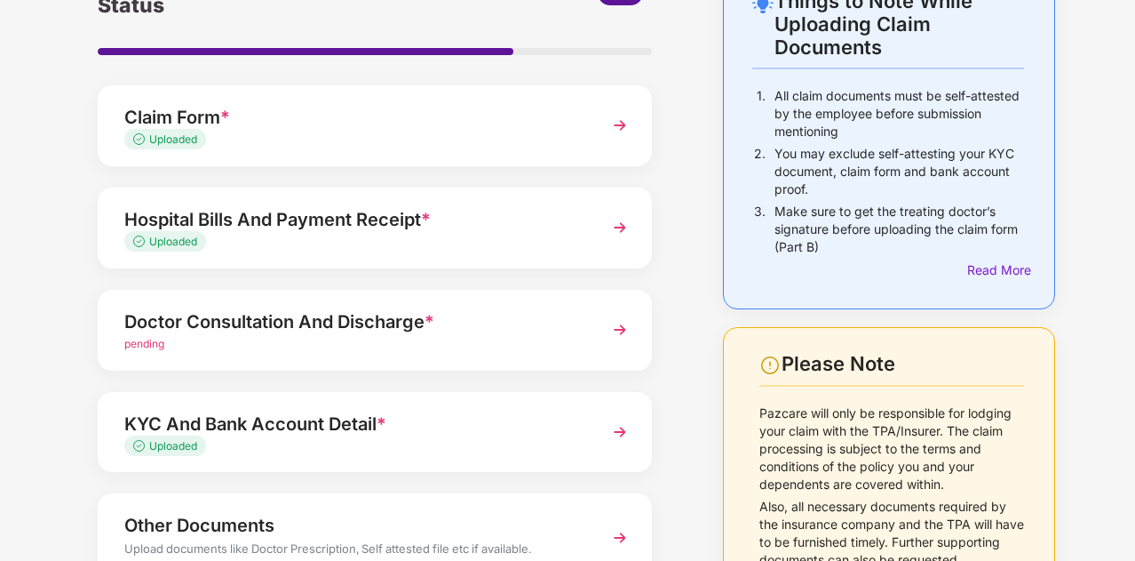
click at [267, 340] on div "pending" at bounding box center [353, 344] width 459 height 17
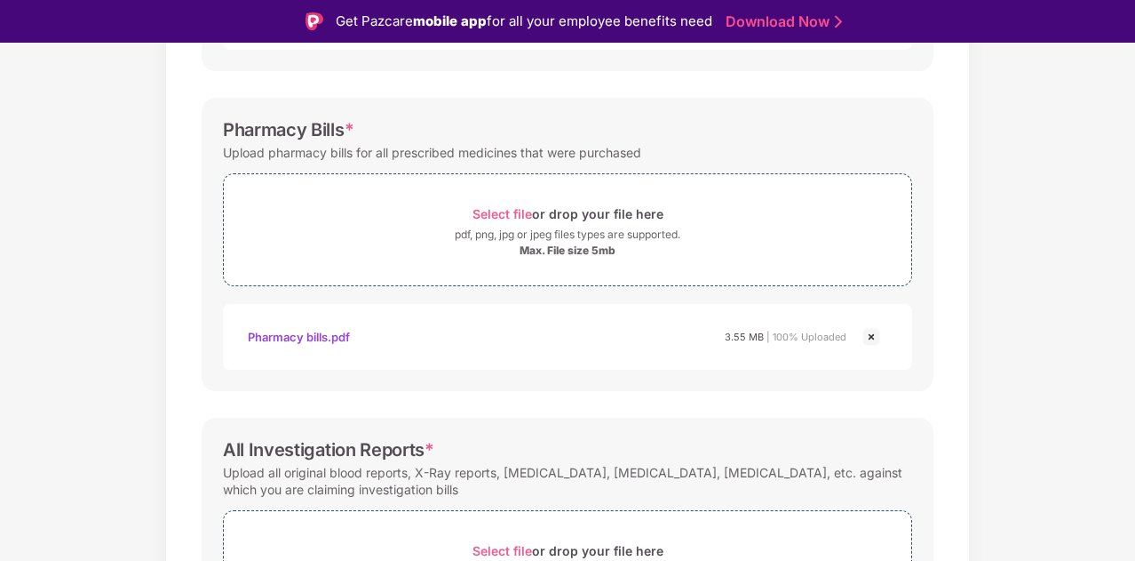
scroll to position [683, 0]
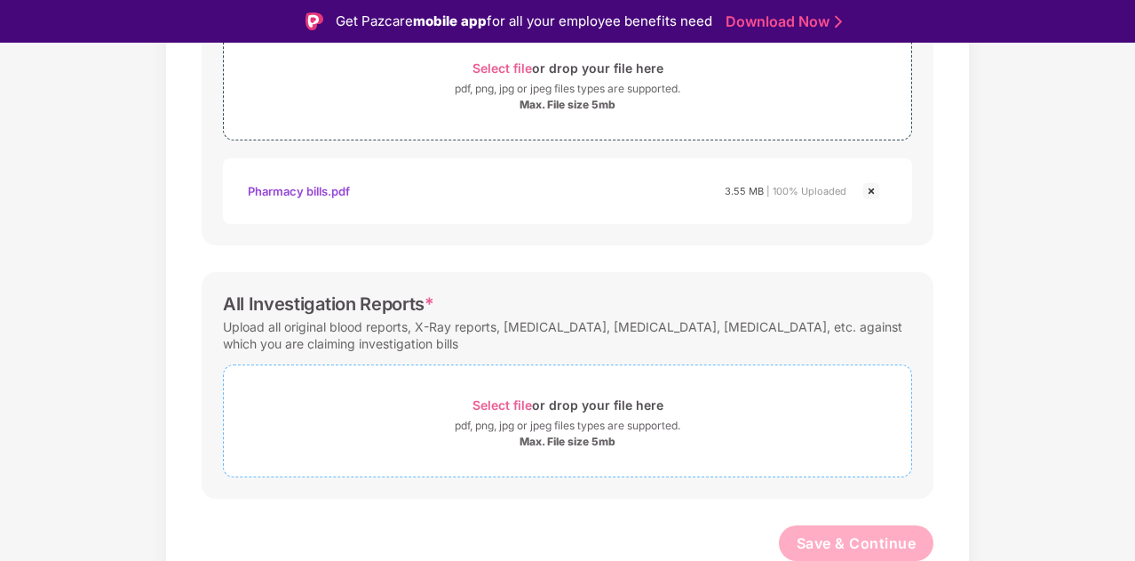
click at [523, 417] on div "pdf, png, jpg or jpeg files types are supported." at bounding box center [568, 426] width 226 height 18
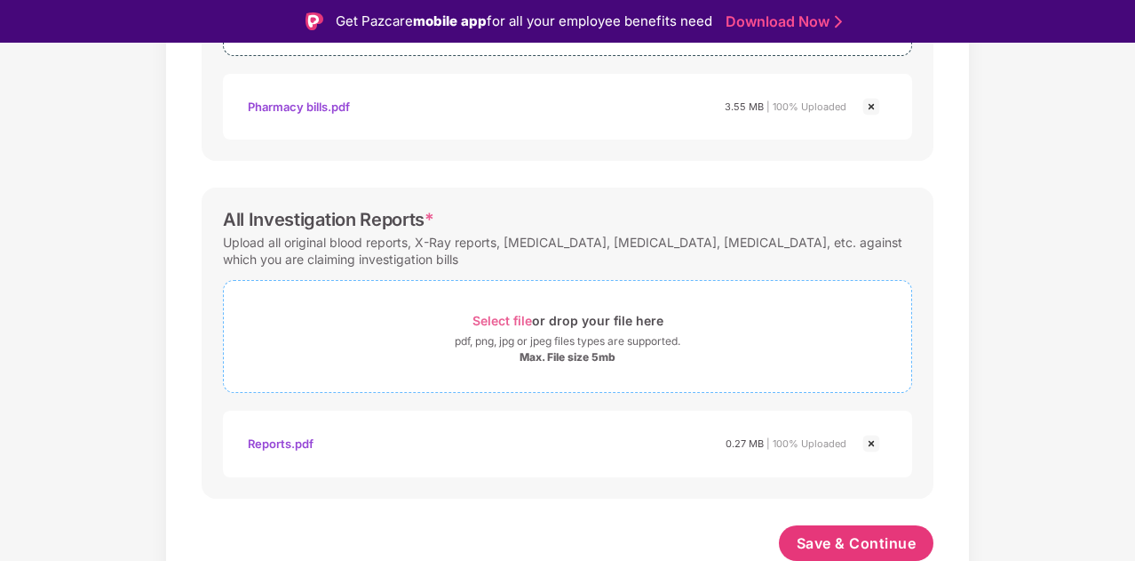
scroll to position [43, 0]
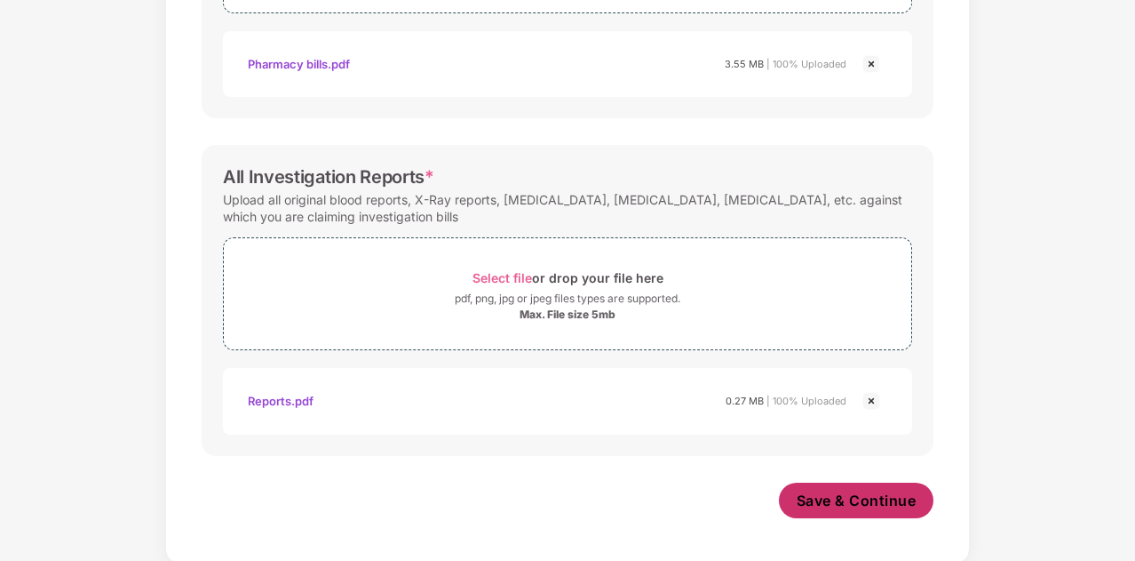
click at [834, 503] on span "Save & Continue" at bounding box center [857, 500] width 120 height 20
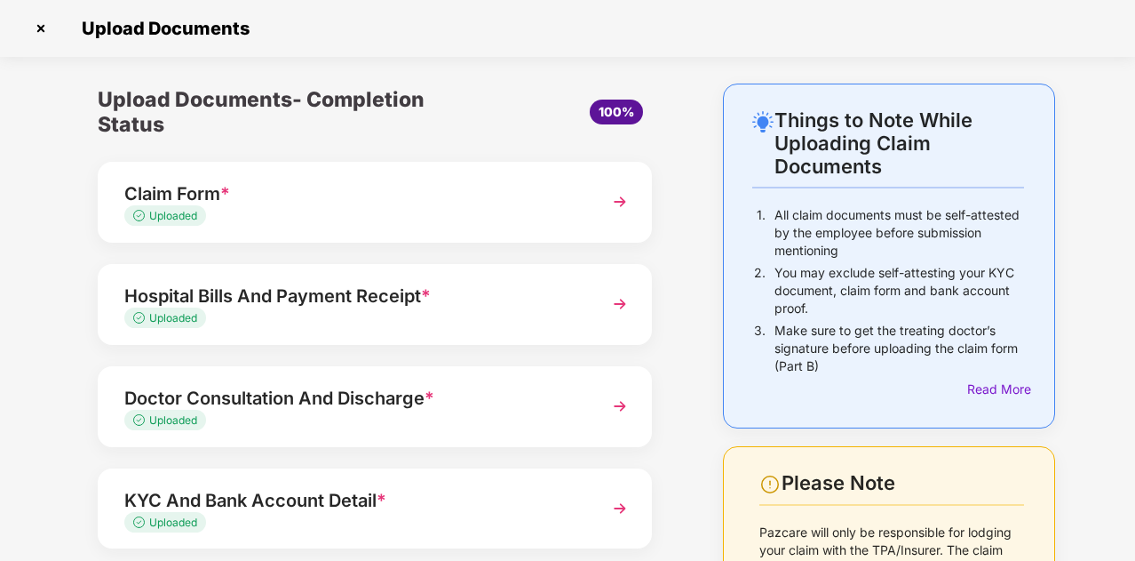
scroll to position [206, 0]
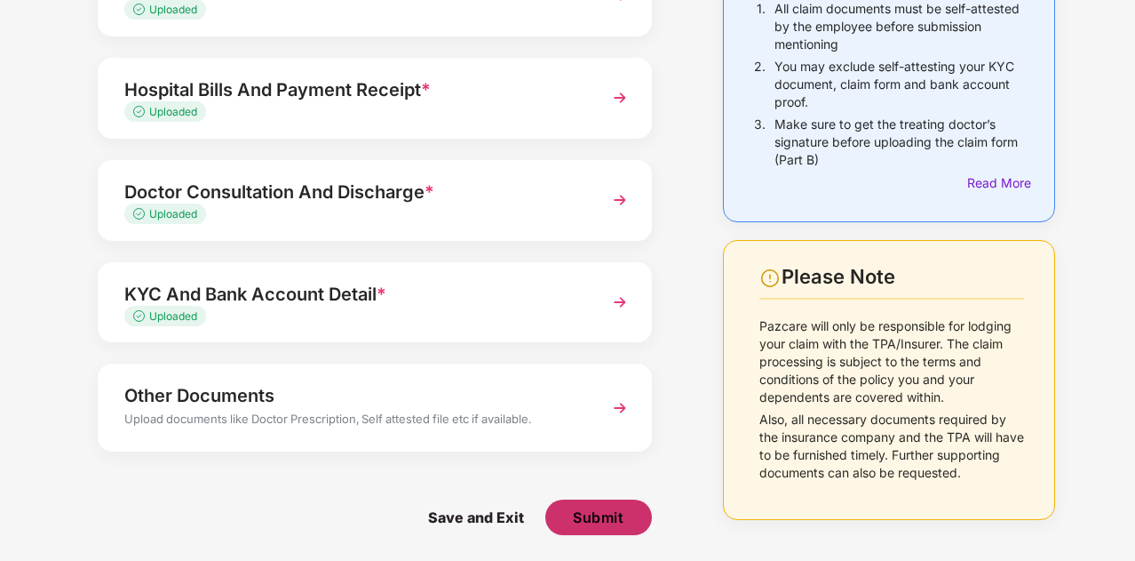
click at [589, 516] on span "Submit" at bounding box center [598, 517] width 51 height 20
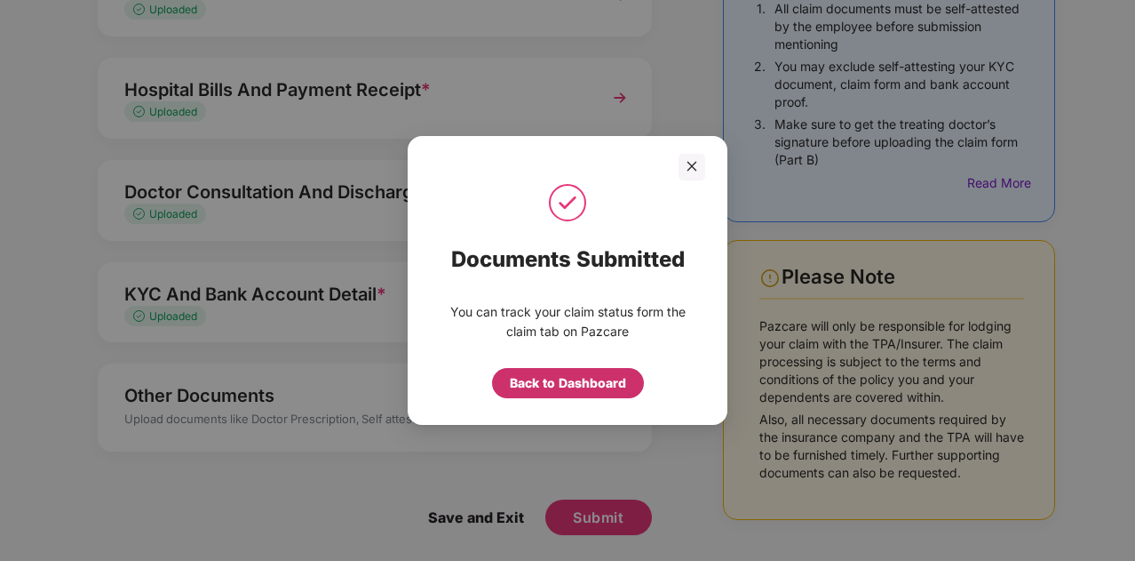
click at [570, 389] on div "Back to Dashboard" at bounding box center [568, 383] width 116 height 20
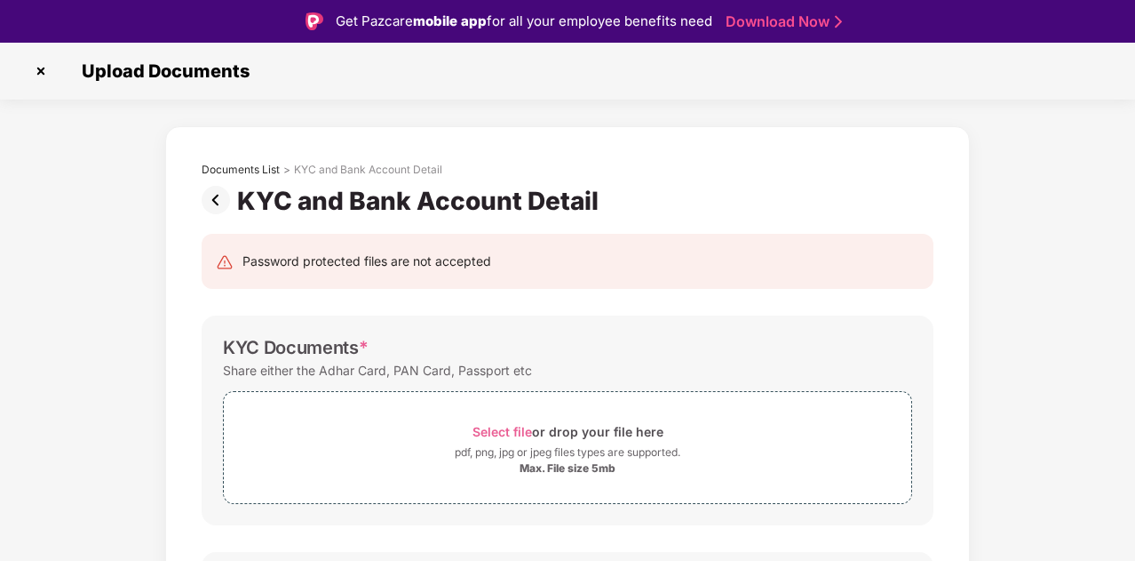
click at [36, 68] on img at bounding box center [41, 71] width 28 height 28
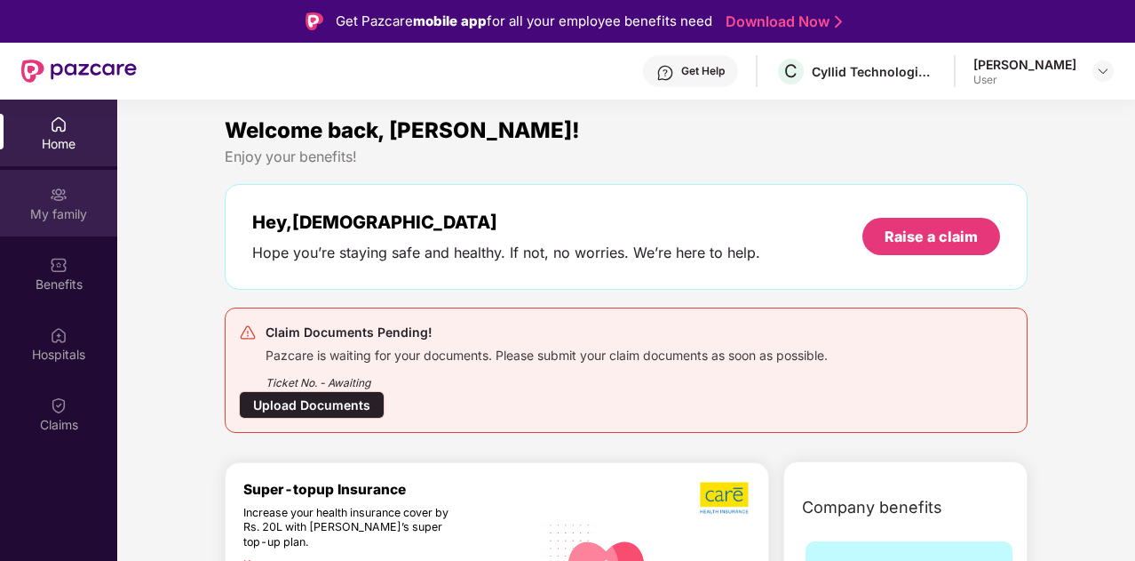
click at [62, 199] on img at bounding box center [59, 195] width 18 height 18
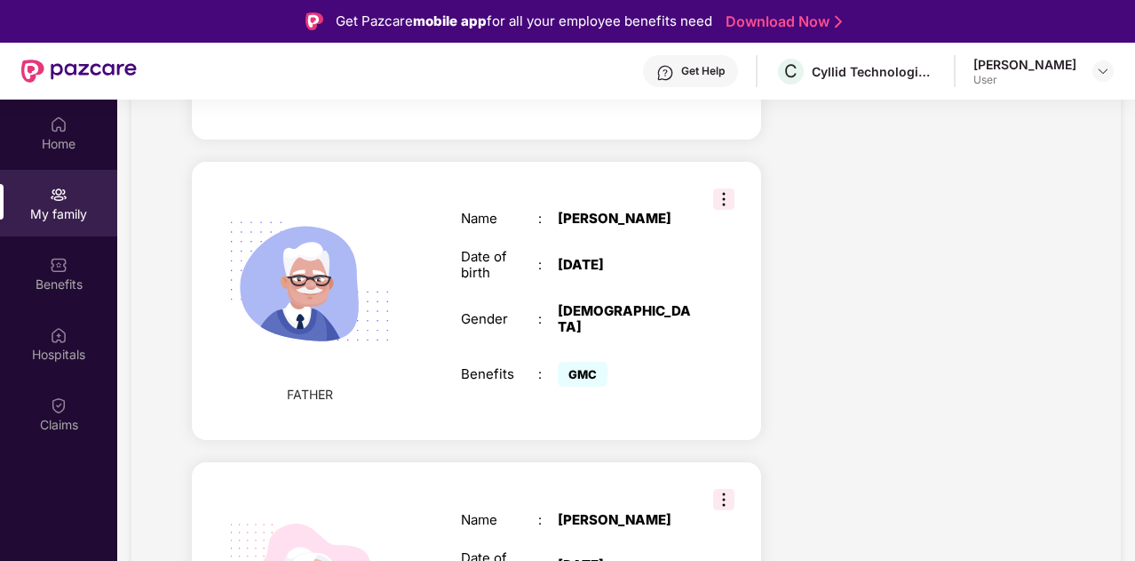
scroll to position [679, 0]
click at [721, 187] on img at bounding box center [723, 197] width 21 height 21
click at [593, 274] on div "Name : Budhaji Gaonkar Date of birth : 07 June 1966 Gender : MALE Benefits : GMC" at bounding box center [576, 299] width 267 height 224
click at [346, 337] on img at bounding box center [309, 281] width 205 height 205
click at [609, 210] on div "Budhaji Gaonkar" at bounding box center [625, 218] width 135 height 16
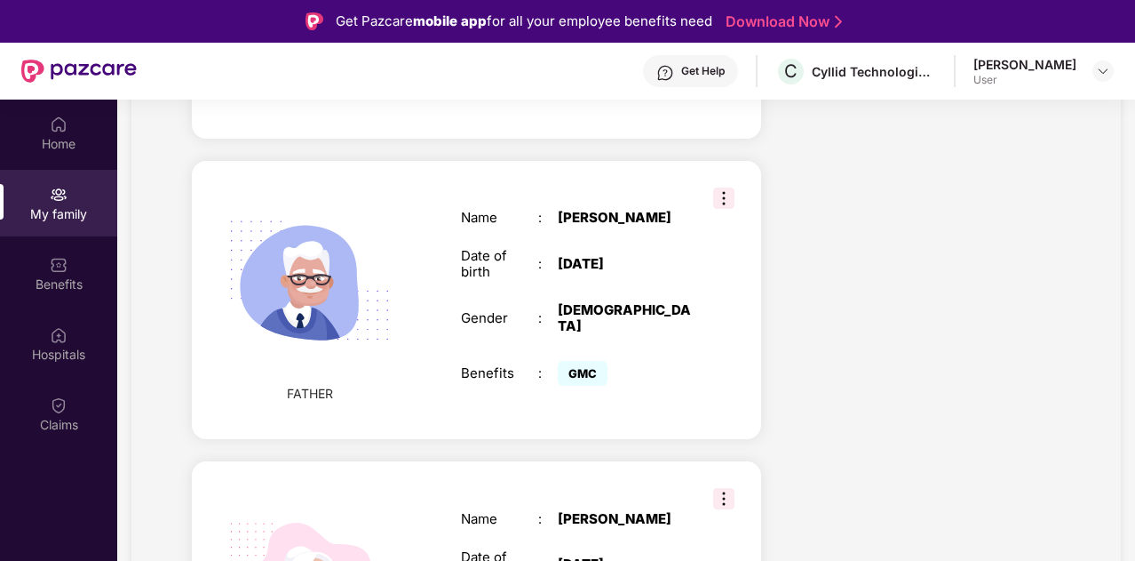
click at [609, 210] on div "Budhaji Gaonkar" at bounding box center [625, 218] width 135 height 16
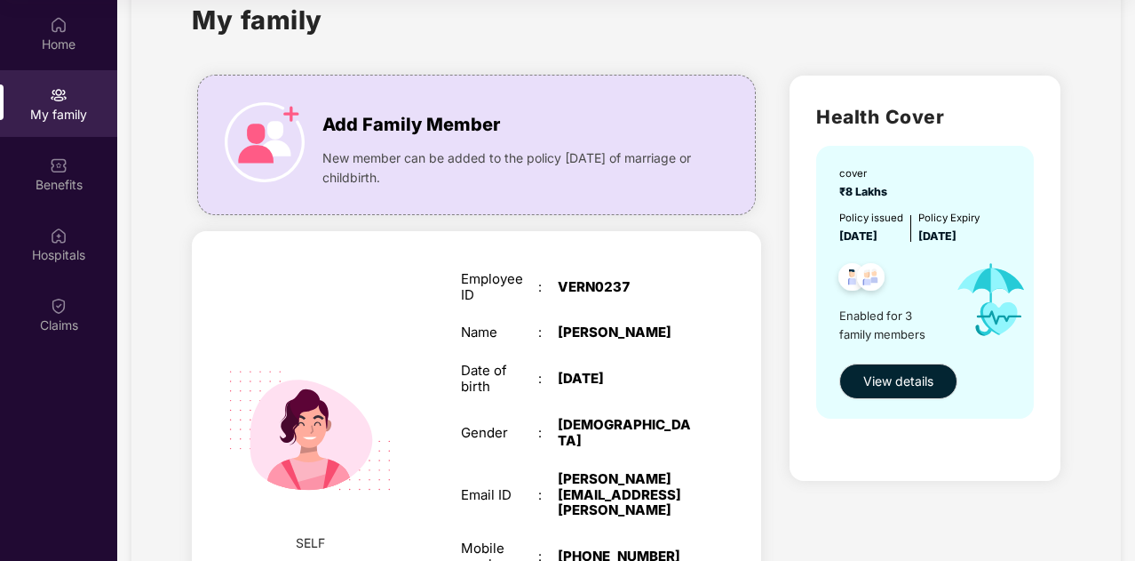
scroll to position [0, 0]
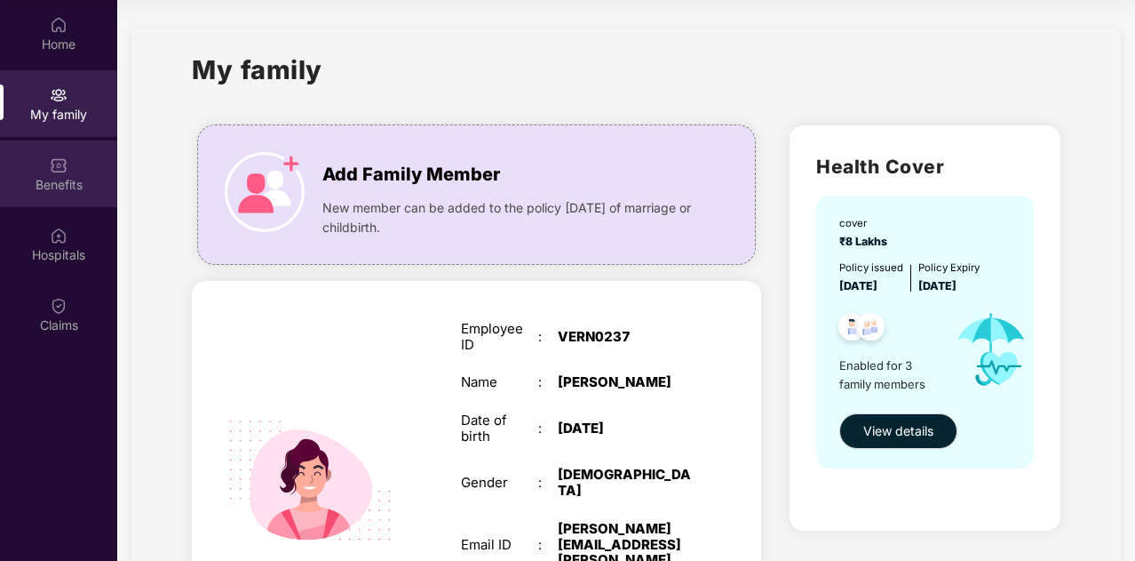
click at [67, 179] on div "Benefits" at bounding box center [58, 185] width 117 height 18
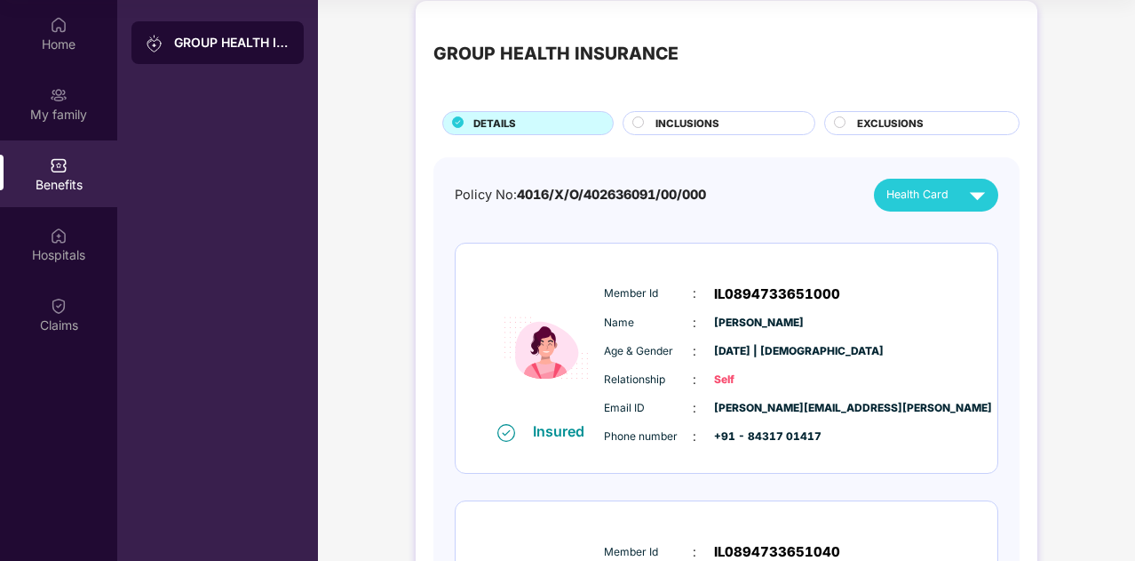
scroll to position [15, 0]
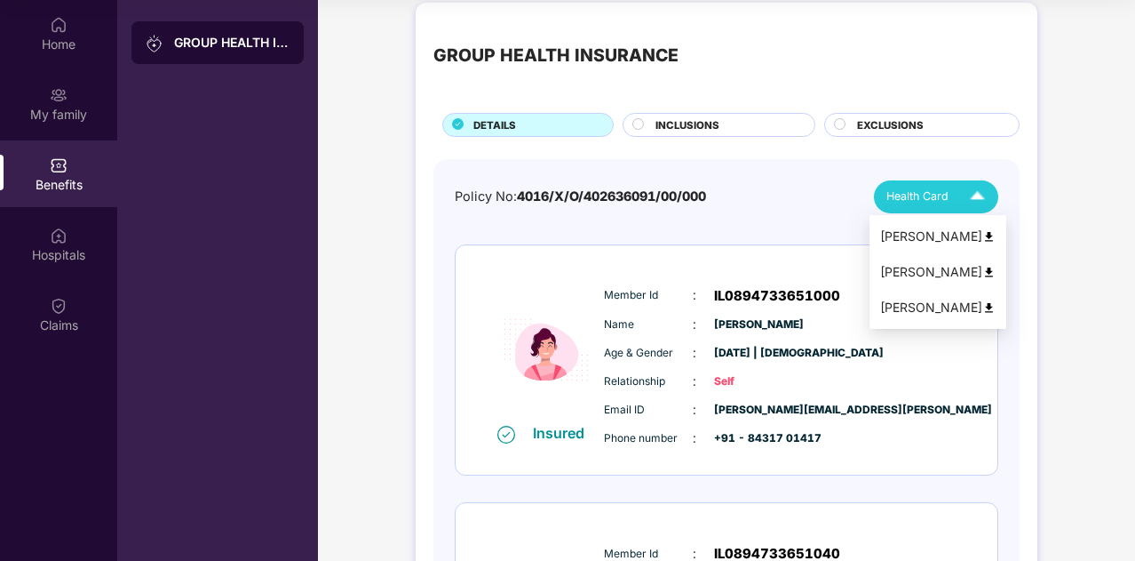
click at [952, 187] on div "Health Card" at bounding box center [940, 196] width 107 height 31
click at [987, 267] on img at bounding box center [989, 272] width 13 height 13
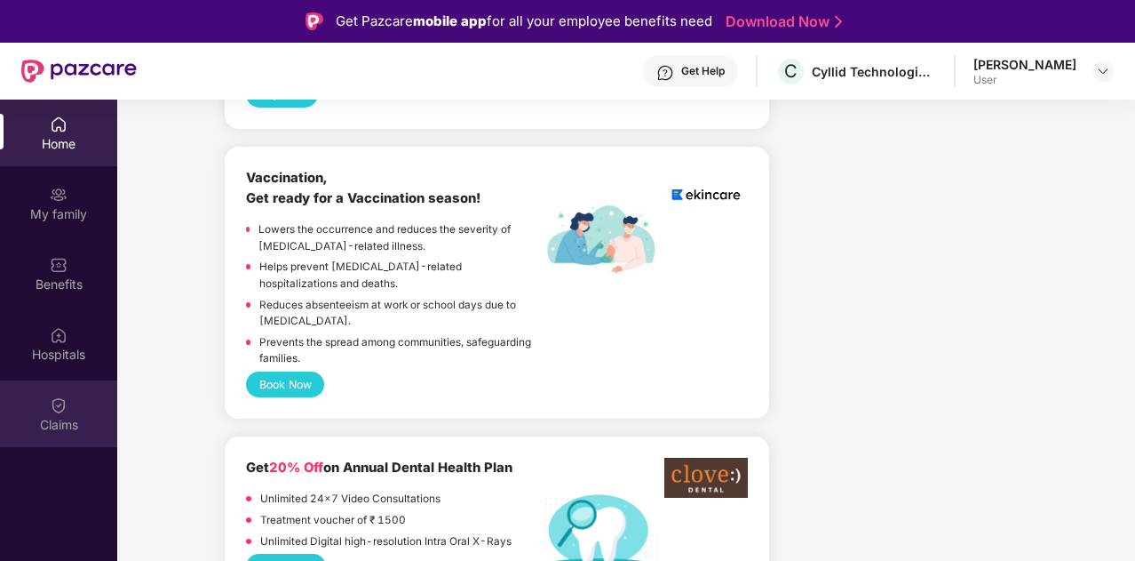
scroll to position [978, 0]
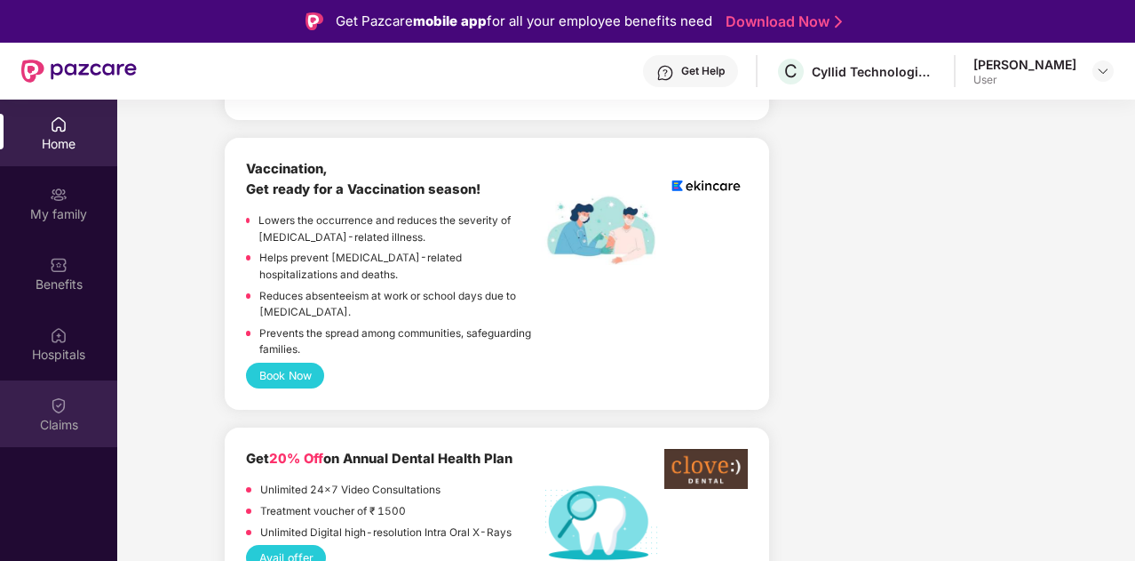
click at [60, 421] on div "Claims" at bounding box center [58, 425] width 117 height 18
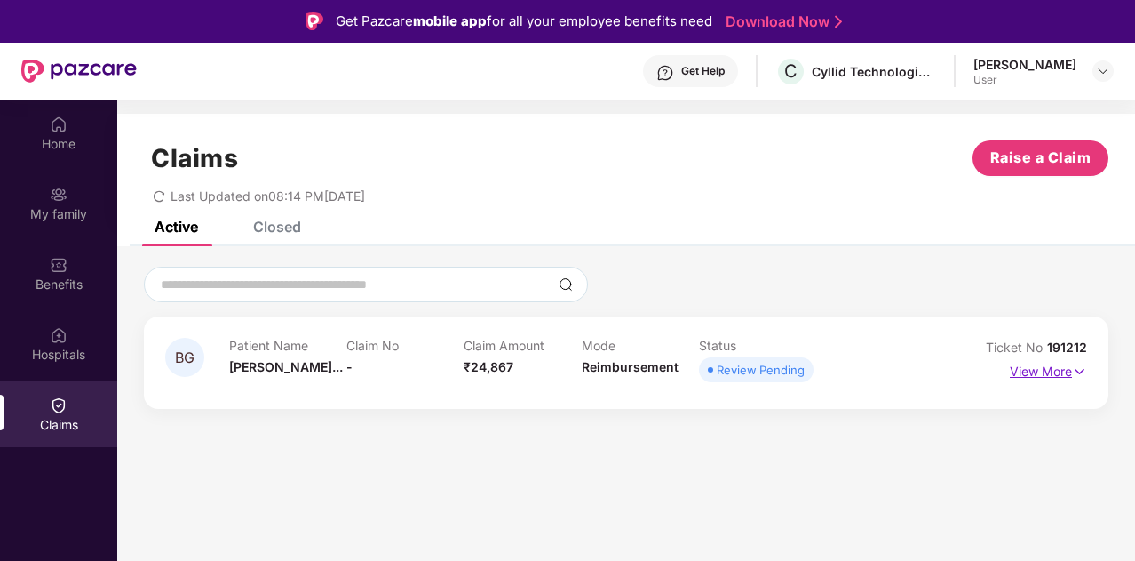
click at [1061, 370] on p "View More" at bounding box center [1048, 369] width 77 height 24
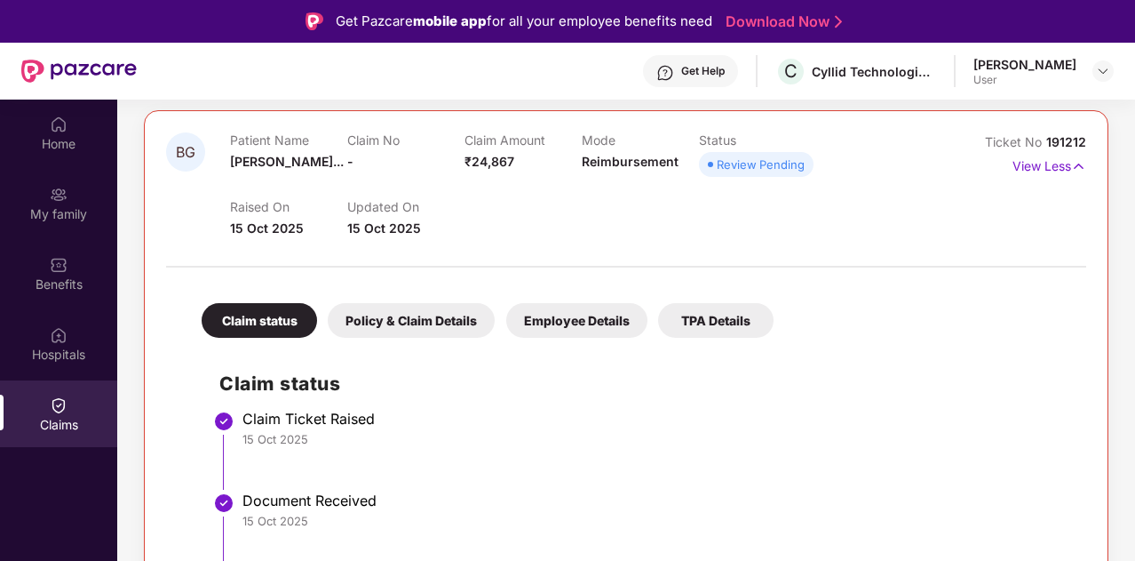
click at [432, 333] on div "Policy & Claim Details" at bounding box center [411, 320] width 167 height 35
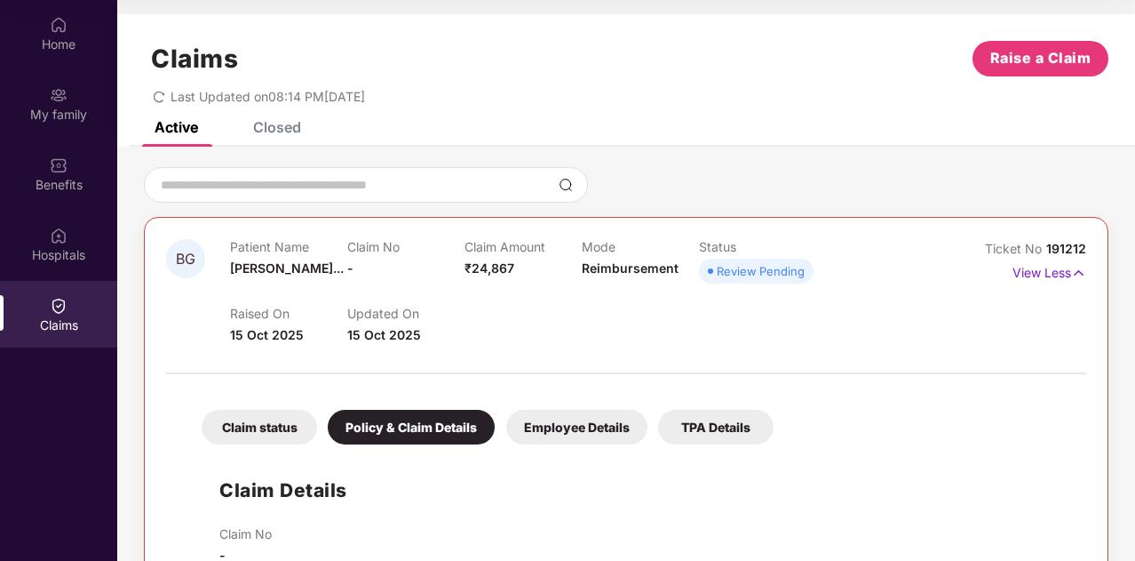
click at [596, 430] on div "Employee Details" at bounding box center [576, 427] width 141 height 35
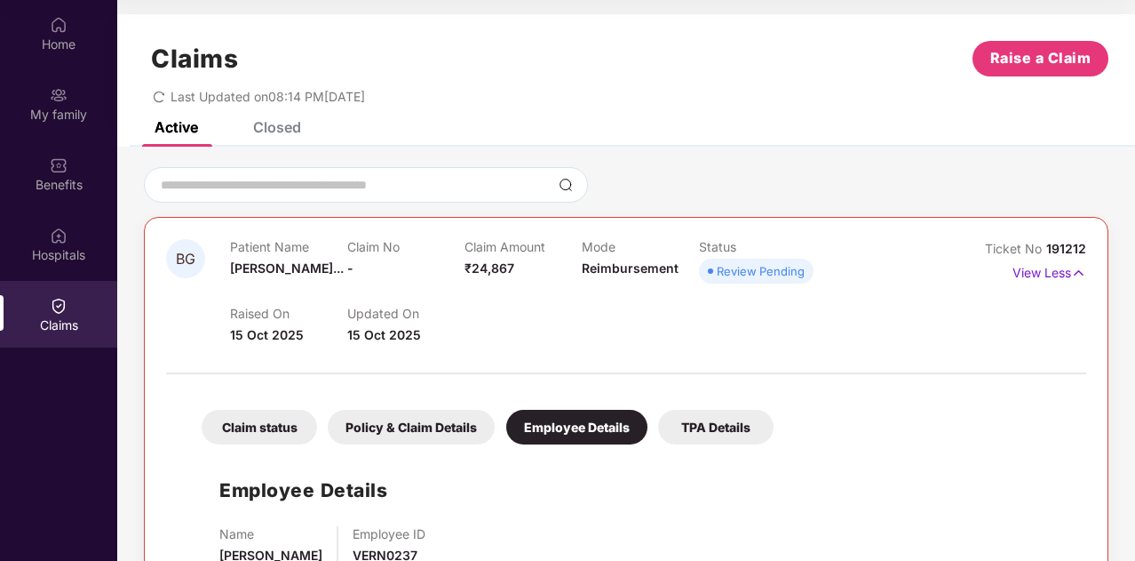
scroll to position [57, 0]
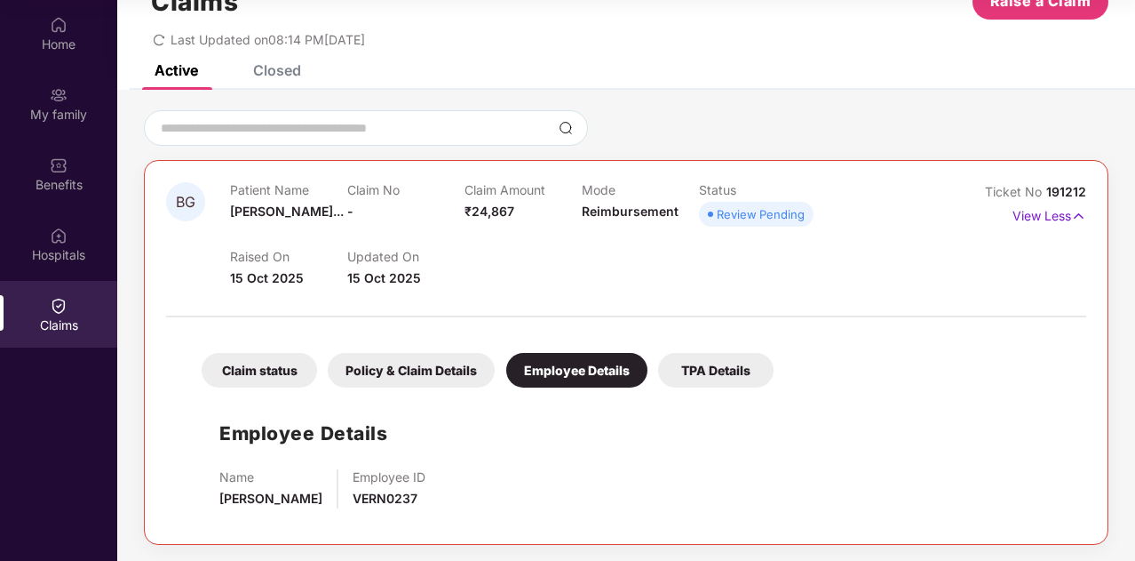
click at [689, 381] on div "TPA Details" at bounding box center [715, 370] width 115 height 35
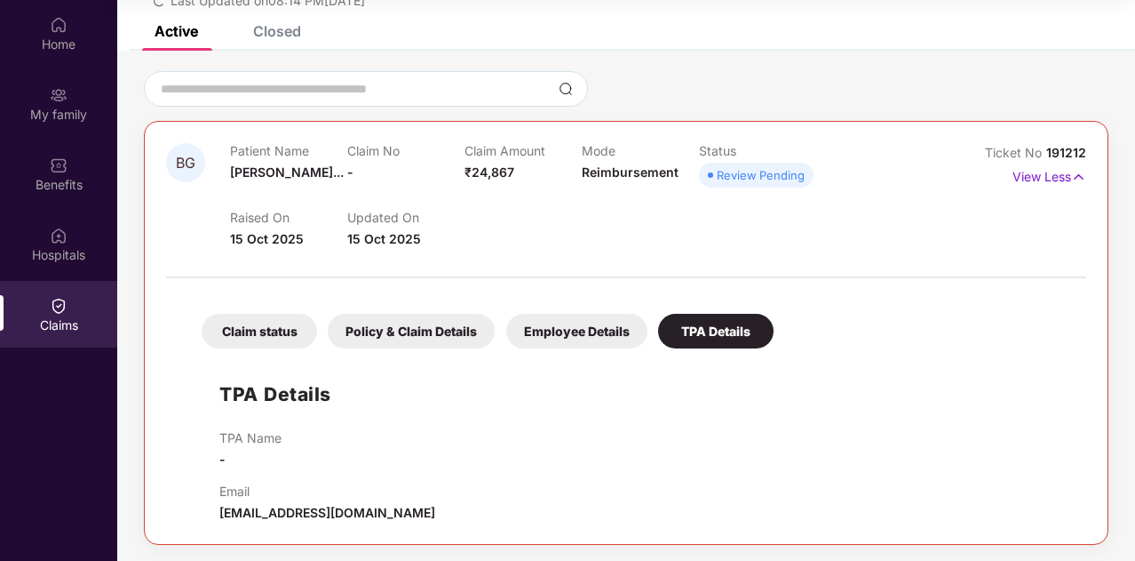
scroll to position [0, 0]
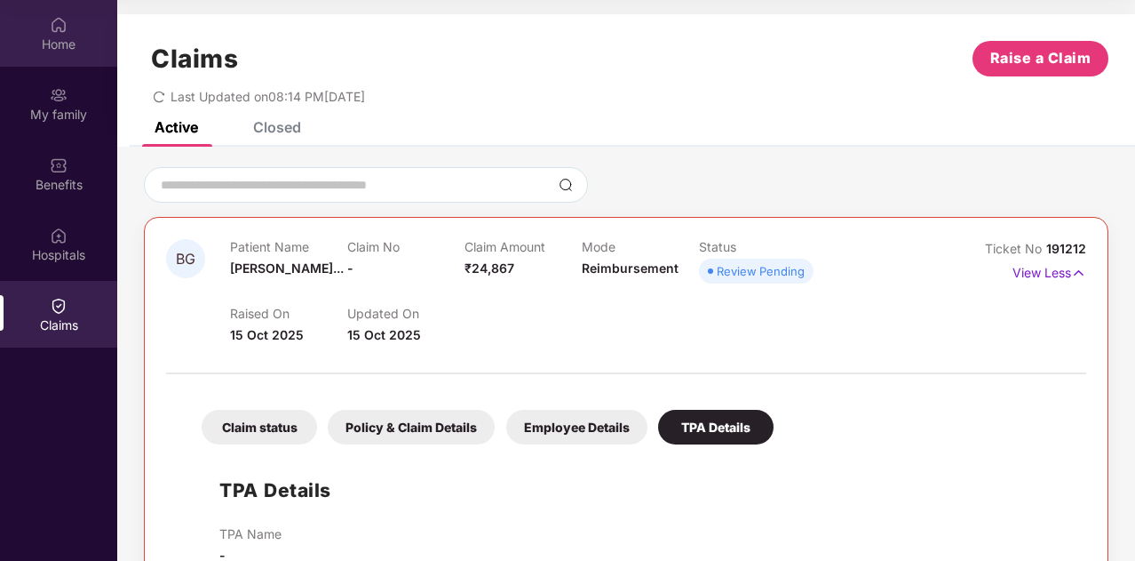
click at [59, 42] on div "Home" at bounding box center [58, 45] width 117 height 18
